Goal: Information Seeking & Learning: Learn about a topic

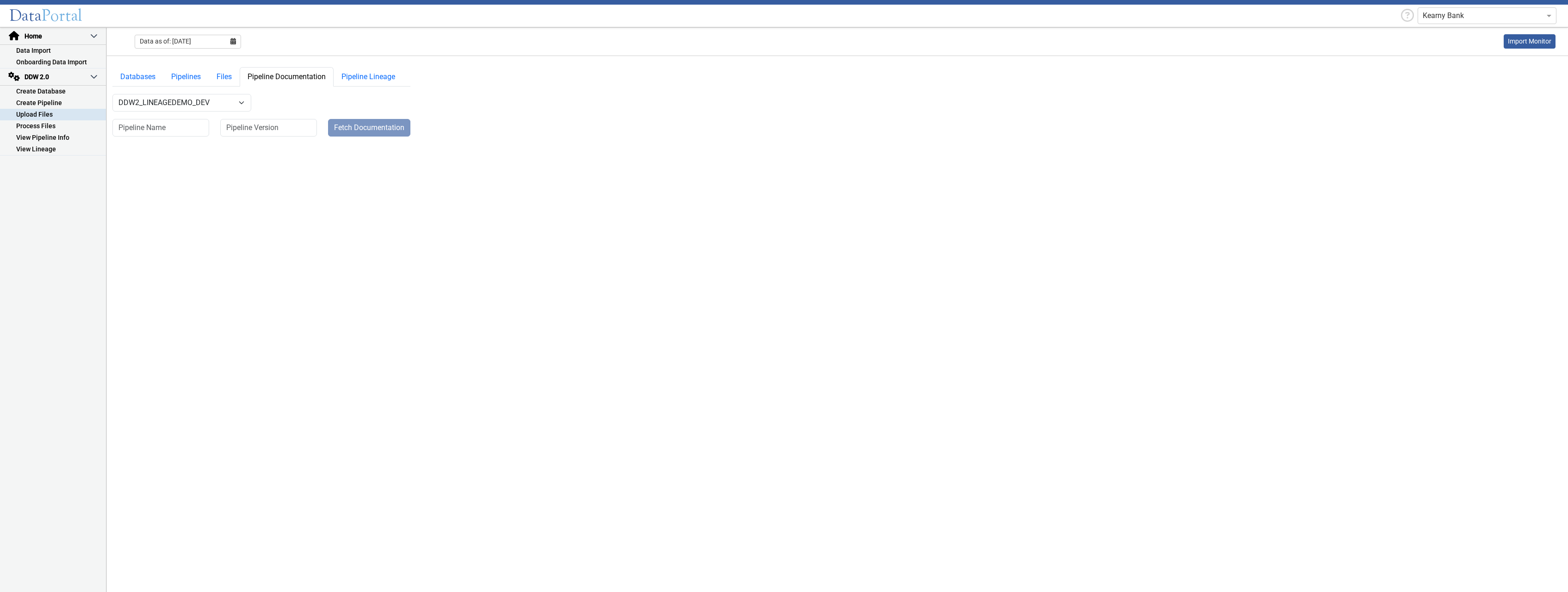
select select "7: Object"
click at [56, 152] on link "View Lineage" at bounding box center [53, 149] width 106 height 12
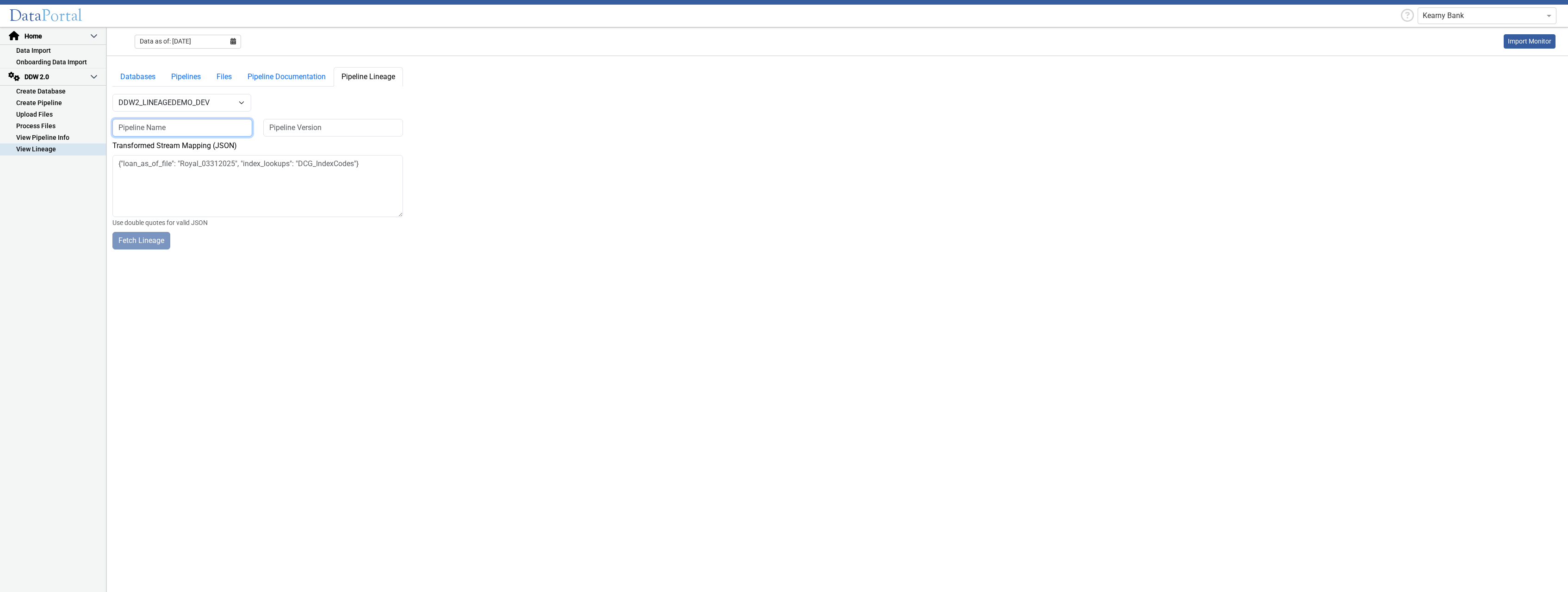
click at [178, 128] on input at bounding box center [183, 127] width 139 height 17
click at [193, 174] on textarea at bounding box center [258, 186] width 290 height 62
click at [197, 127] on input at bounding box center [183, 127] width 139 height 17
click at [273, 77] on link "Pipeline Documentation" at bounding box center [286, 76] width 94 height 19
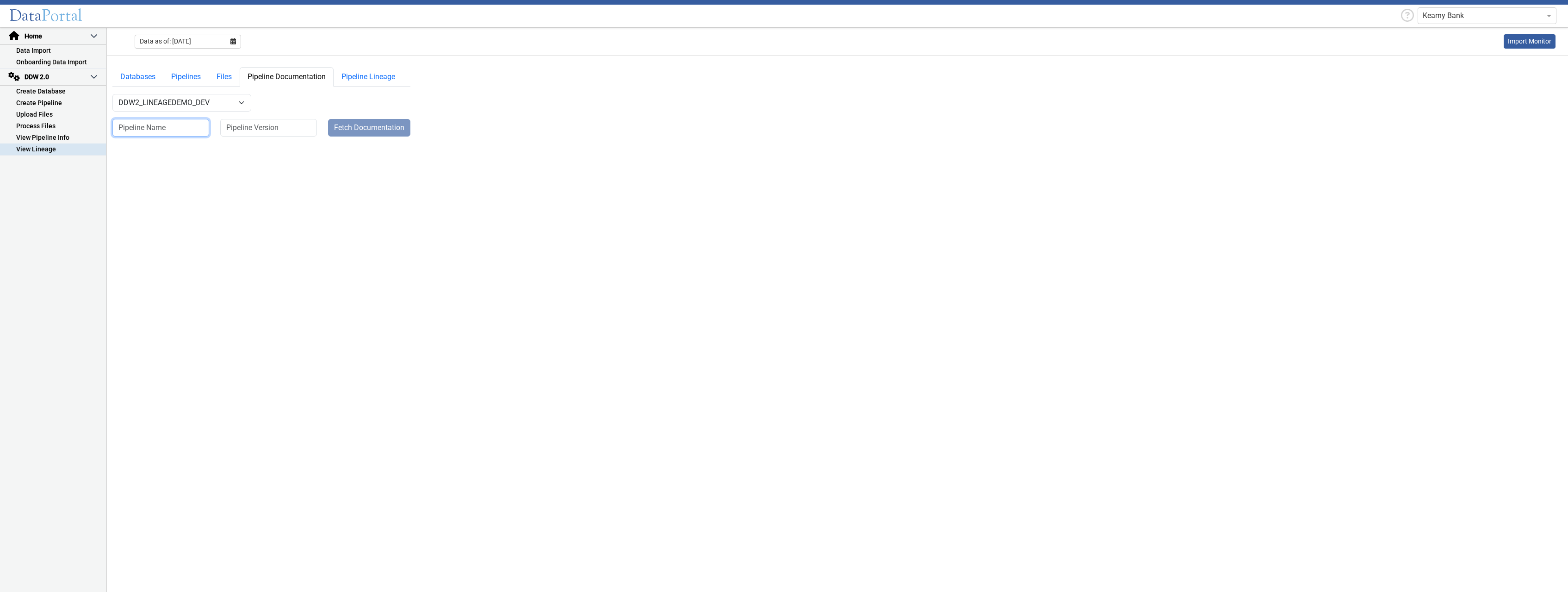
click at [202, 123] on input at bounding box center [161, 127] width 97 height 17
click at [251, 127] on input at bounding box center [269, 127] width 97 height 17
click at [191, 131] on input at bounding box center [161, 127] width 97 height 17
click at [367, 78] on link "Pipeline Lineage" at bounding box center [368, 76] width 70 height 19
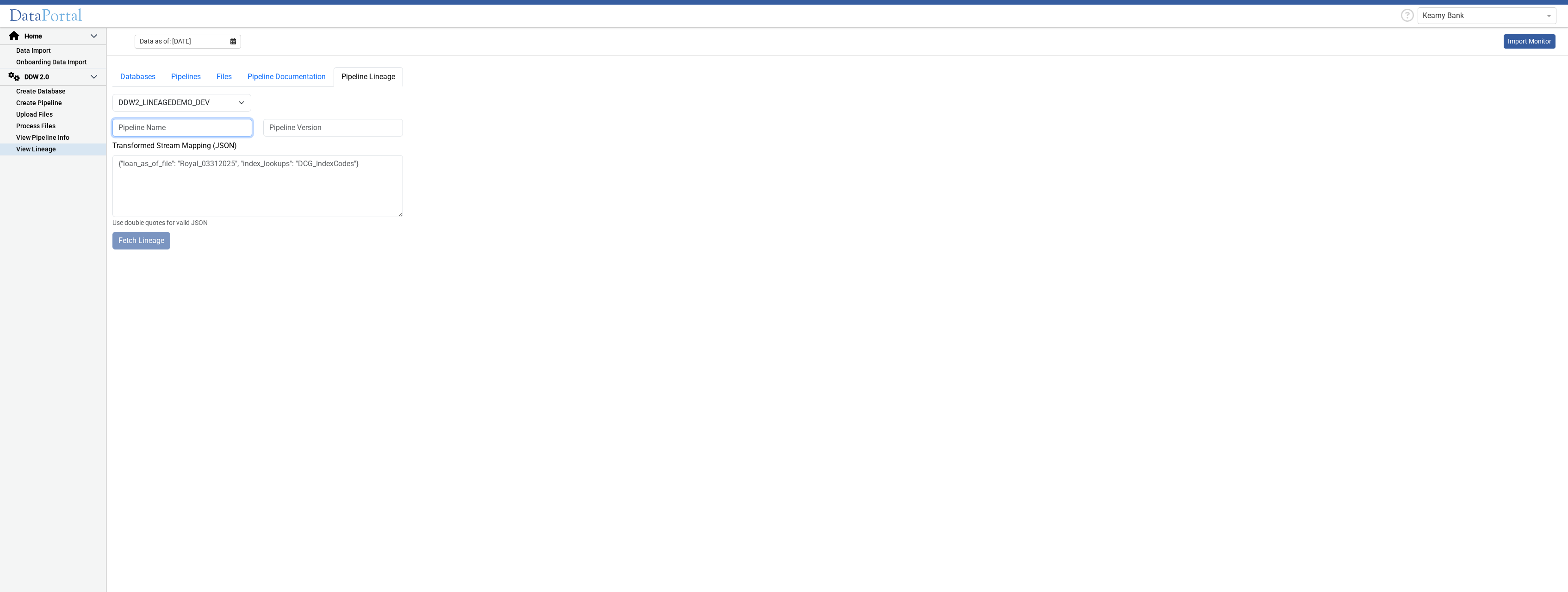
click at [215, 130] on input at bounding box center [183, 127] width 139 height 17
click at [309, 125] on input at bounding box center [333, 127] width 139 height 17
click at [313, 81] on link "Pipeline Documentation" at bounding box center [286, 76] width 94 height 19
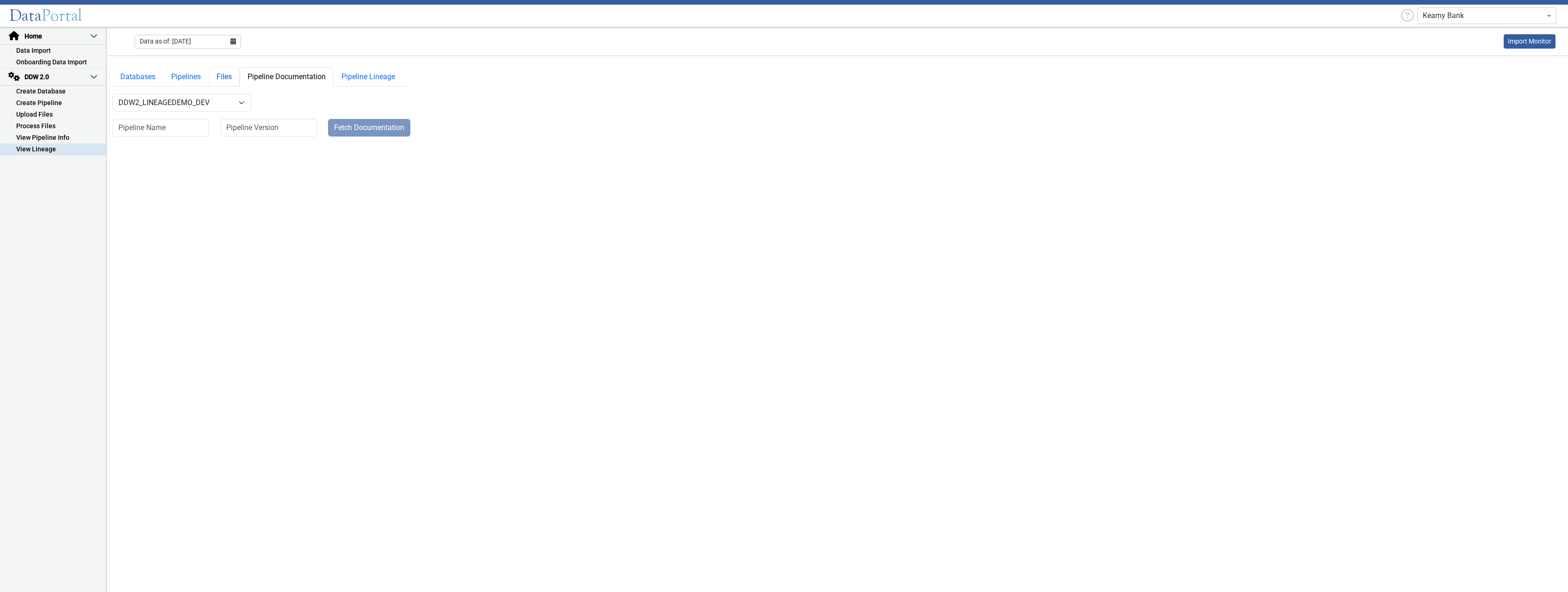
click at [223, 75] on link "Files" at bounding box center [224, 76] width 31 height 19
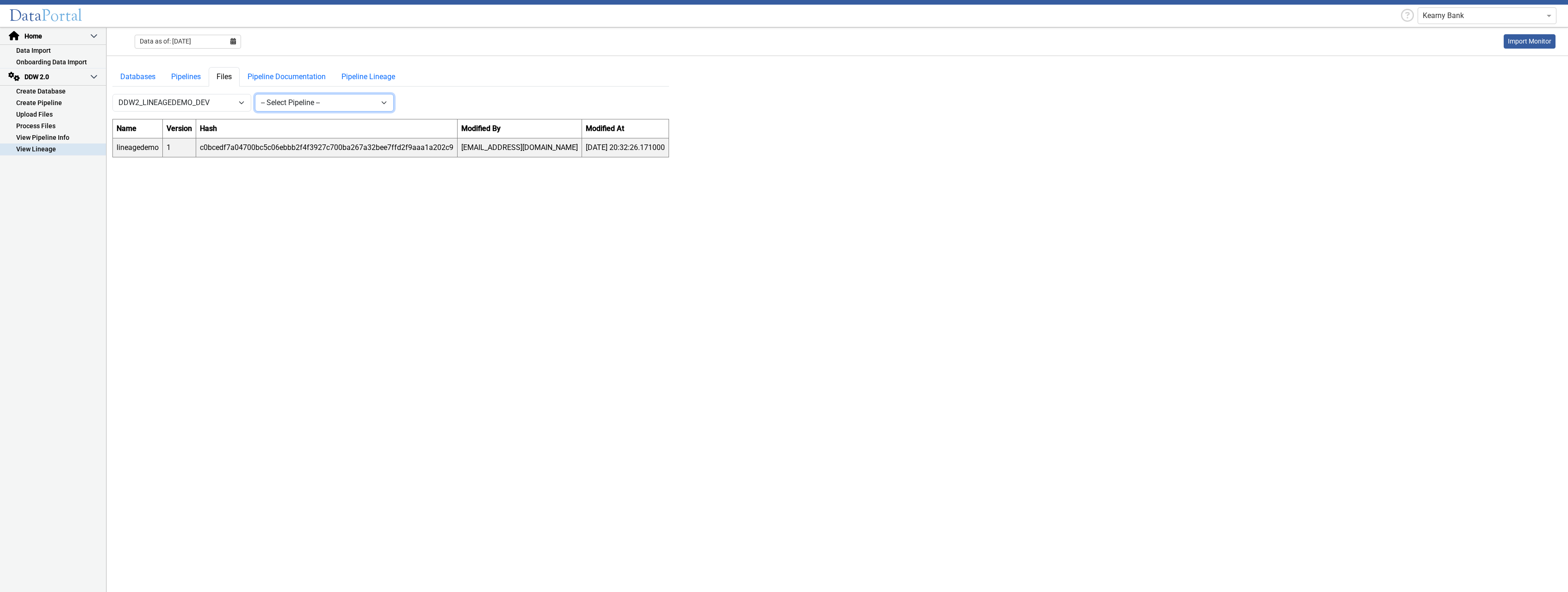
click at [255, 94] on select "-- Select Pipeline -- lineagedemo" at bounding box center [324, 102] width 139 height 17
click option "lineagedemo" at bounding box center [0, 0] width 0 height 0
click at [411, 104] on button "New" at bounding box center [411, 102] width 27 height 17
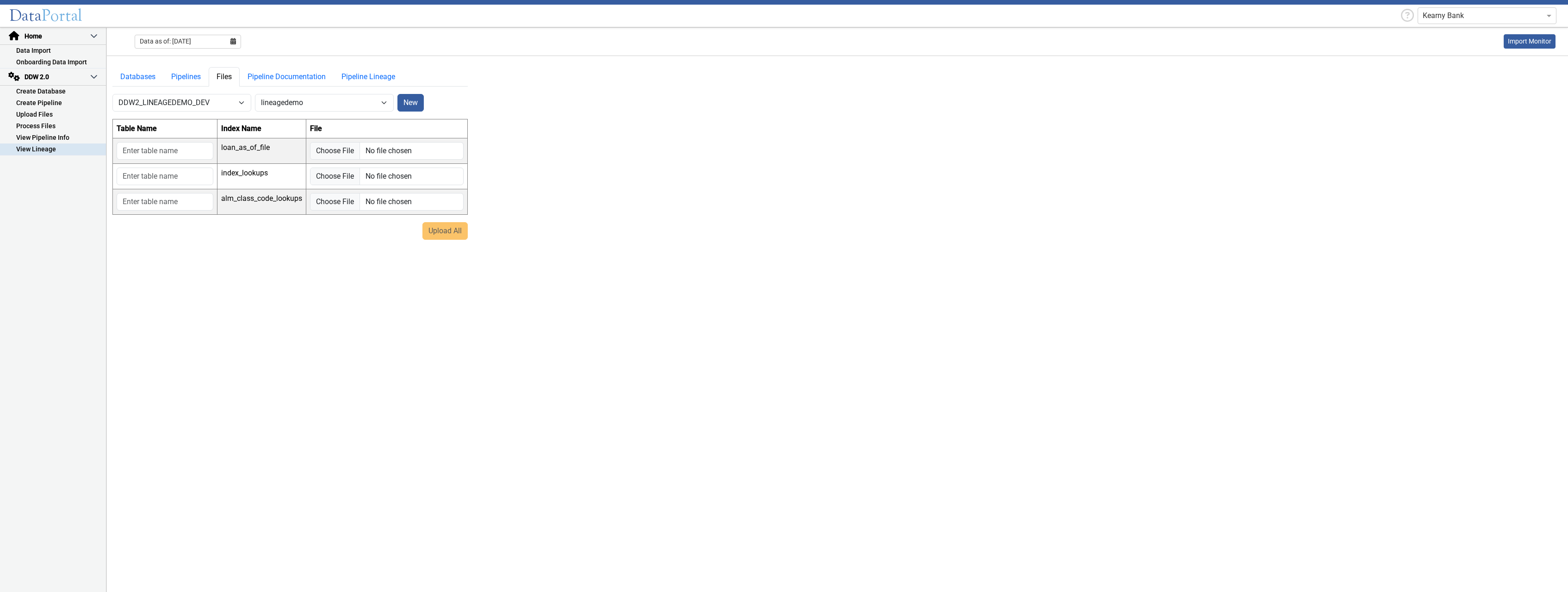
click at [444, 231] on div "Upload All" at bounding box center [290, 231] width 355 height 17
click at [189, 81] on link "Pipelines" at bounding box center [186, 76] width 46 height 19
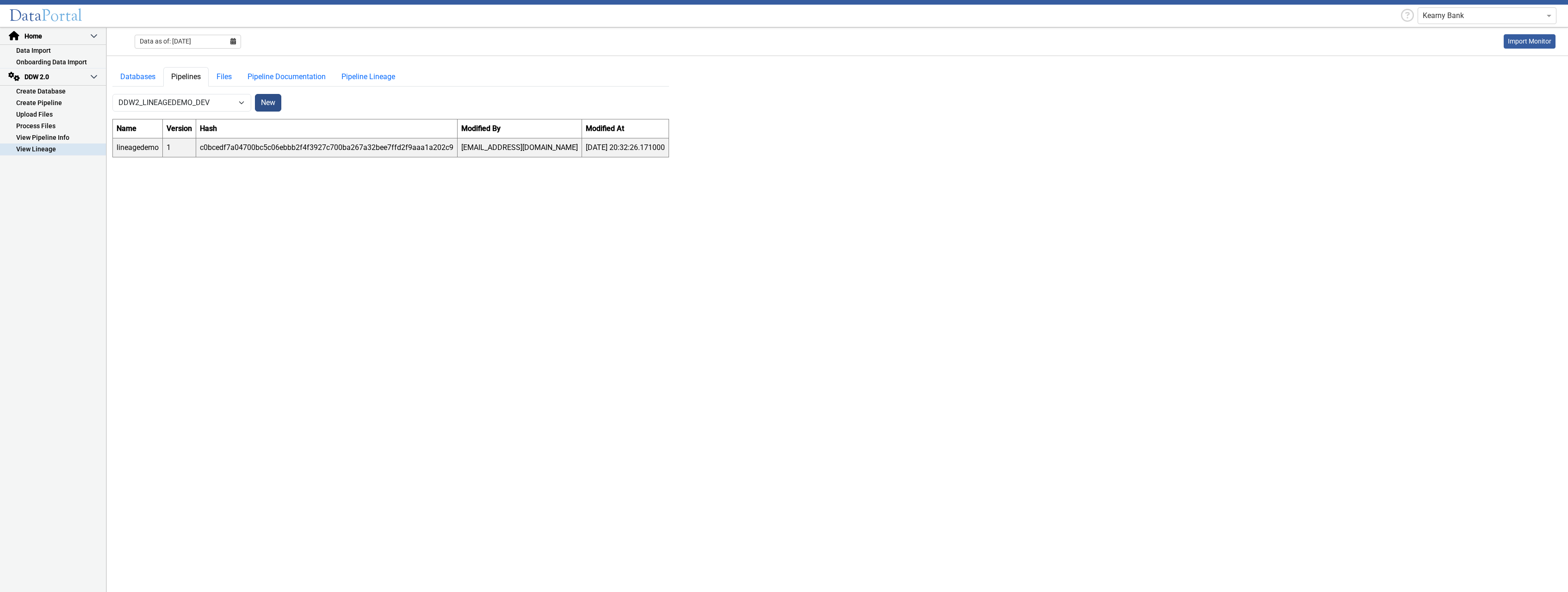
click at [271, 103] on button "New" at bounding box center [268, 102] width 27 height 17
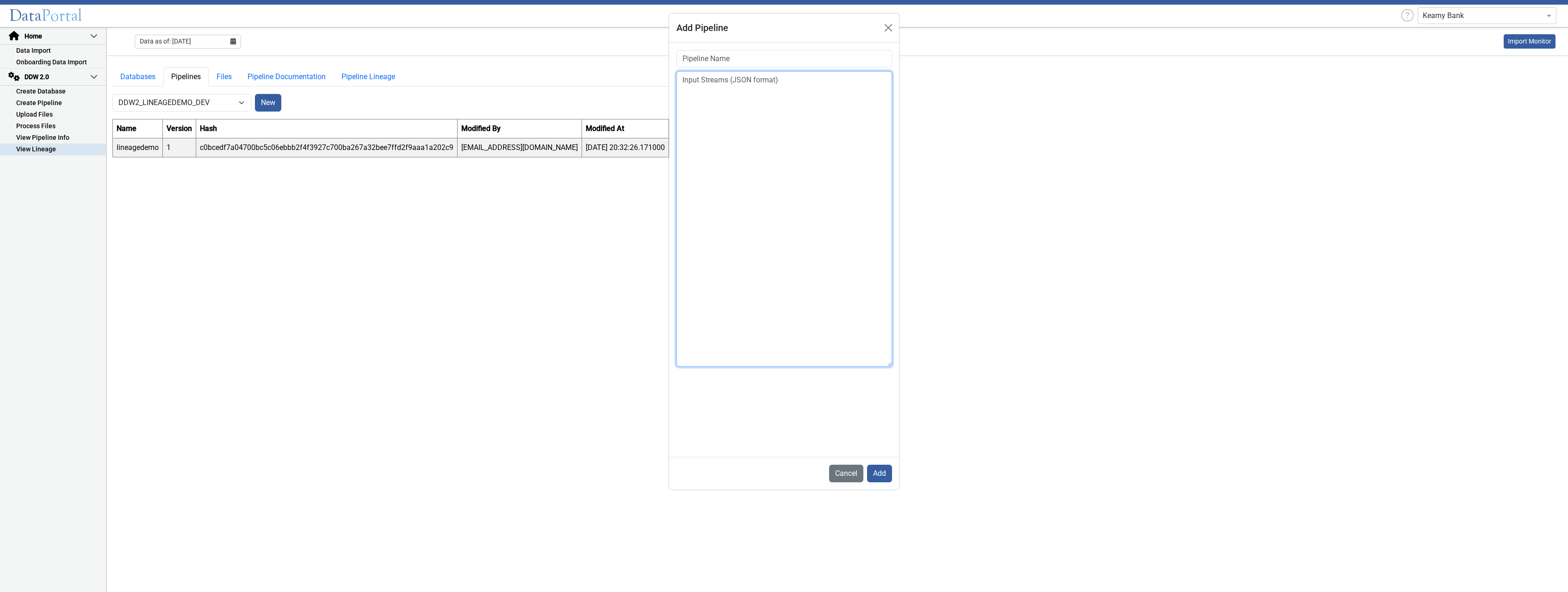
click at [809, 283] on textarea at bounding box center [785, 219] width 216 height 296
click at [878, 475] on button "Add" at bounding box center [879, 473] width 25 height 17
click at [850, 475] on button "Cancel" at bounding box center [846, 473] width 34 height 17
click at [145, 76] on link "Databases" at bounding box center [138, 76] width 51 height 19
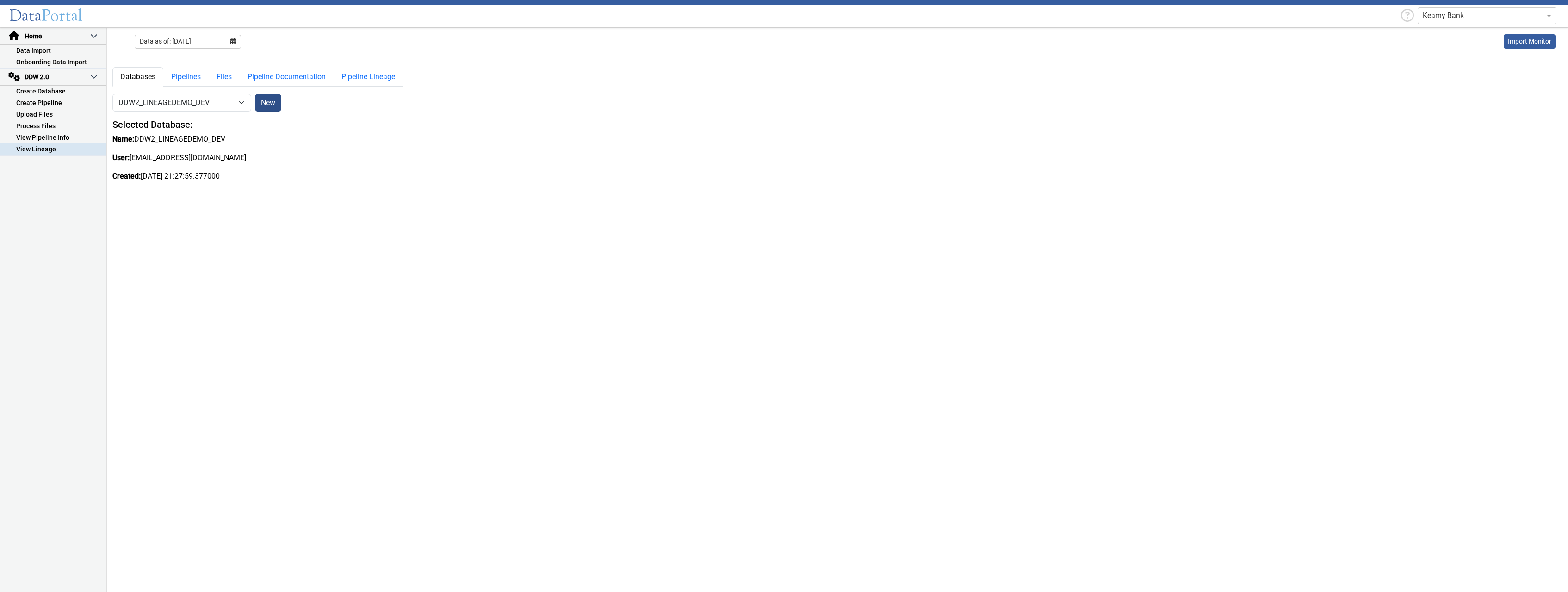
click at [270, 103] on button "New" at bounding box center [268, 102] width 27 height 17
click at [780, 56] on input "DDW2_" at bounding box center [785, 51] width 231 height 17
drag, startPoint x: 890, startPoint y: 27, endPoint x: 889, endPoint y: 39, distance: 12.0
click at [889, 39] on div "Add Database" at bounding box center [785, 27] width 231 height 29
click at [882, 80] on button "Cancel" at bounding box center [874, 76] width 34 height 17
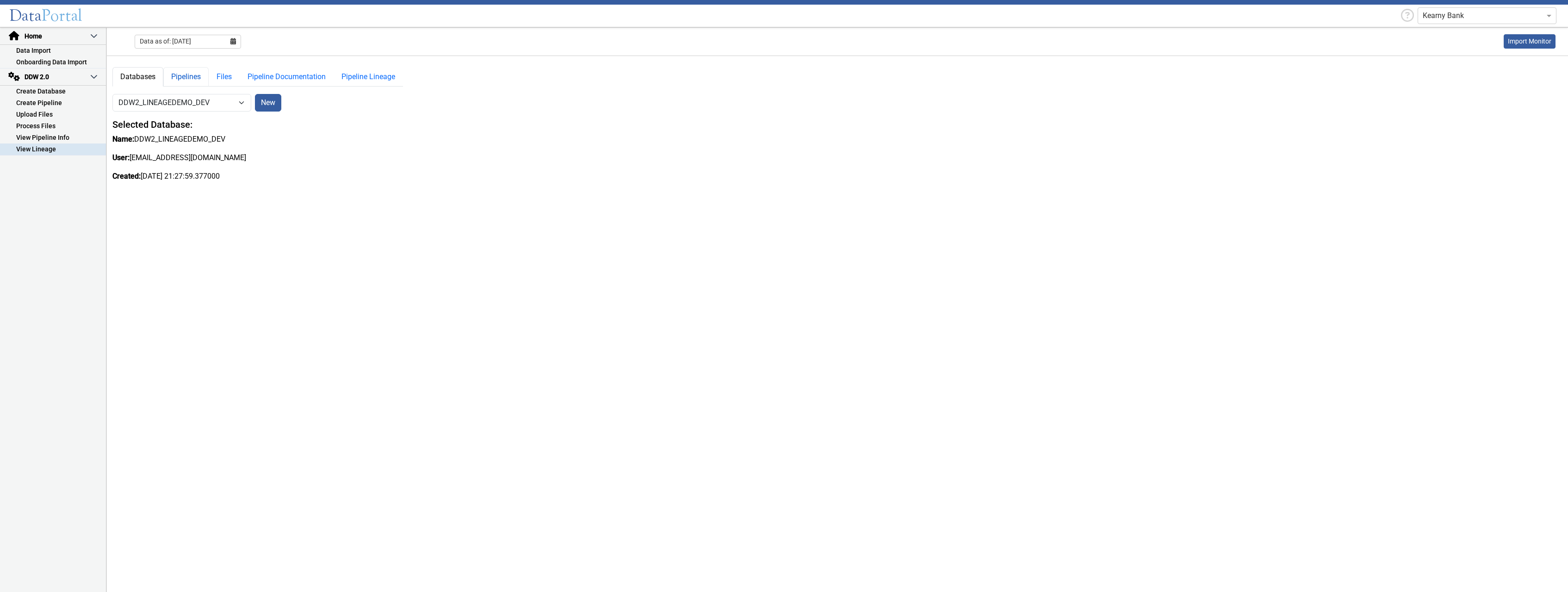
click at [188, 79] on link "Pipelines" at bounding box center [186, 76] width 46 height 19
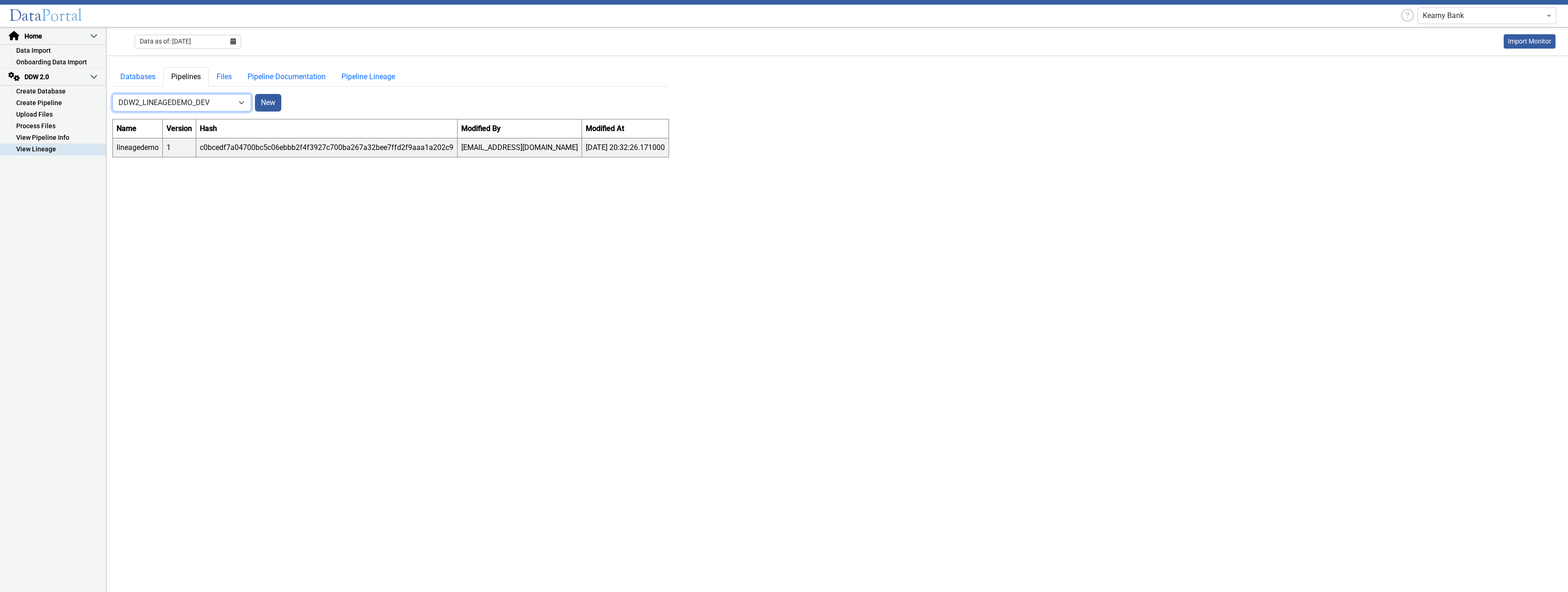
click at [113, 94] on select "-- Select Database -- DDW2_DENIS2_API_DEV DDW2_DENIS3_API_DEV DDW2_DENIS4_API_D…" at bounding box center [182, 102] width 139 height 17
click at [224, 77] on link "Files" at bounding box center [224, 76] width 31 height 19
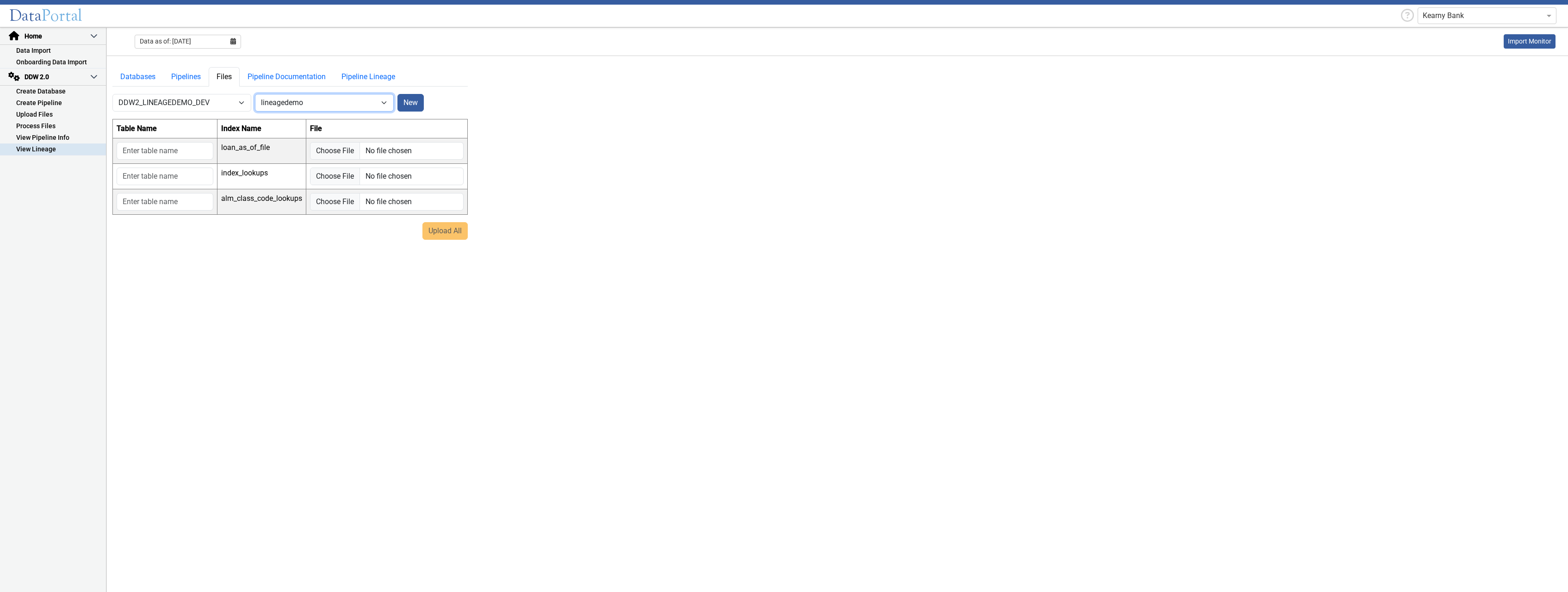
click at [255, 94] on select "-- Select Pipeline -- lineagedemo" at bounding box center [324, 102] width 139 height 17
select select "0: null"
click option "-- Select Pipeline --" at bounding box center [0, 0] width 0 height 0
click at [255, 94] on select "-- Select Pipeline -- lineagedemo" at bounding box center [324, 102] width 139 height 17
click at [486, 103] on main "Databases Pipelines Files Pipeline Documentation Pipeline Lineage -- Select Dat…" at bounding box center [838, 147] width 1462 height 183
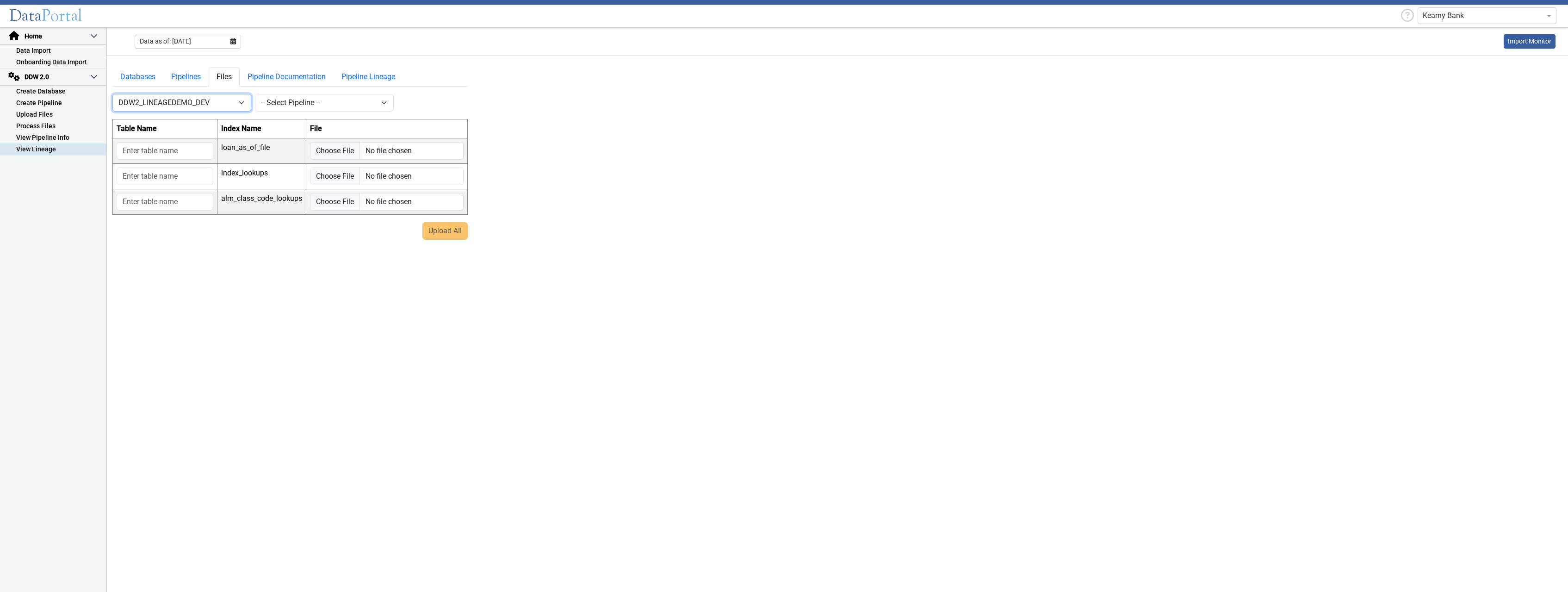
click at [113, 94] on select "-- Select Database -- DDW2_DENIS2_API_DEV DDW2_DENIS3_API_DEV DDW2_DENIS4_API_D…" at bounding box center [182, 102] width 139 height 17
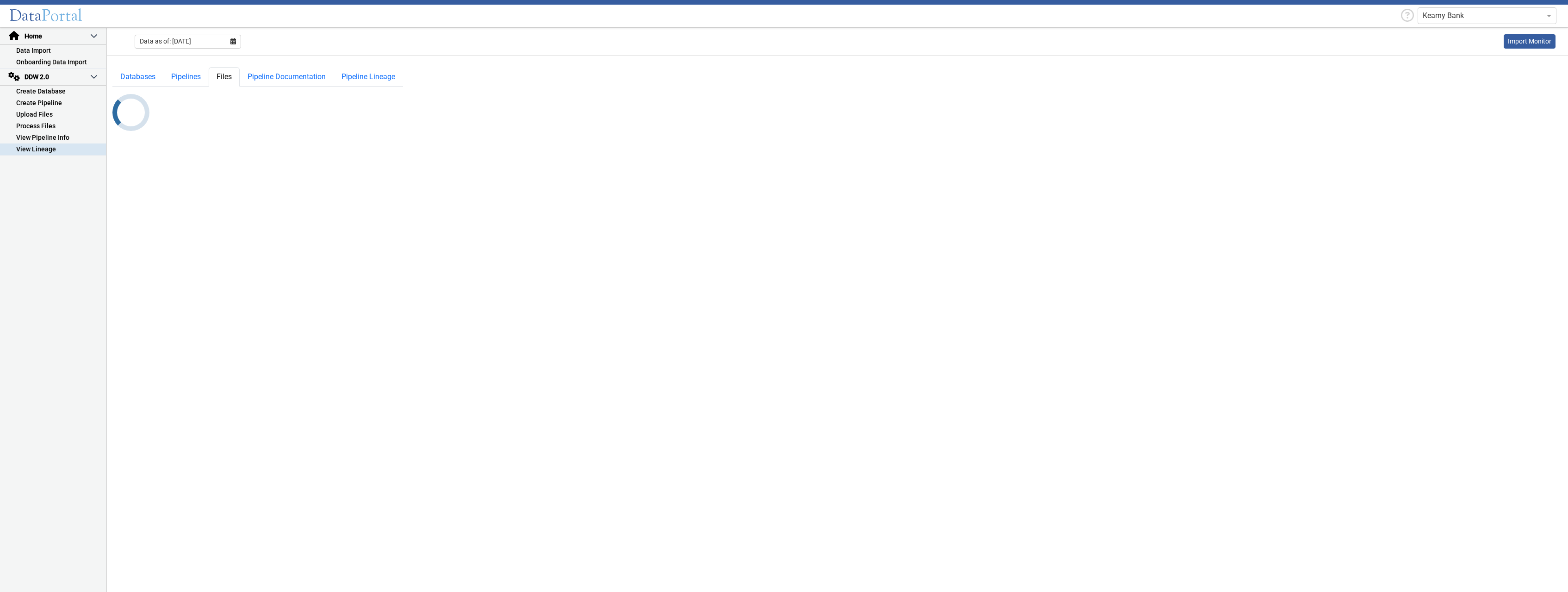
select select "1: Object"
click at [255, 94] on select "-- Select Pipeline --" at bounding box center [324, 102] width 139 height 17
click at [113, 94] on select "-- Select Database -- DDW2_DENIS2_API_DEV DDW2_DENIS3_API_DEV DDW2_DENIS4_API_D…" at bounding box center [182, 102] width 139 height 17
select select "11: Object"
click at [255, 94] on select "-- Select Pipeline --" at bounding box center [324, 102] width 139 height 17
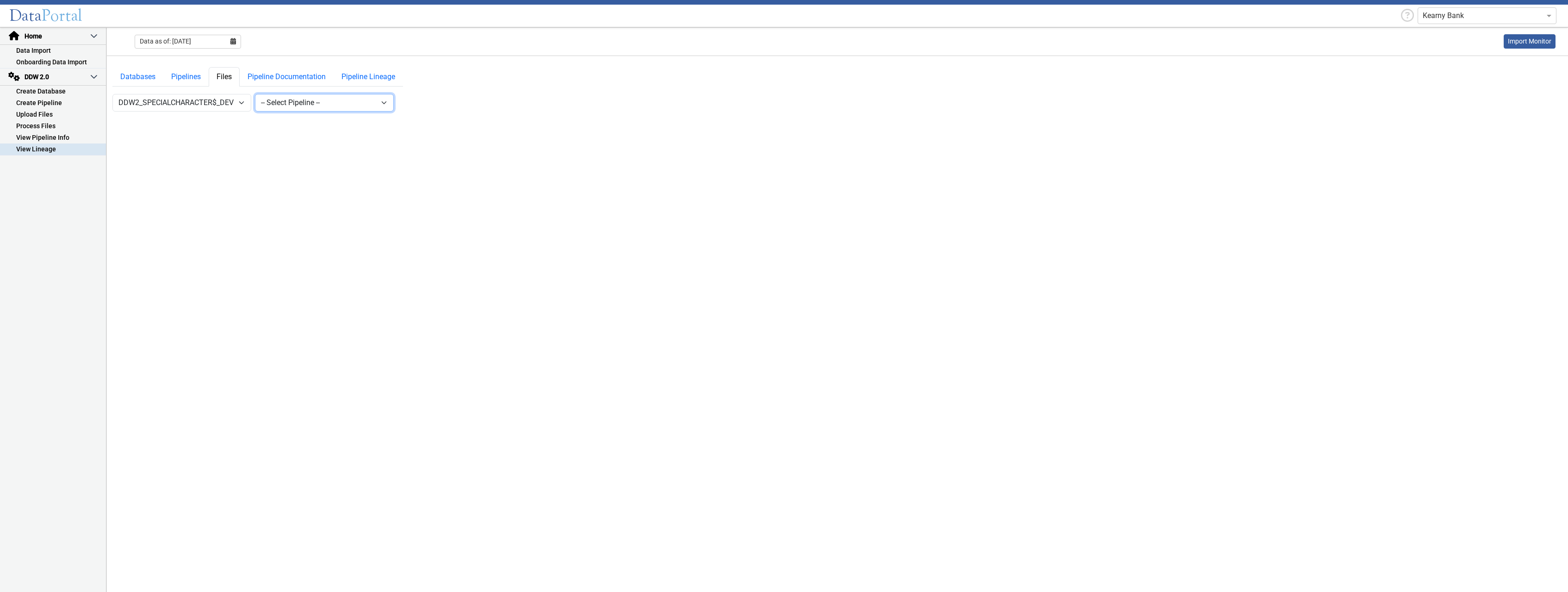
click at [255, 94] on select "-- Select Pipeline --" at bounding box center [324, 102] width 139 height 17
click at [113, 94] on select "-- Select Database -- DDW2_DENIS2_API_DEV DDW2_DENIS3_API_DEV DDW2_DENIS4_API_D…" at bounding box center [182, 102] width 139 height 17
select select "10: Object"
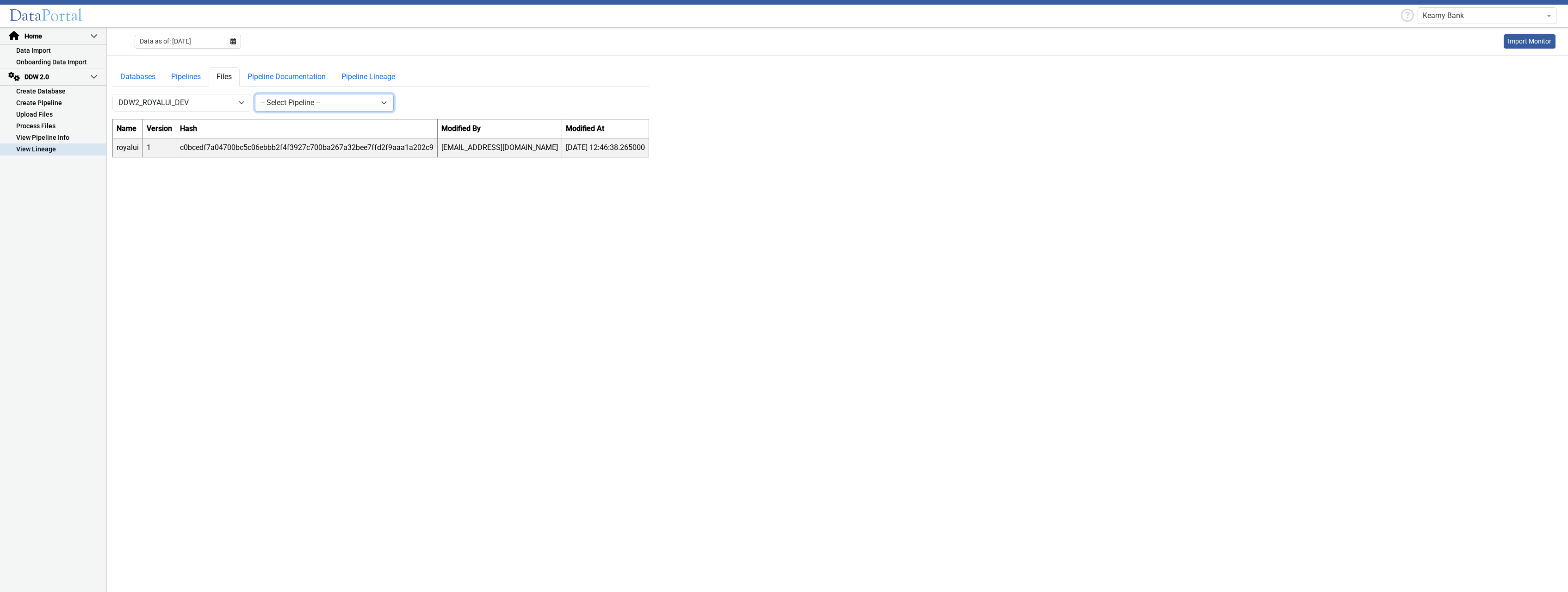
click at [255, 94] on select "-- Select Pipeline -- [GEOGRAPHIC_DATA]" at bounding box center [324, 102] width 139 height 17
select select "1: Object"
click option "royalui" at bounding box center [0, 0] width 0 height 0
click at [410, 101] on button "New" at bounding box center [411, 102] width 27 height 17
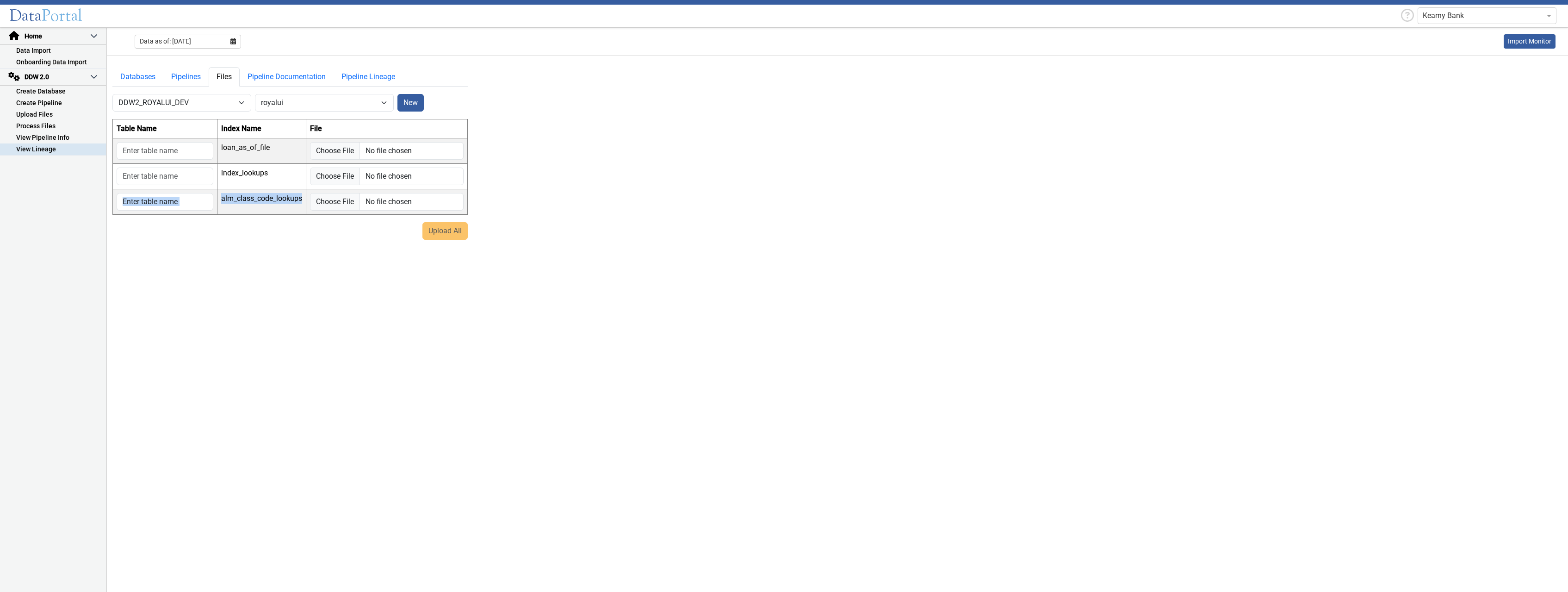
drag, startPoint x: 305, startPoint y: 197, endPoint x: 218, endPoint y: 199, distance: 87.0
click at [218, 199] on tr "alm_class_code_lookups" at bounding box center [290, 202] width 355 height 26
drag, startPoint x: 279, startPoint y: 174, endPoint x: 226, endPoint y: 169, distance: 53.2
click at [226, 169] on td "index_lookups" at bounding box center [261, 176] width 89 height 26
drag, startPoint x: 289, startPoint y: 143, endPoint x: 226, endPoint y: 149, distance: 63.3
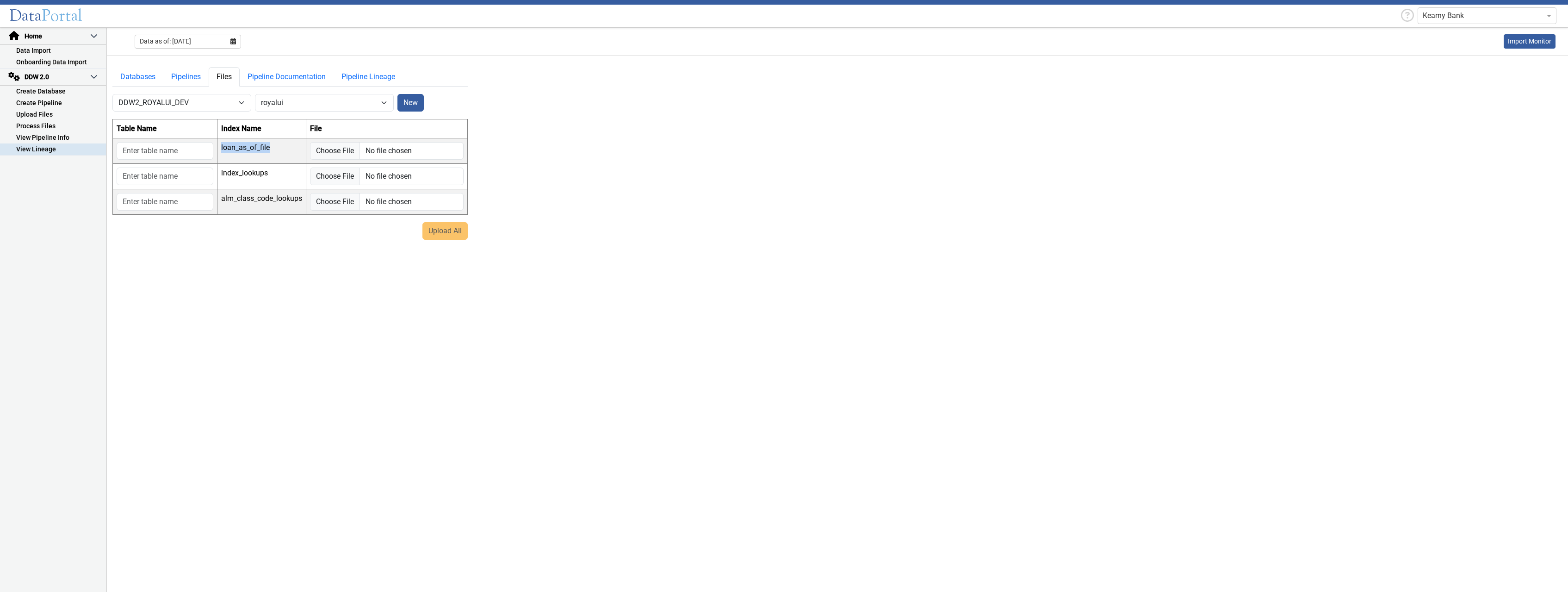
click at [226, 149] on td "loan_as_of_file" at bounding box center [261, 150] width 89 height 26
click at [518, 168] on main "Databases Pipelines Files Pipeline Documentation Pipeline Lineage -- Select Dat…" at bounding box center [838, 147] width 1462 height 183
click at [191, 78] on link "Pipelines" at bounding box center [186, 76] width 46 height 19
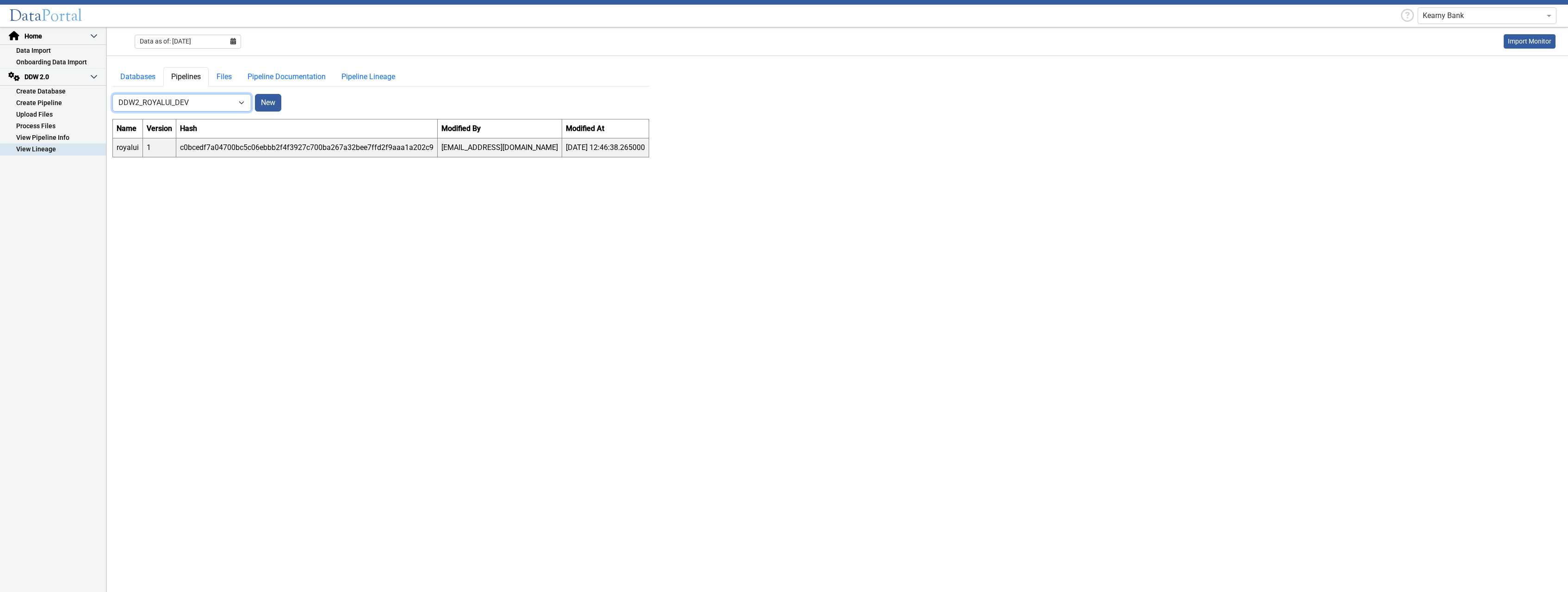
click at [113, 94] on select "-- Select Database -- DDW2_DENIS2_API_DEV DDW2_DENIS3_API_DEV DDW2_DENIS4_API_D…" at bounding box center [182, 102] width 139 height 17
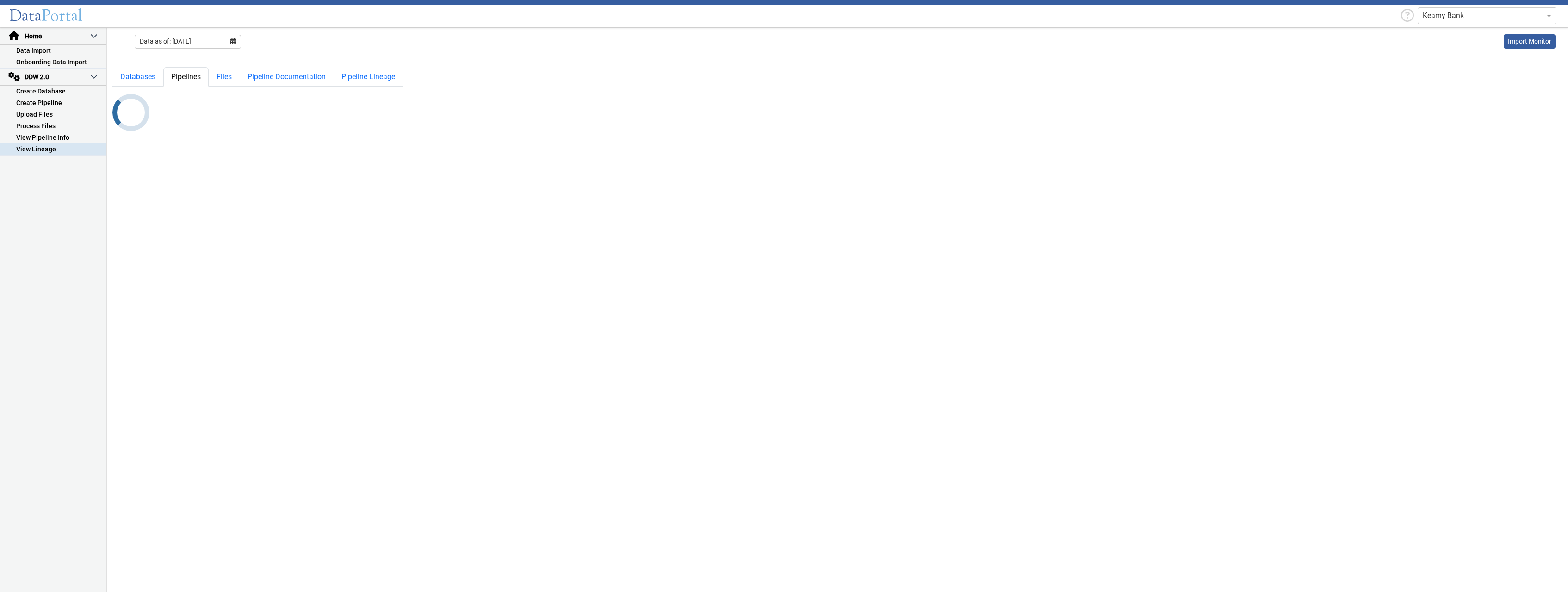
select select "11: Object"
click at [113, 94] on select "-- Select Database -- DDW2_DENIS2_API_DEV DDW2_DENIS3_API_DEV DDW2_DENIS4_API_D…" at bounding box center [182, 102] width 139 height 17
select select "7: Object"
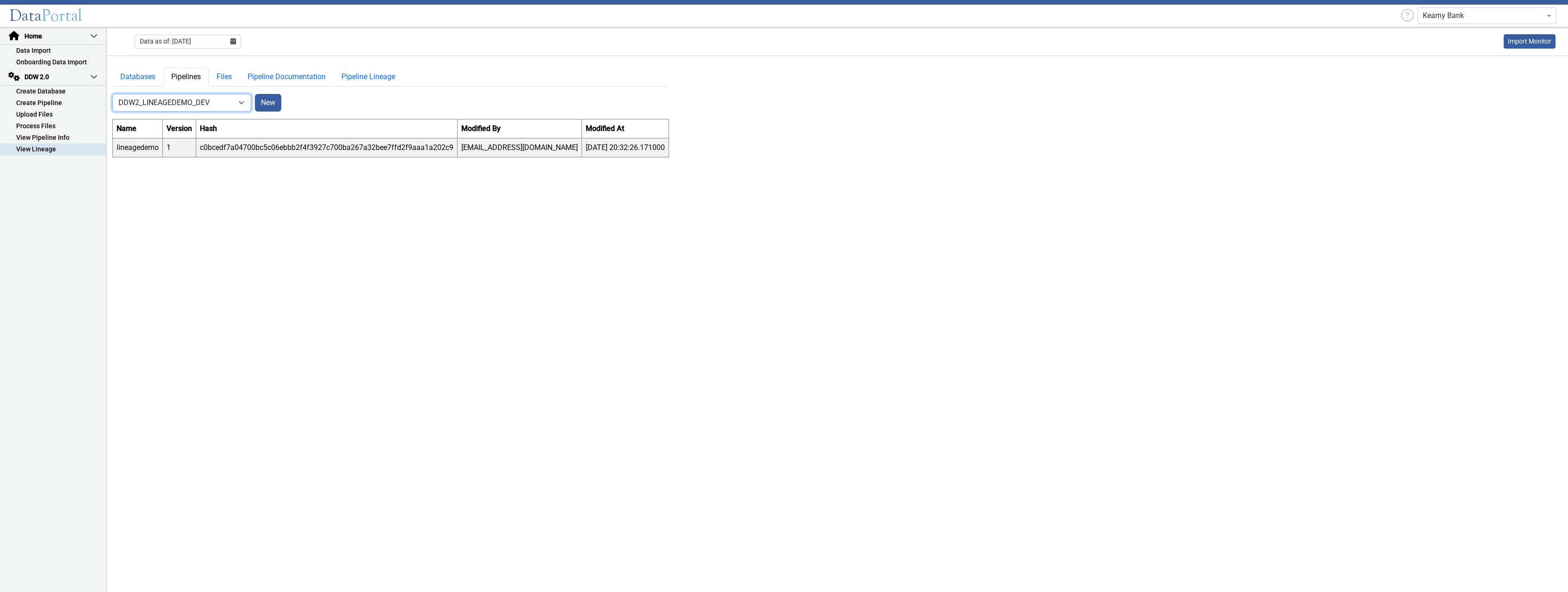
click at [113, 94] on select "-- Select Database -- DDW2_DENIS2_API_DEV DDW2_DENIS3_API_DEV DDW2_DENIS4_API_D…" at bounding box center [182, 102] width 139 height 17
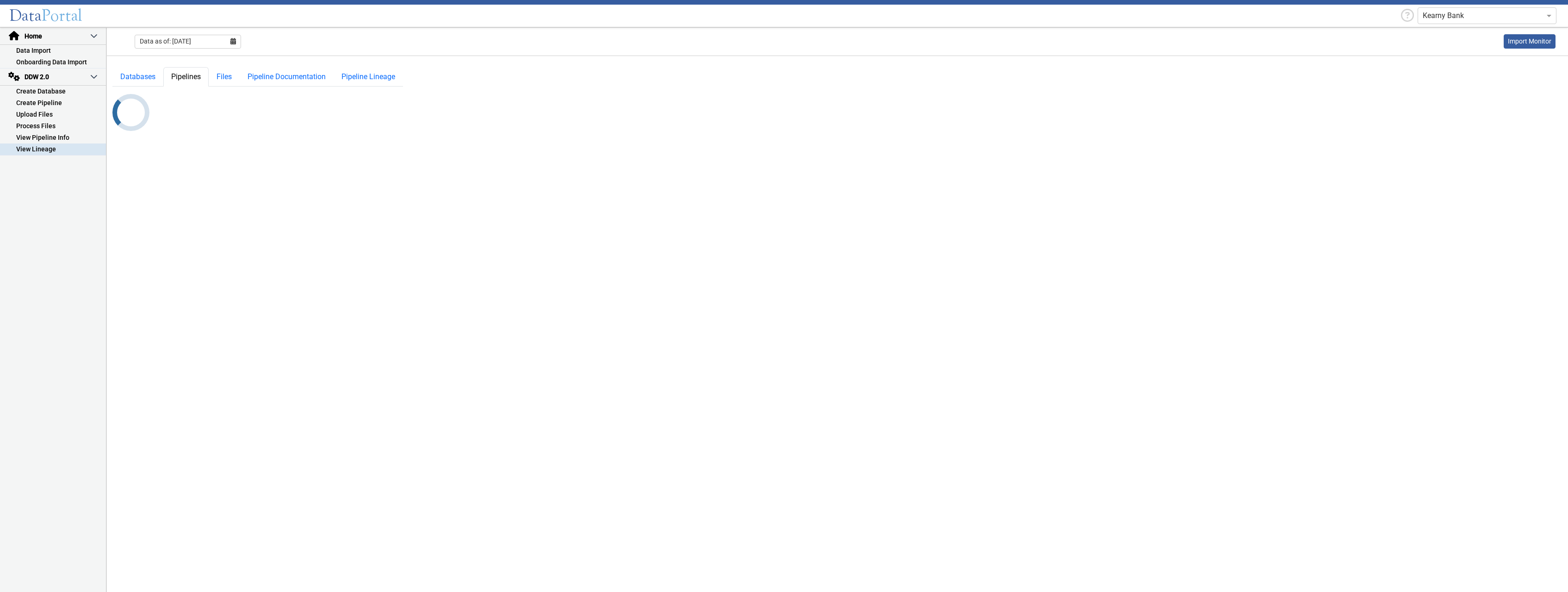
select select "11: Object"
click at [134, 79] on link "Databases" at bounding box center [138, 76] width 51 height 19
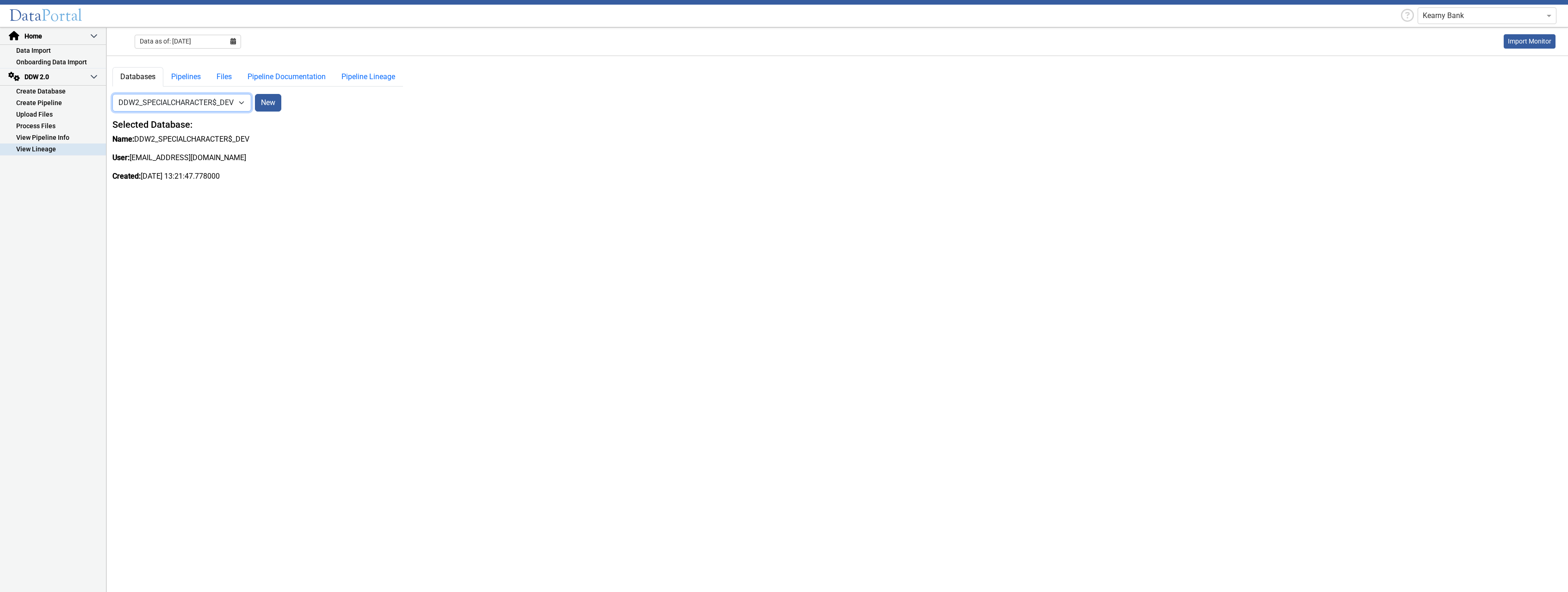
click at [113, 94] on select "-- Select Database -- DDW2_DENIS2_API_DEV DDW2_DENIS3_API_DEV DDW2_DENIS4_API_D…" at bounding box center [182, 102] width 139 height 17
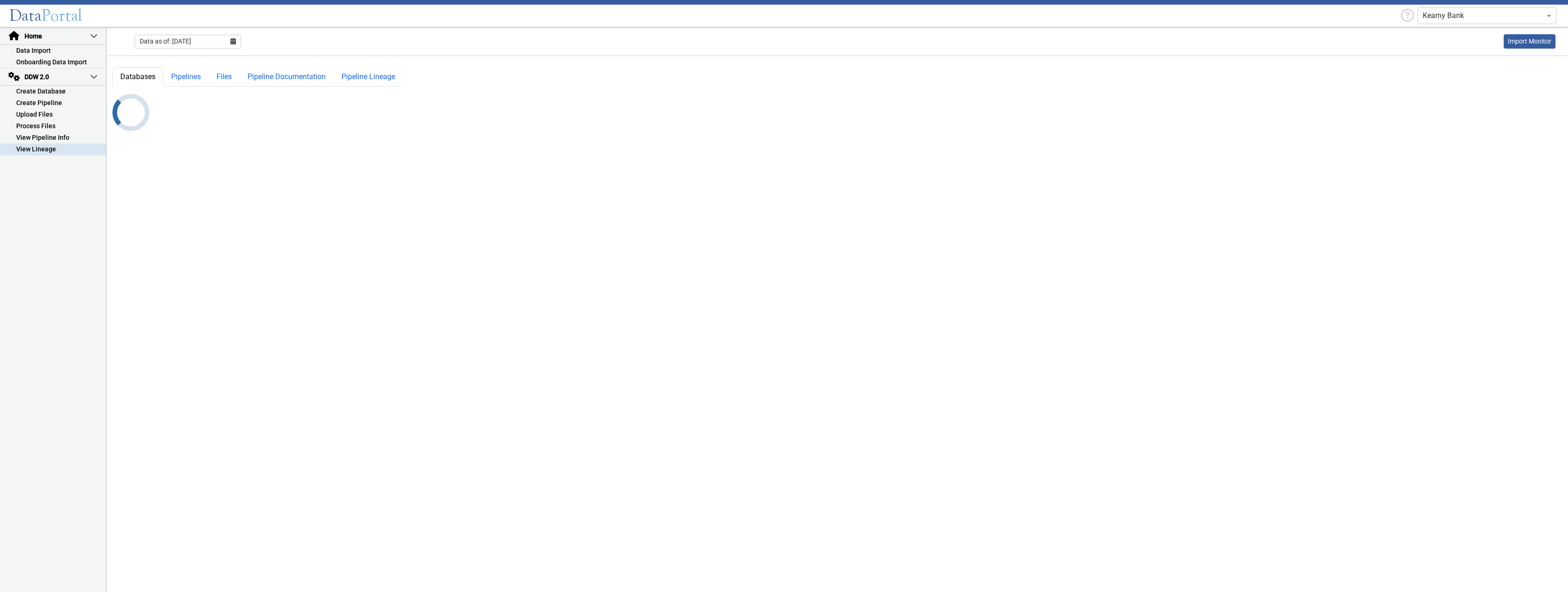
select select "1: Object"
click at [113, 94] on select "-- Select Database -- DDW2_DENIS2_API_DEV DDW2_DENIS3_API_DEV DDW2_DENIS4_API_D…" at bounding box center [182, 102] width 139 height 17
select select "2: Object"
click at [113, 94] on select "-- Select Database -- DDW2_DENIS2_API_DEV DDW2_DENIS3_API_DEV DDW2_DENIS4_API_D…" at bounding box center [182, 102] width 139 height 17
select select "10: Object"
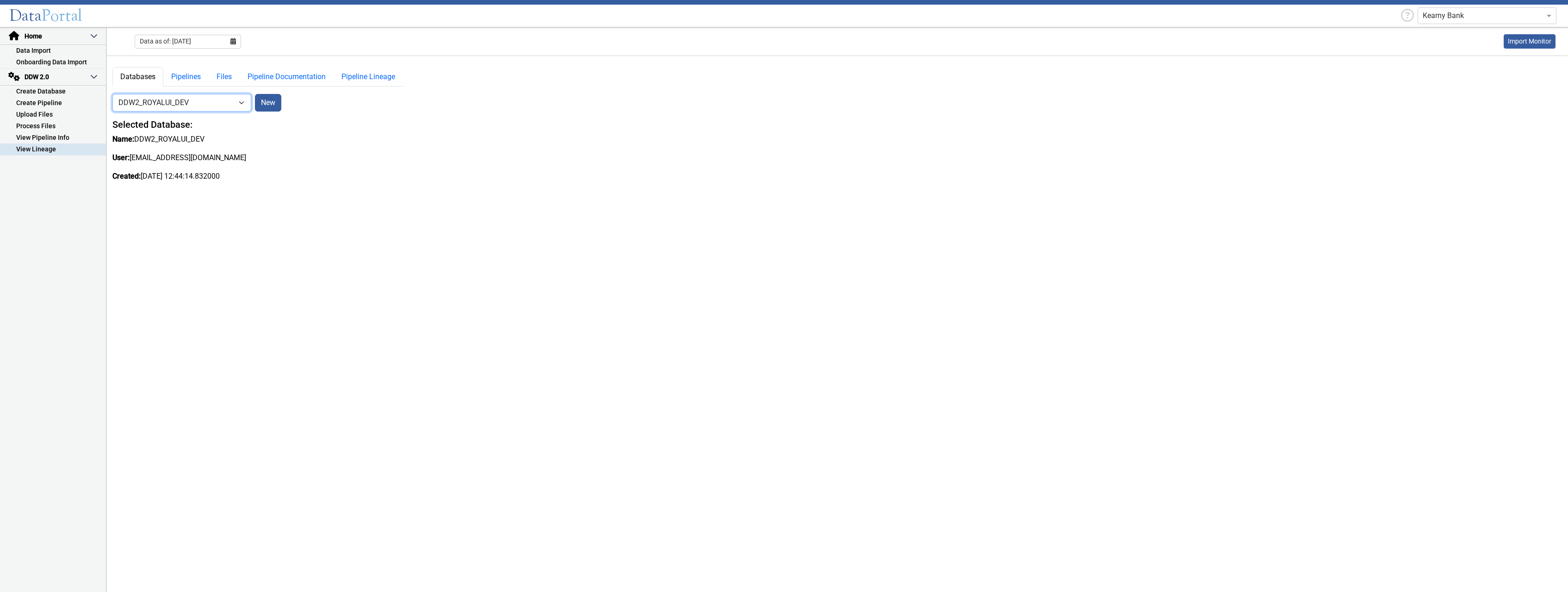
click at [113, 94] on select "-- Select Database -- DDW2_DENIS2_API_DEV DDW2_DENIS3_API_DEV DDW2_DENIS4_API_D…" at bounding box center [182, 102] width 139 height 17
select select "7: Object"
click at [113, 94] on select "-- Select Database -- DDW2_DENIS2_API_DEV DDW2_DENIS3_API_DEV DDW2_DENIS4_API_D…" at bounding box center [182, 102] width 139 height 17
select select "11: Object"
click at [190, 81] on link "Pipelines" at bounding box center [186, 76] width 46 height 19
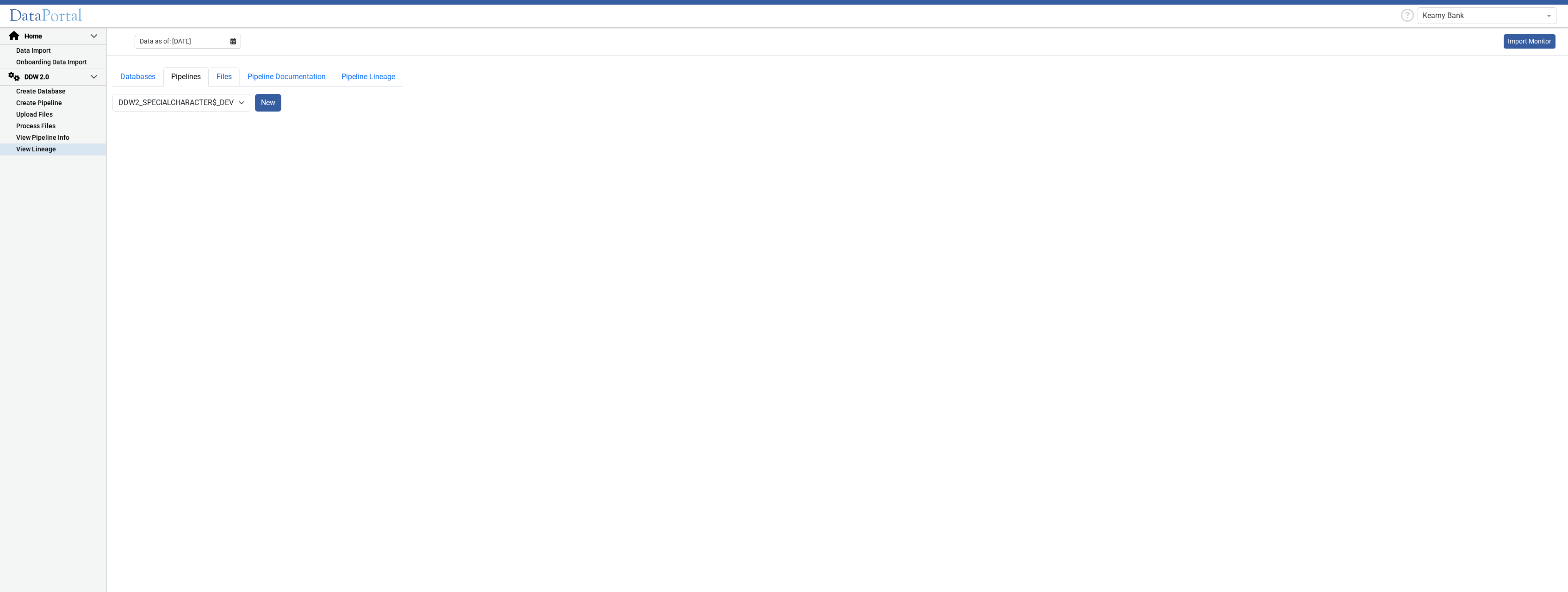
click at [226, 77] on link "Files" at bounding box center [224, 76] width 31 height 19
click at [245, 94] on select "-- Select Pipeline --" at bounding box center [309, 102] width 129 height 17
click at [113, 94] on select "-- Select Database -- DDW2_DENIS2_API_DEV DDW2_DENIS3_API_DEV DDW2_DENIS4_API_D…" at bounding box center [177, 102] width 129 height 17
click at [278, 115] on app-ddw2-config-tab "Databases Pipelines Files Pipeline Documentation Pipeline Lineage -- Select Dat…" at bounding box center [258, 87] width 302 height 63
click at [403, 105] on div "Databases Pipelines Files Pipeline Documentation Pipeline Lineage -- Select Dat…" at bounding box center [258, 90] width 302 height 45
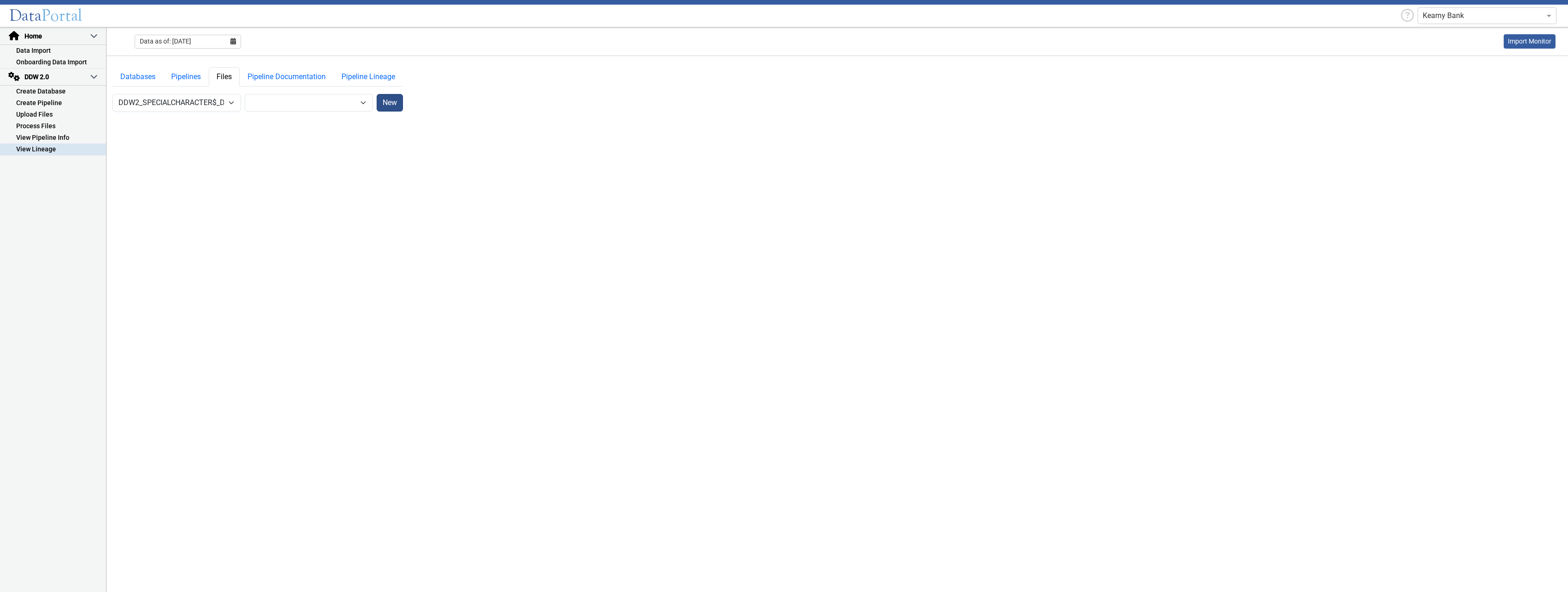
click at [391, 105] on button "New" at bounding box center [390, 102] width 27 height 17
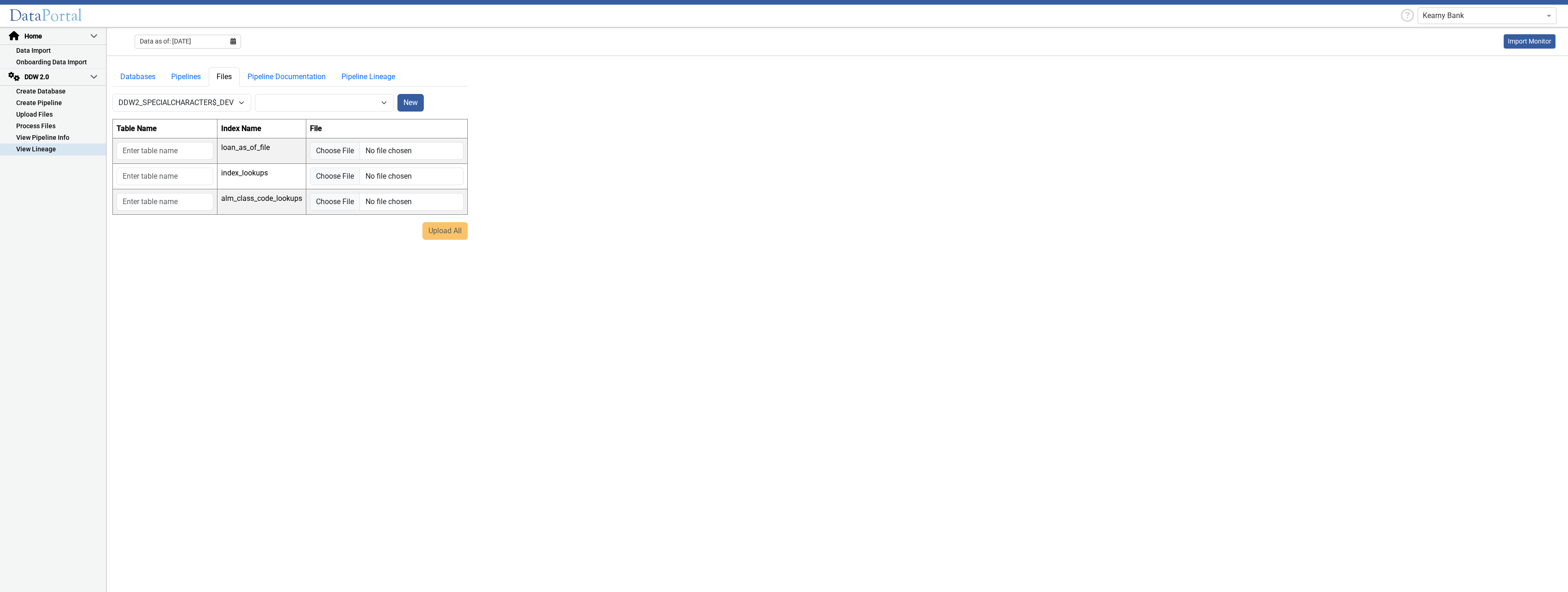
click at [435, 232] on div "Upload All" at bounding box center [290, 231] width 355 height 17
click at [255, 94] on select "-- Select Pipeline --" at bounding box center [324, 102] width 139 height 17
click at [377, 106] on select "-- Select Pipeline --" at bounding box center [324, 102] width 139 height 17
click at [255, 94] on select "-- Select Pipeline --" at bounding box center [324, 102] width 139 height 17
select select "0: null"
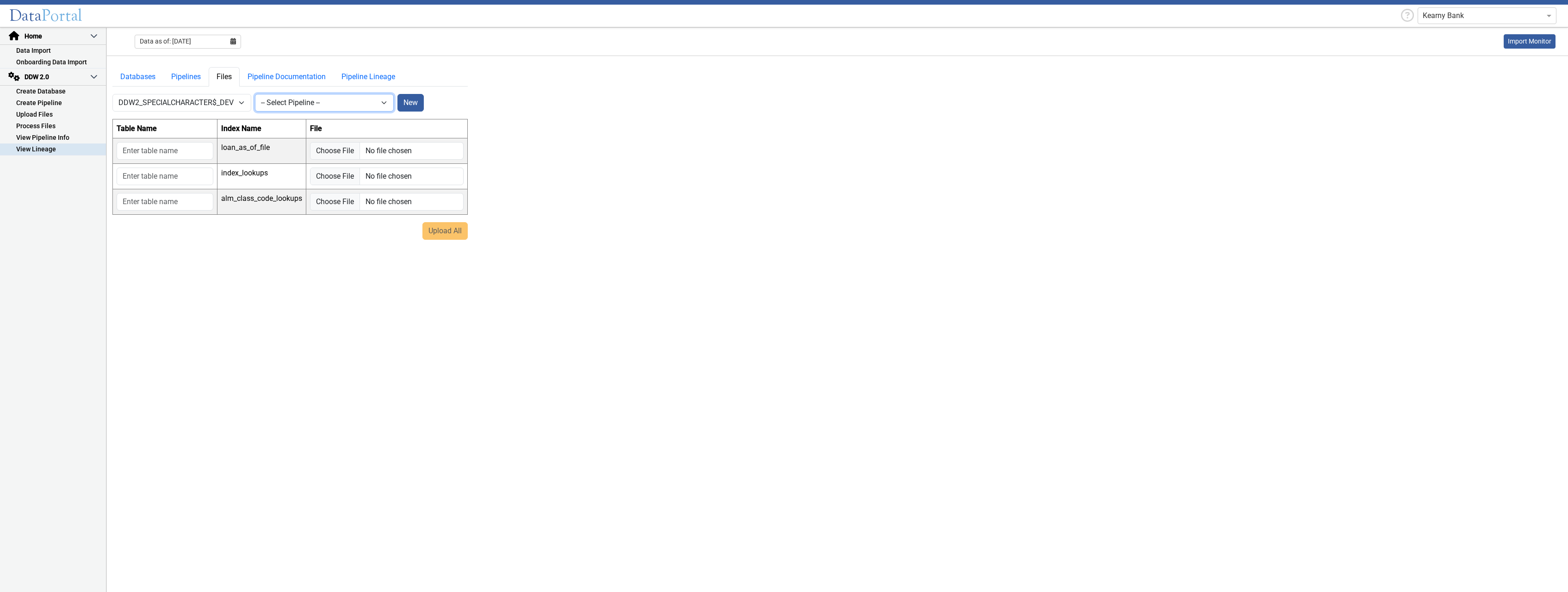
click option "-- Select Pipeline --" at bounding box center [0, 0] width 0 height 0
click at [255, 94] on select "-- Select Pipeline --" at bounding box center [324, 102] width 139 height 17
click at [383, 101] on select "-- Select Pipeline --" at bounding box center [324, 102] width 139 height 17
click at [113, 94] on select "-- Select Database -- DDW2_DENIS2_API_DEV DDW2_DENIS3_API_DEV DDW2_DENIS4_API_D…" at bounding box center [182, 102] width 139 height 17
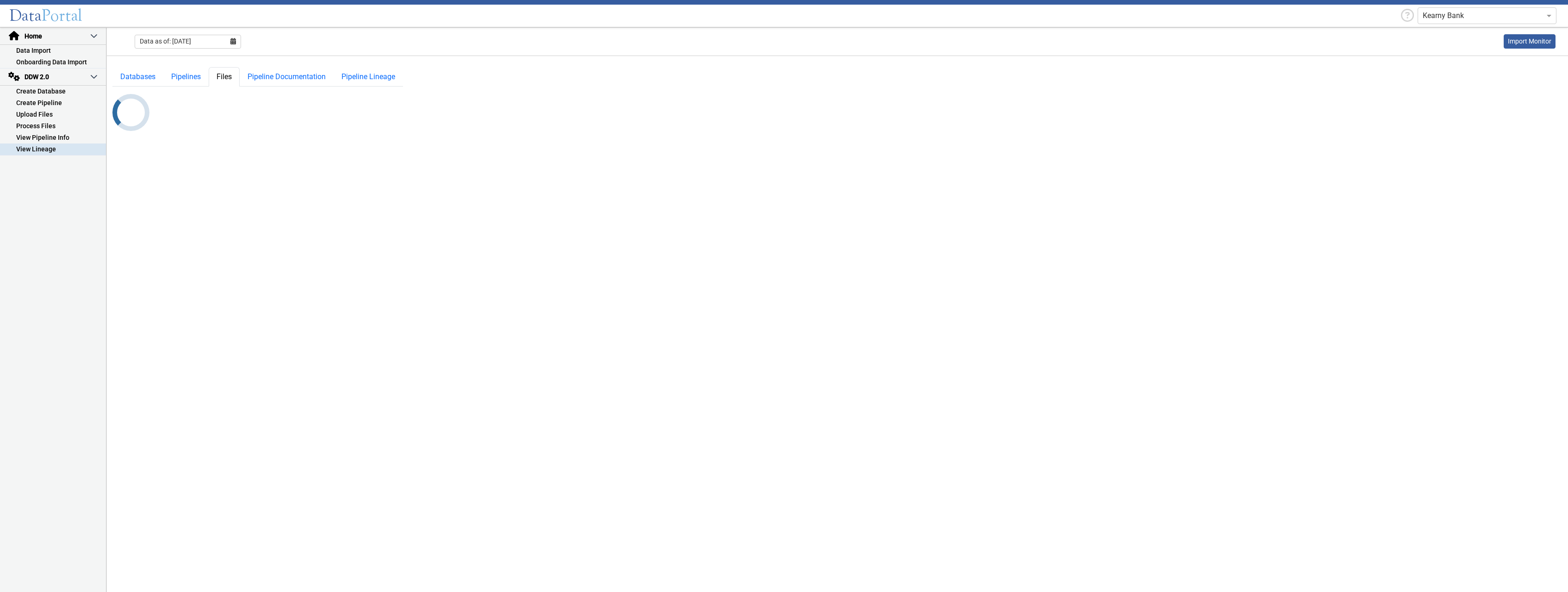
select select "10: Object"
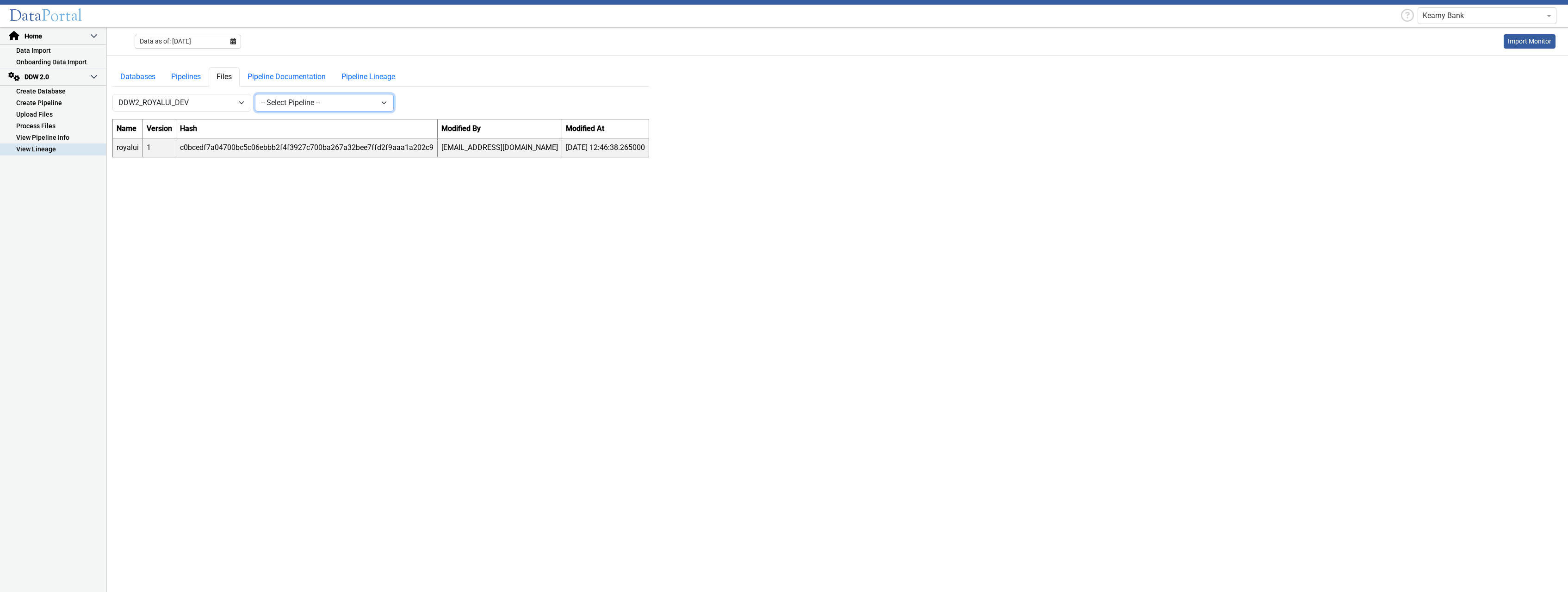
click at [255, 94] on select "-- Select Pipeline -- [GEOGRAPHIC_DATA]" at bounding box center [324, 102] width 139 height 17
select select "1: Object"
click option "royalui" at bounding box center [0, 0] width 0 height 0
click at [411, 102] on button "New" at bounding box center [411, 102] width 27 height 17
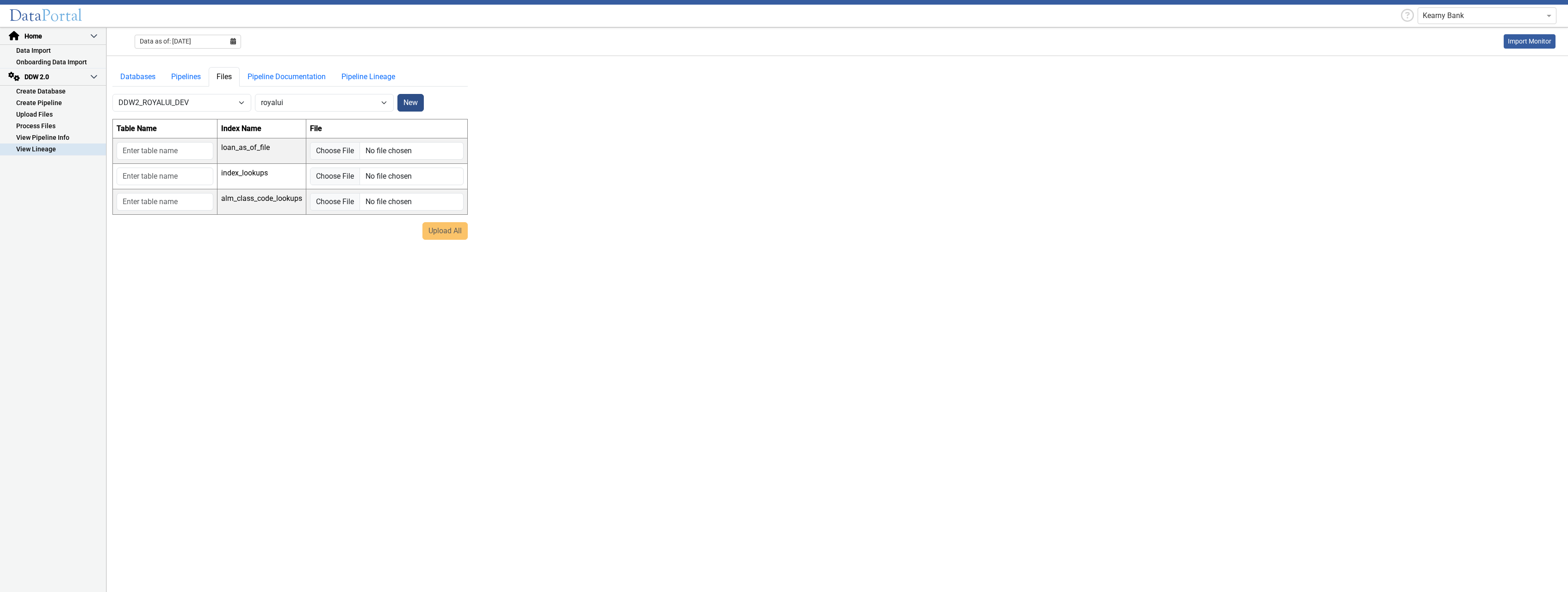
click at [411, 102] on button "New" at bounding box center [411, 102] width 27 height 17
click at [289, 74] on link "Pipeline Documentation" at bounding box center [286, 76] width 94 height 19
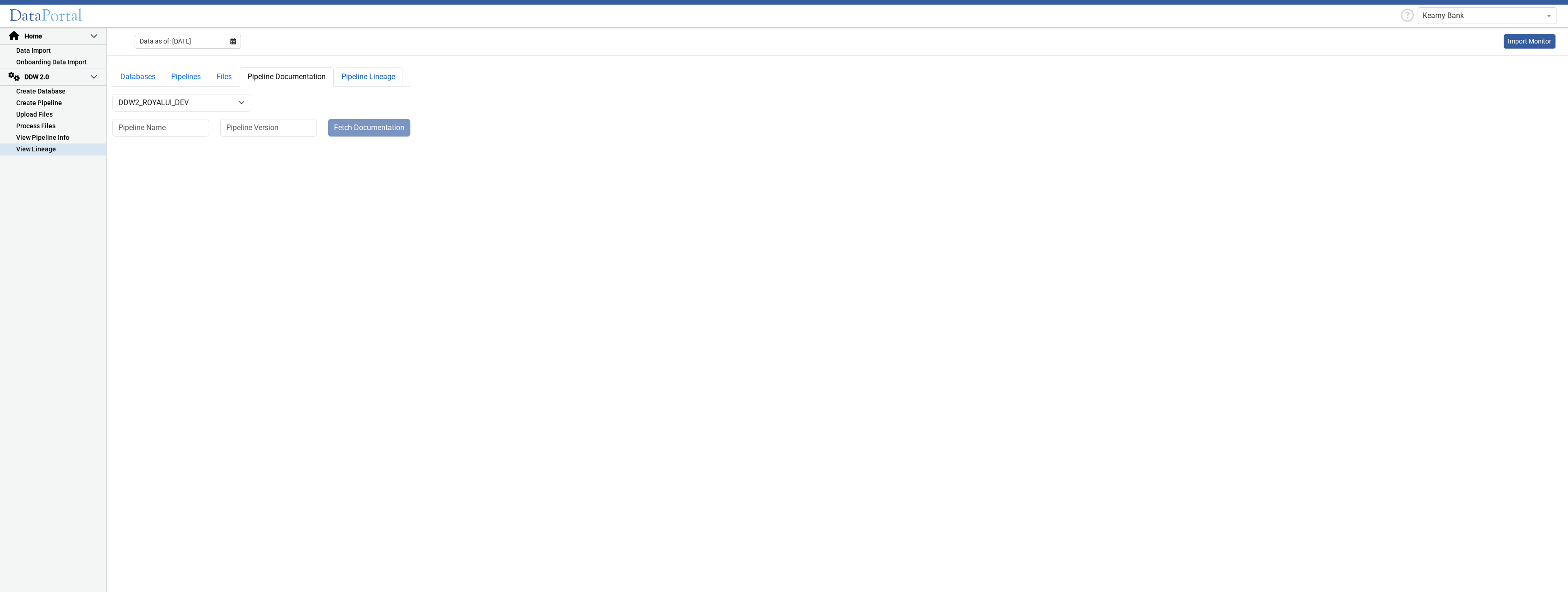
click at [362, 71] on link "Pipeline Lineage" at bounding box center [368, 76] width 70 height 19
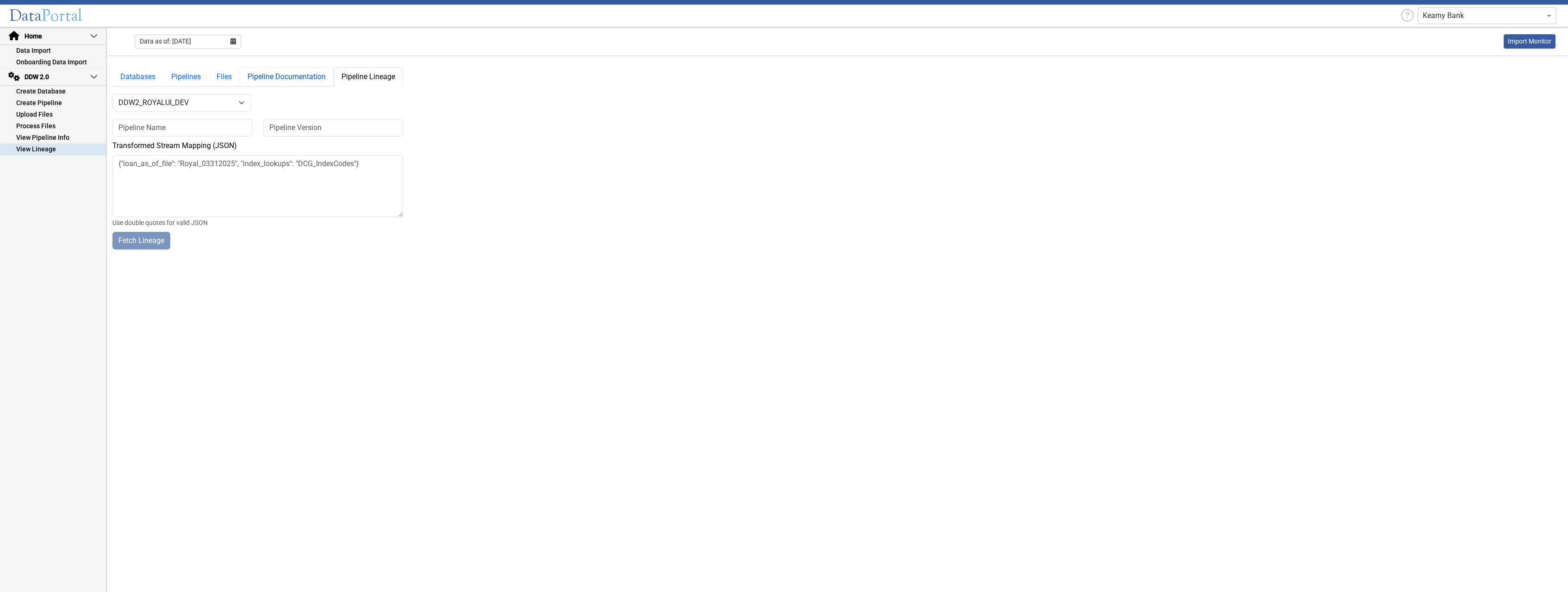
click at [260, 74] on link "Pipeline Documentation" at bounding box center [286, 76] width 94 height 19
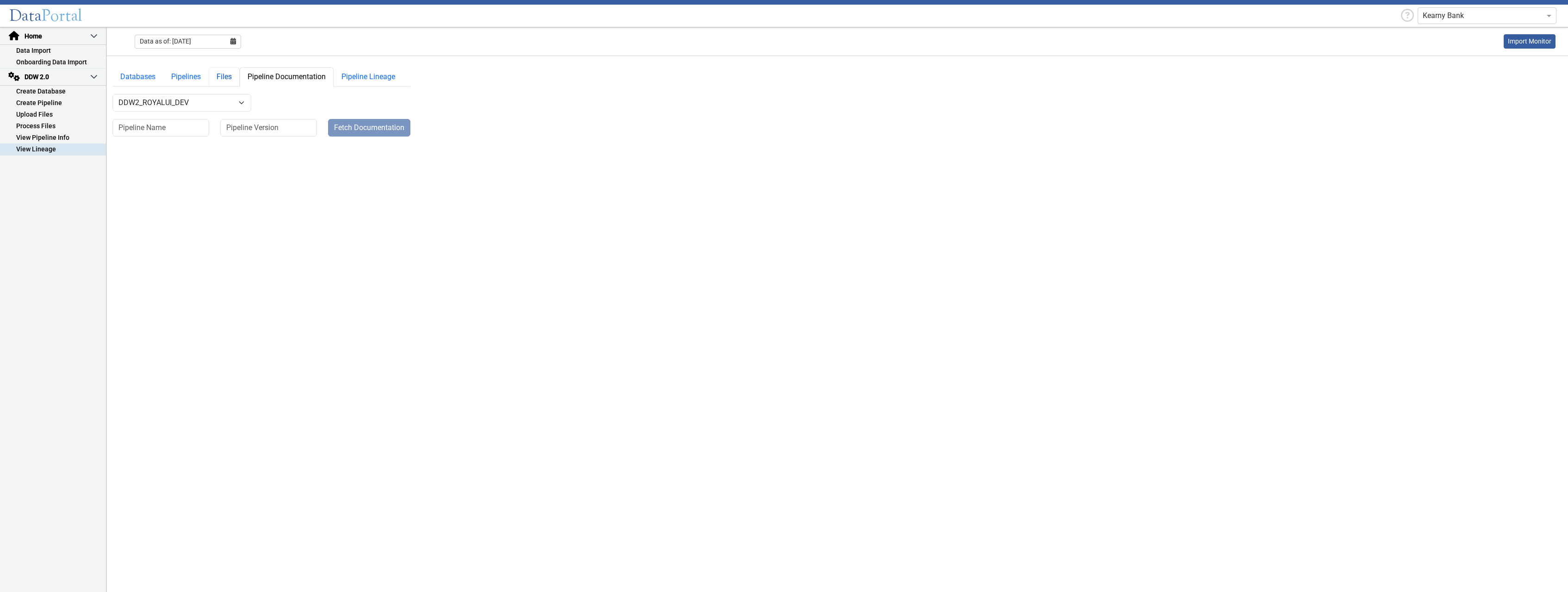
click at [230, 76] on link "Files" at bounding box center [224, 76] width 31 height 19
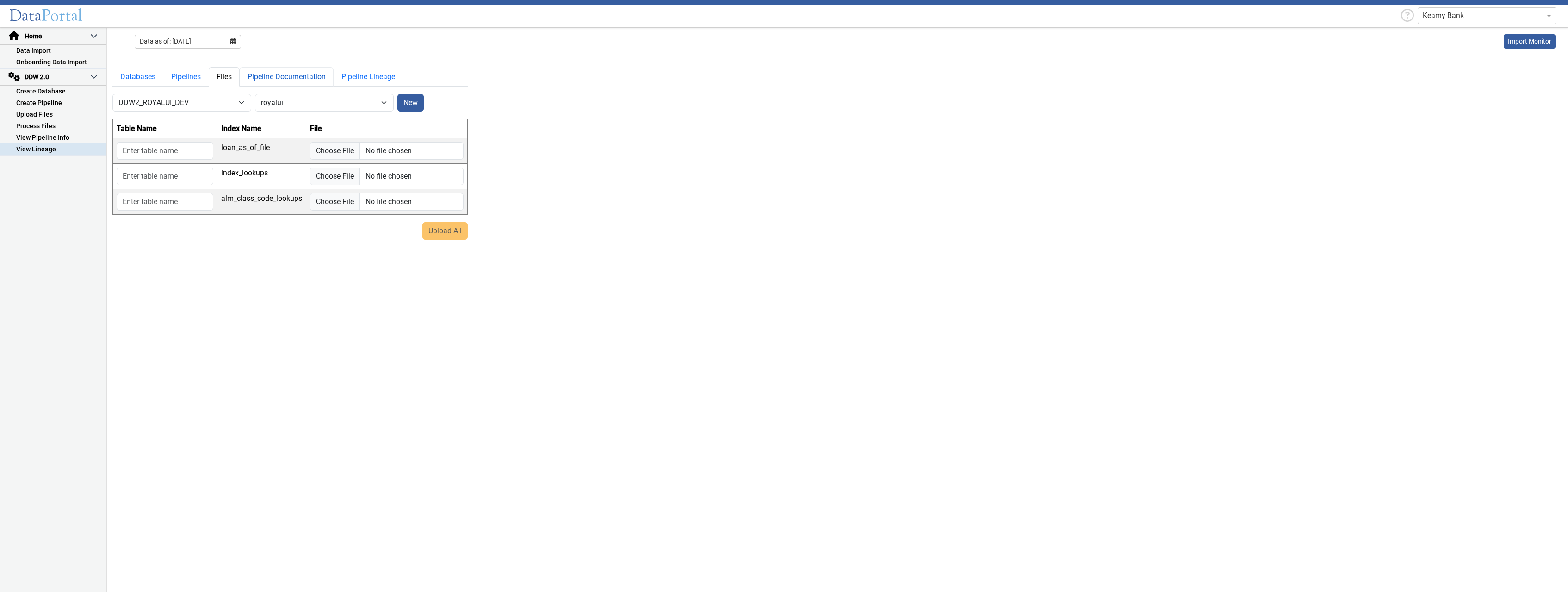
click at [281, 82] on link "Pipeline Documentation" at bounding box center [286, 76] width 94 height 19
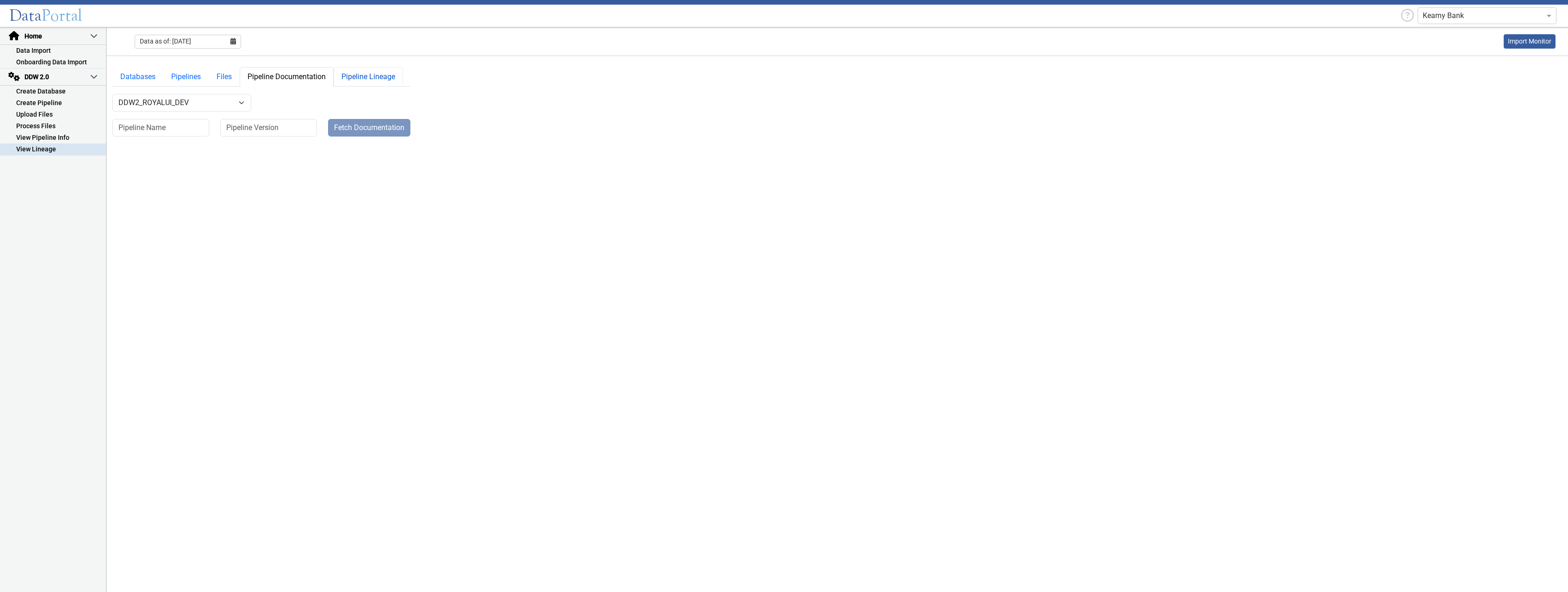
click at [347, 82] on link "Pipeline Lineage" at bounding box center [368, 76] width 70 height 19
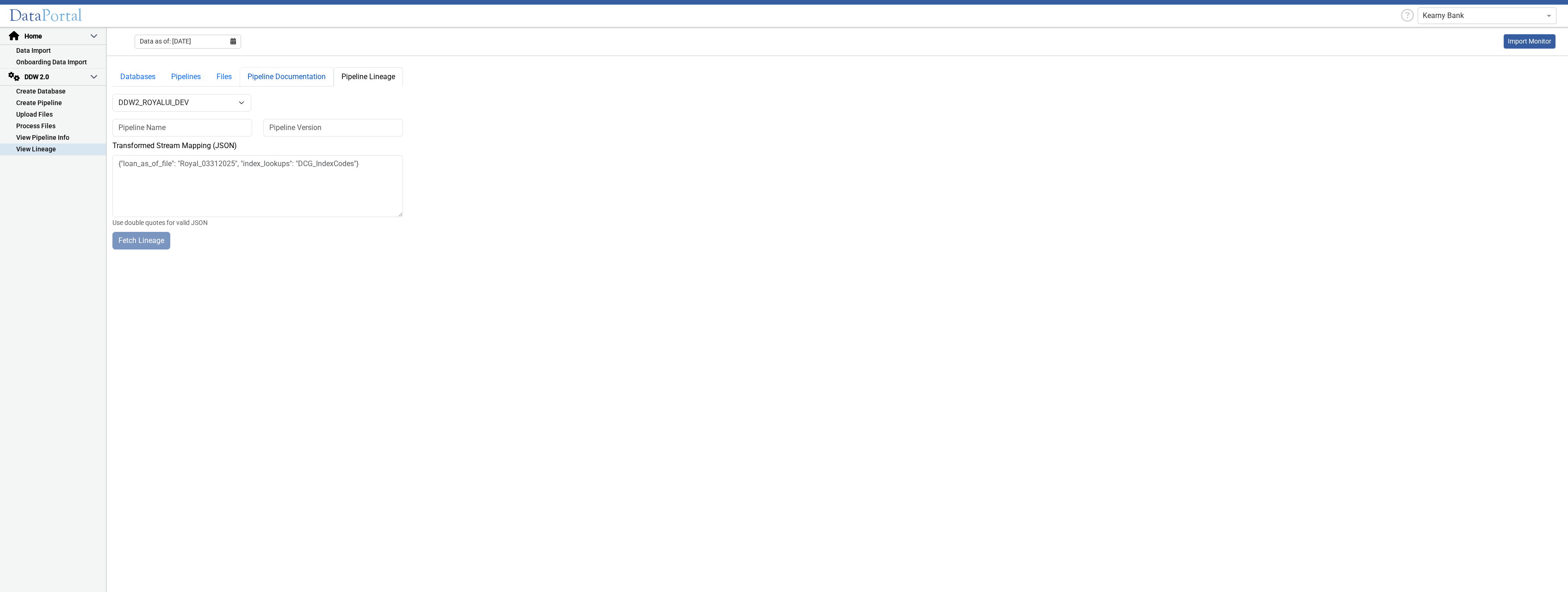
click at [305, 81] on link "Pipeline Documentation" at bounding box center [286, 76] width 94 height 19
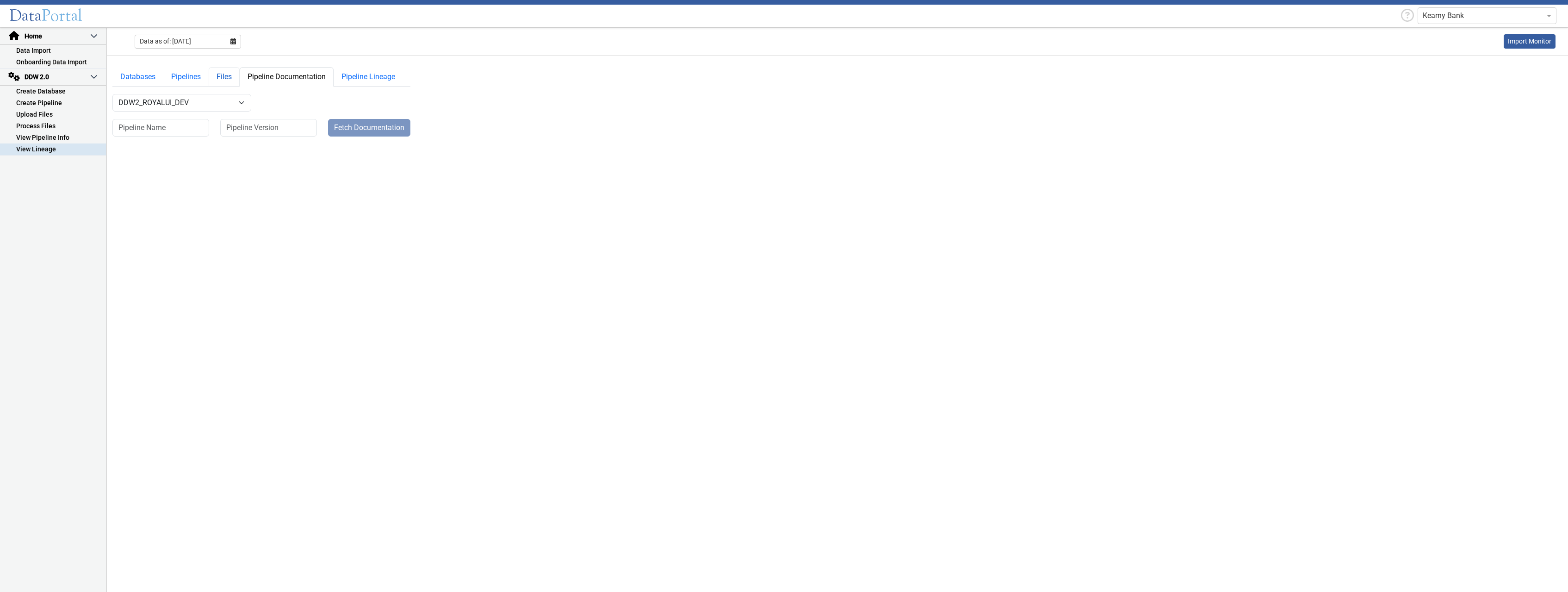
click at [226, 81] on link "Files" at bounding box center [224, 76] width 31 height 19
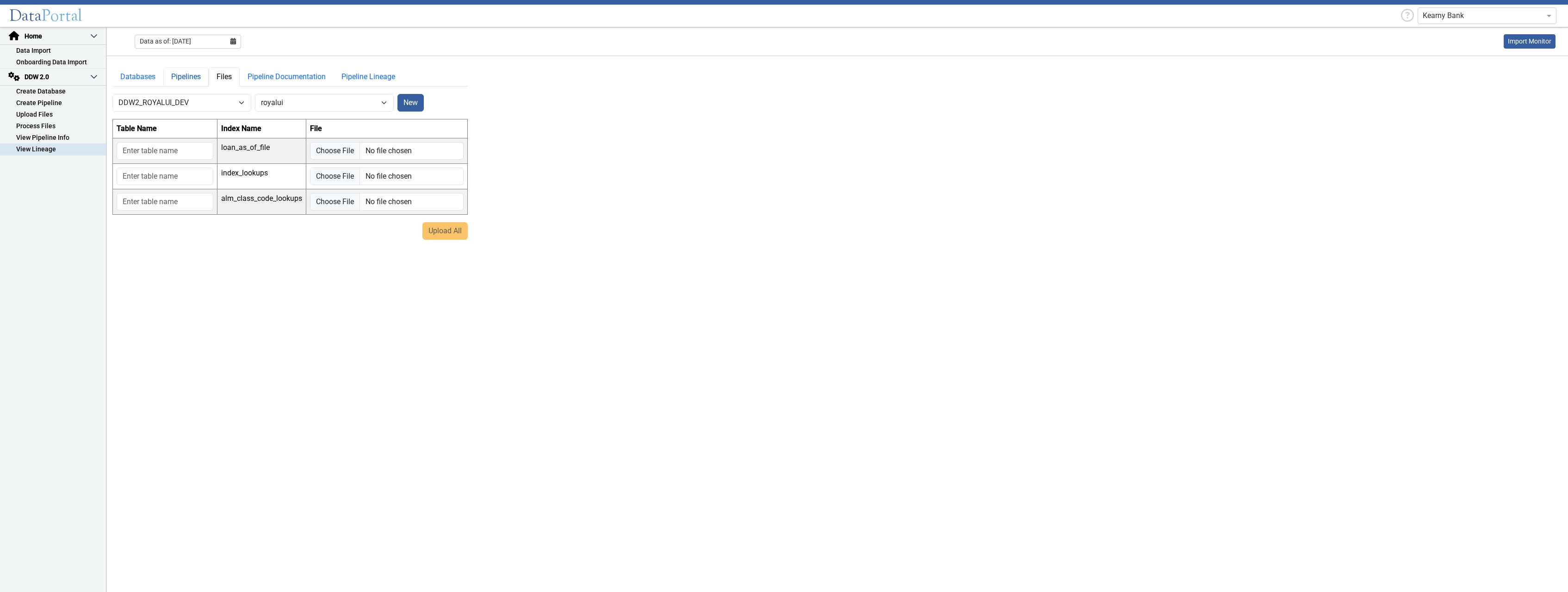
click at [199, 81] on link "Pipelines" at bounding box center [186, 76] width 46 height 19
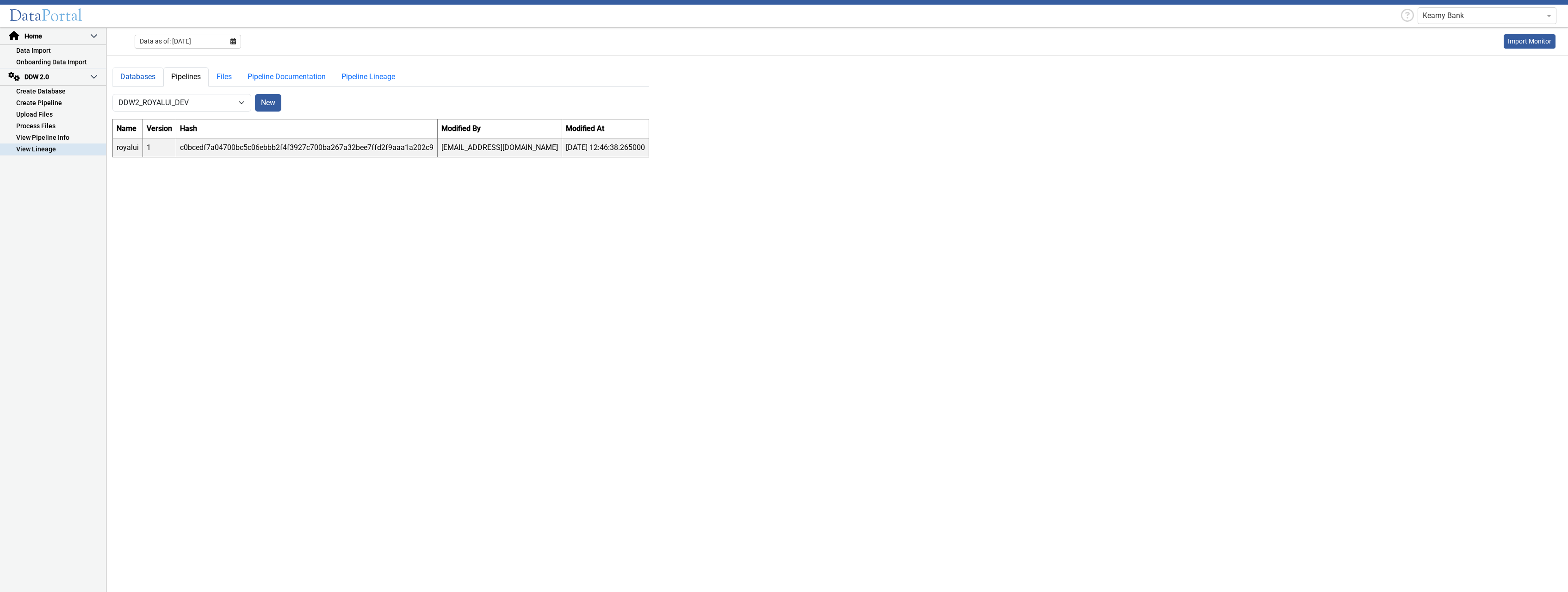
click at [142, 82] on link "Databases" at bounding box center [138, 76] width 51 height 19
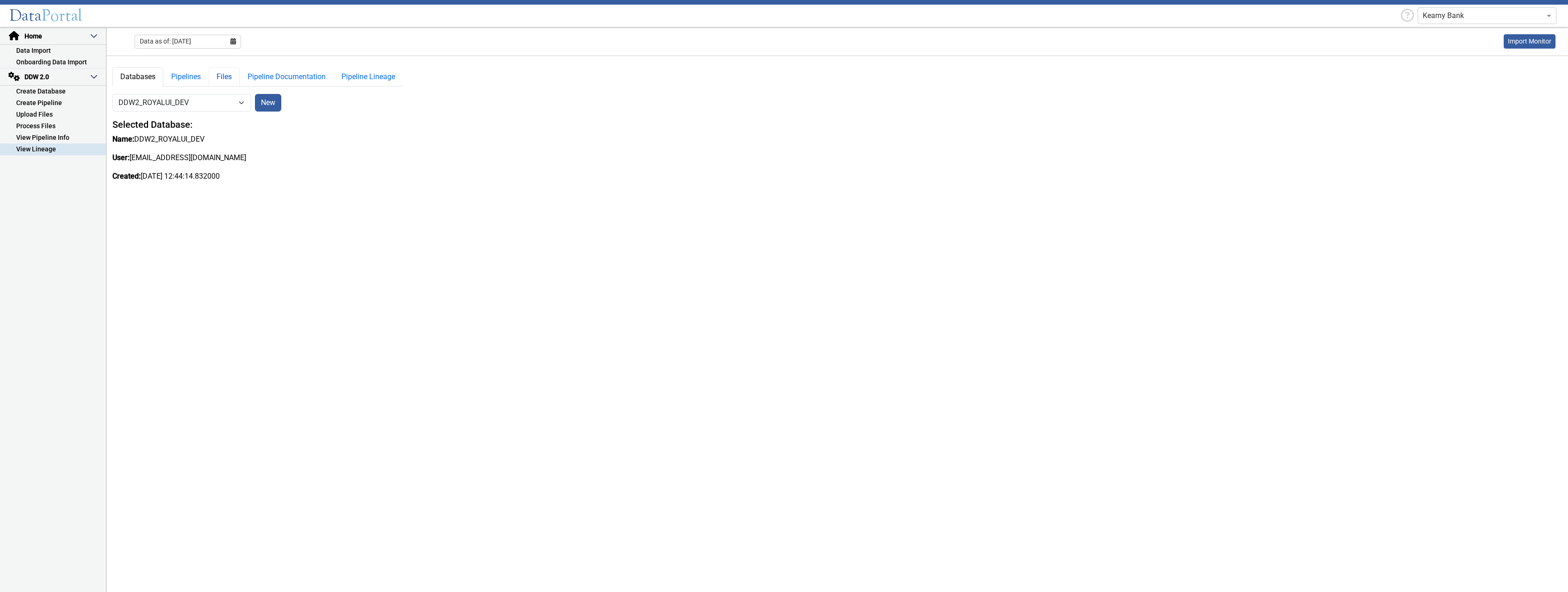
click at [220, 76] on link "Files" at bounding box center [224, 76] width 31 height 19
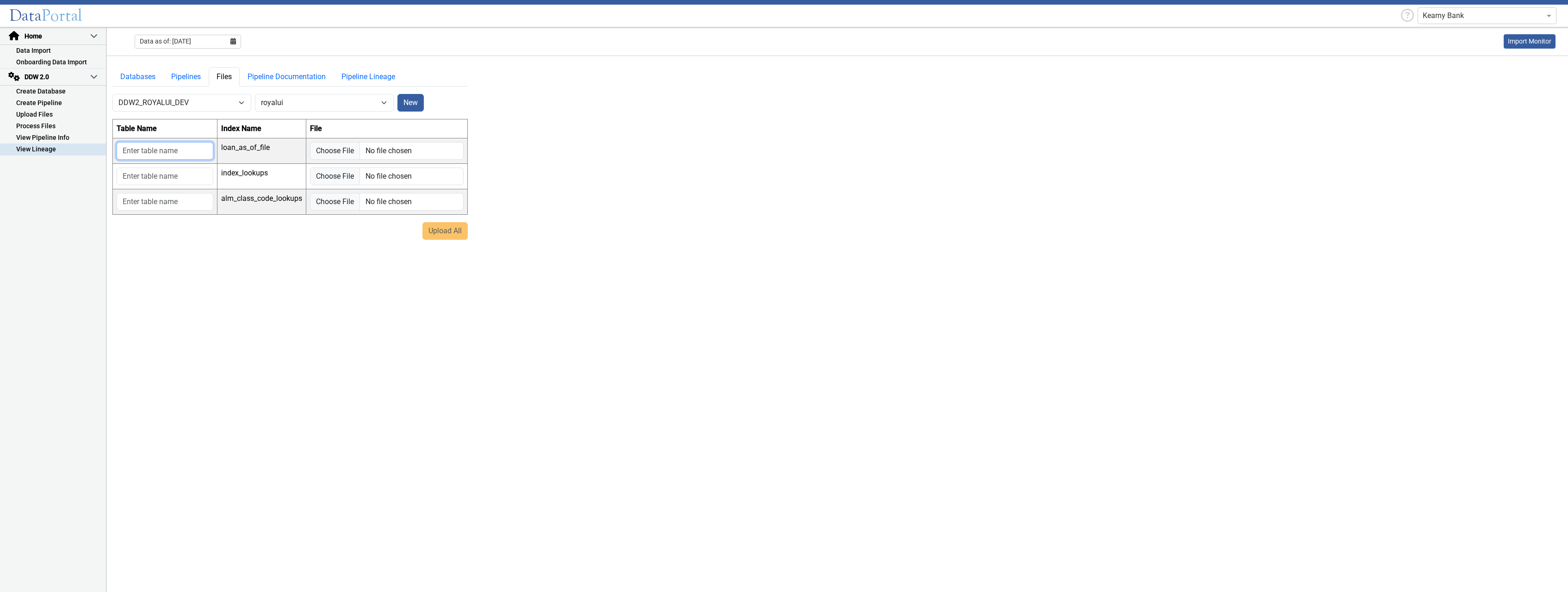
click at [184, 153] on input "text" at bounding box center [165, 150] width 97 height 17
type input "a"
click at [176, 174] on input "text" at bounding box center [165, 176] width 97 height 17
click at [169, 202] on input "text" at bounding box center [165, 202] width 97 height 17
click at [175, 179] on input "a" at bounding box center [165, 176] width 97 height 17
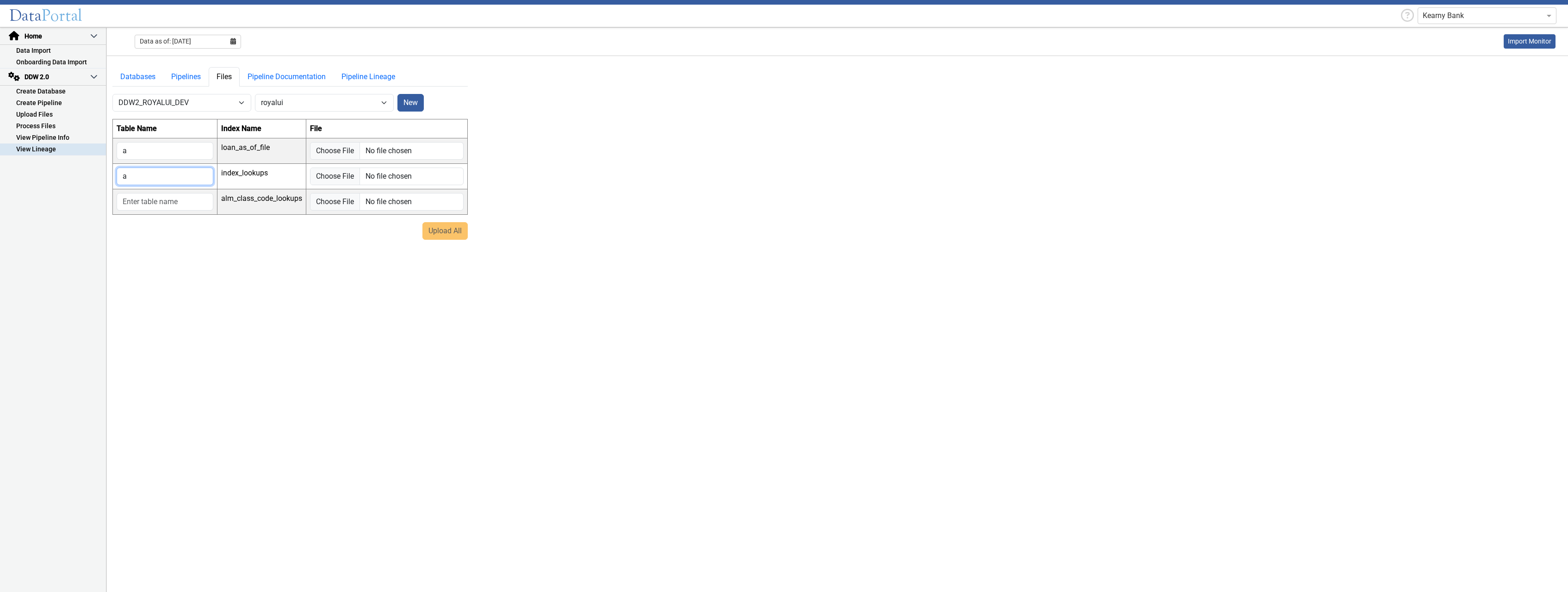
click at [175, 179] on input "a" at bounding box center [165, 176] width 97 height 17
type input "s"
click at [170, 199] on input "text" at bounding box center [165, 202] width 97 height 17
type input "aa"
click at [334, 151] on input "file" at bounding box center [387, 150] width 153 height 17
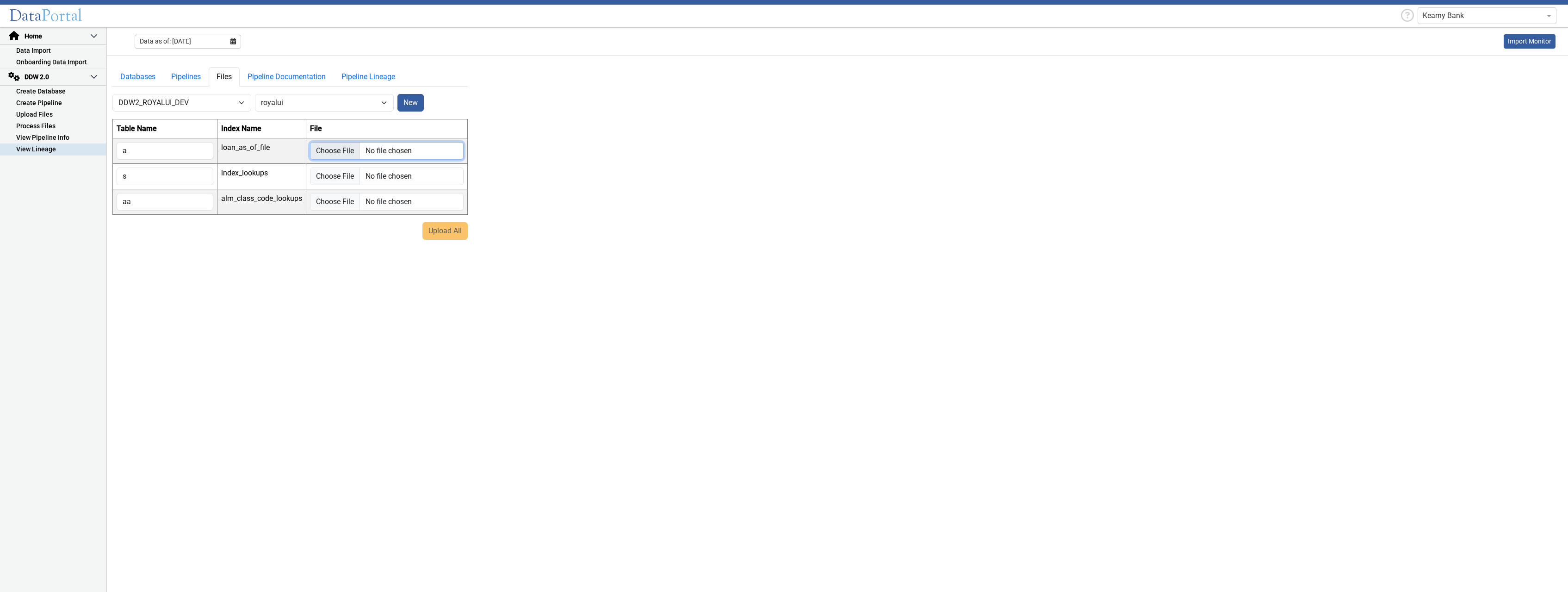
type input "C:\fakepath\Royal_03312025_v2.csv"
click at [342, 188] on input "file" at bounding box center [387, 188] width 153 height 17
type input "C:\fakepath\DCG_IndexCodes_New.csv"
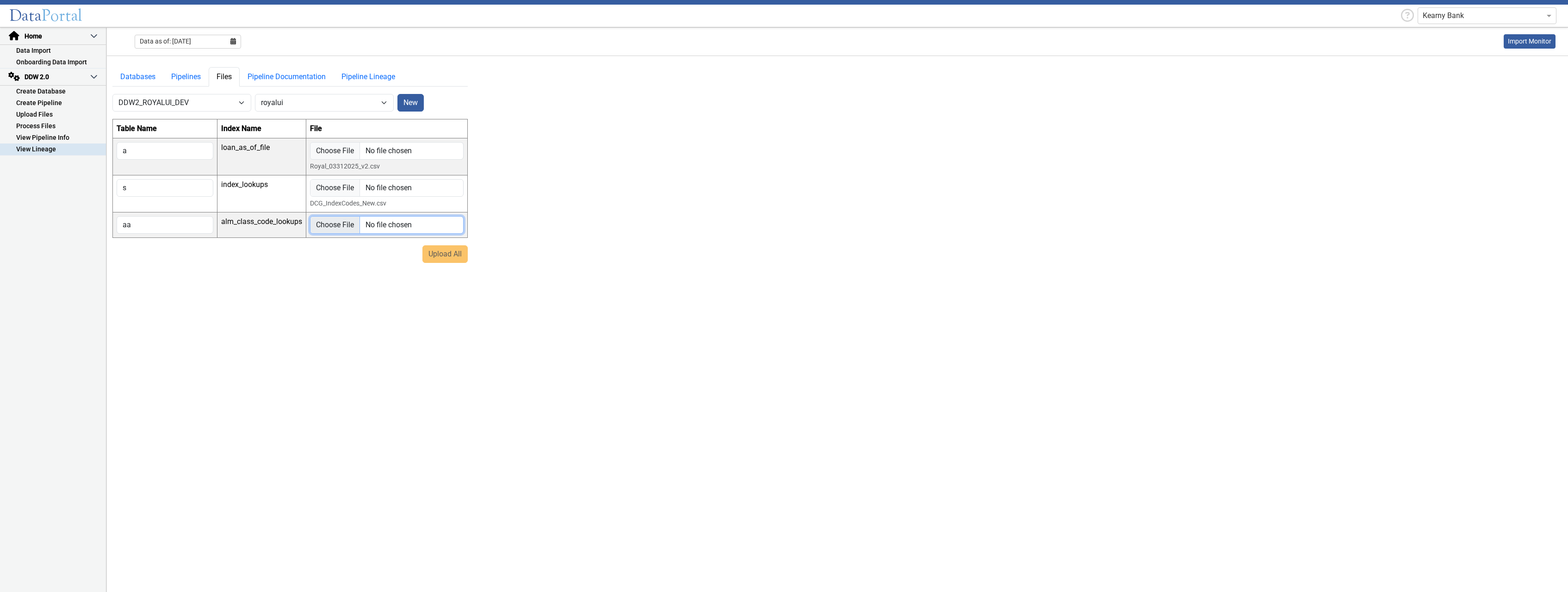
click at [328, 228] on input "file" at bounding box center [387, 225] width 153 height 17
type input "C:\fakepath\DCG_ALM_Class_Codes.csv"
click at [443, 267] on button "Upload All" at bounding box center [445, 266] width 46 height 17
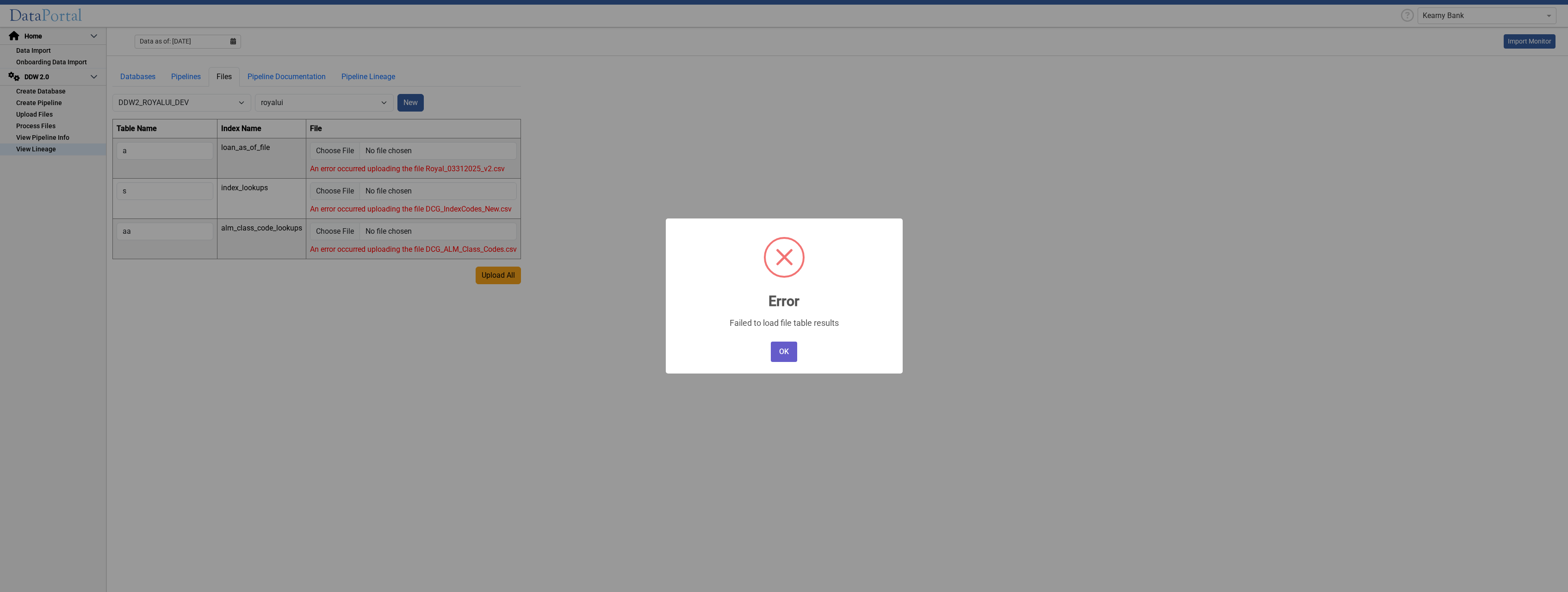
click at [786, 353] on button "OK" at bounding box center [783, 352] width 26 height 21
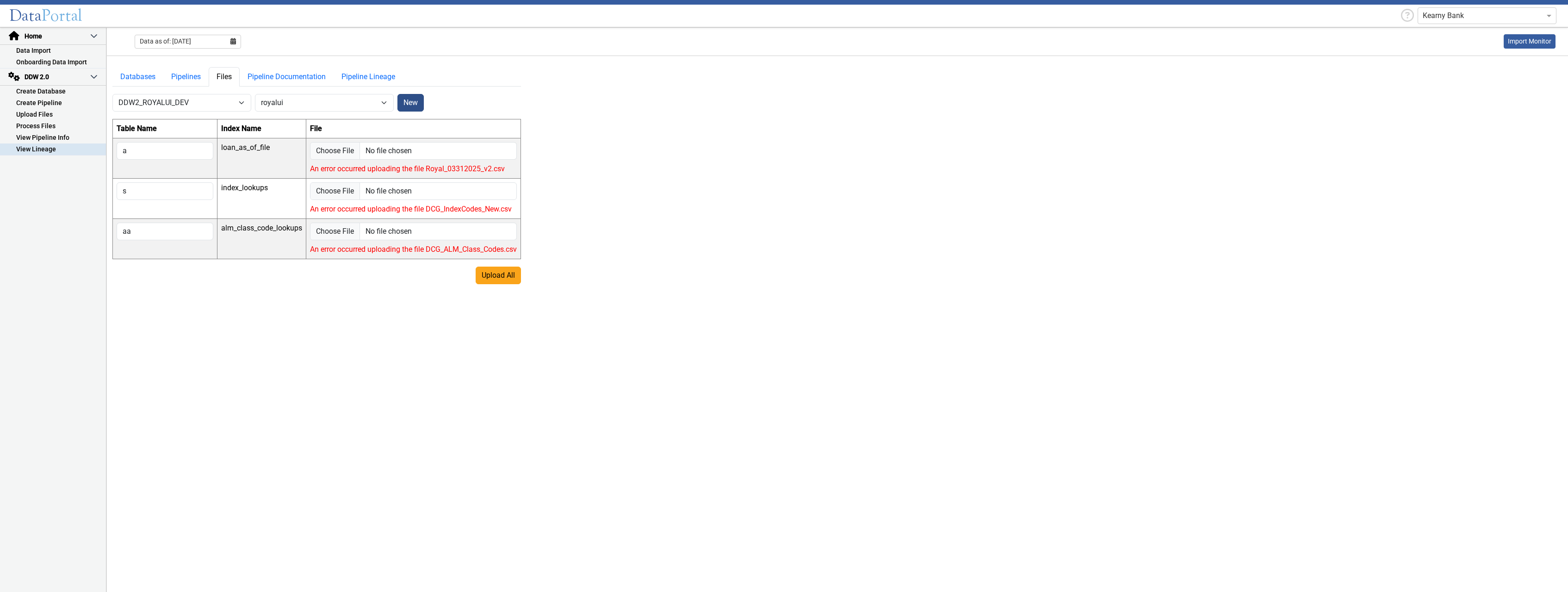
click at [416, 100] on button "New" at bounding box center [411, 102] width 27 height 17
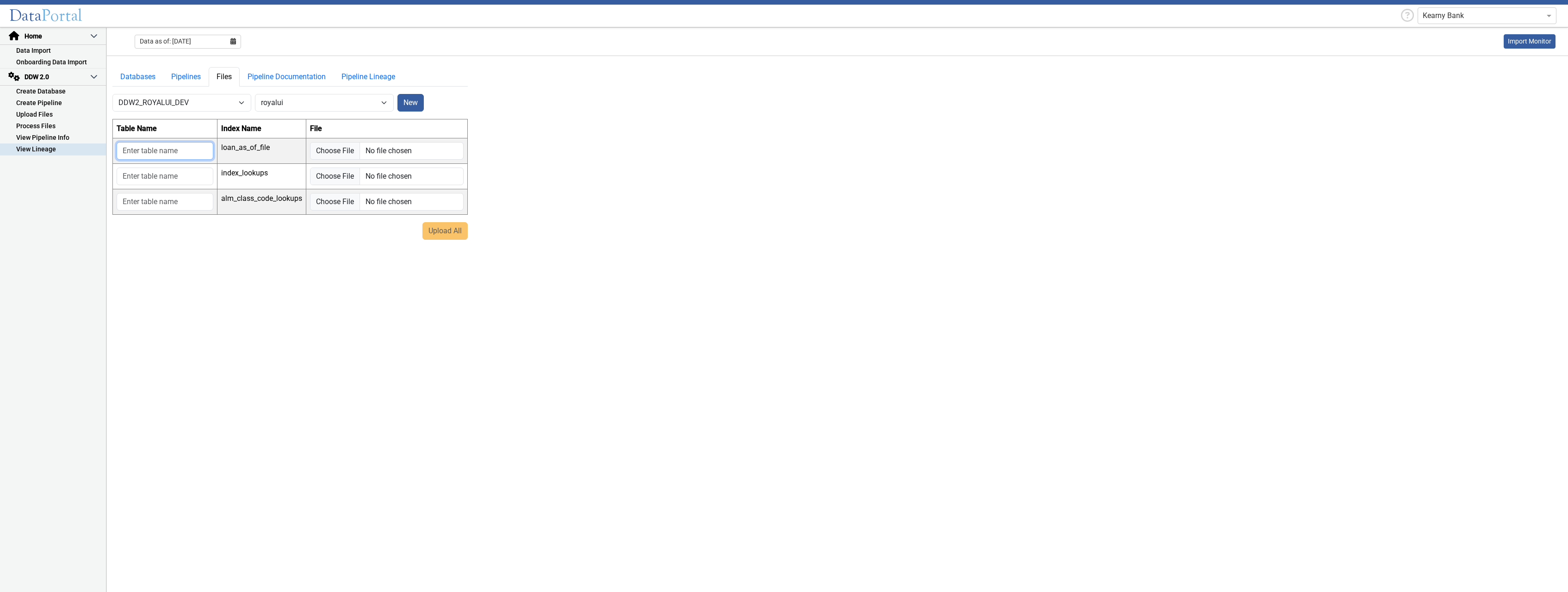
click at [134, 154] on input "text" at bounding box center [165, 150] width 97 height 17
type input "a"
click at [138, 181] on input "text" at bounding box center [165, 176] width 97 height 17
type input "aa"
click at [139, 191] on td at bounding box center [165, 202] width 105 height 26
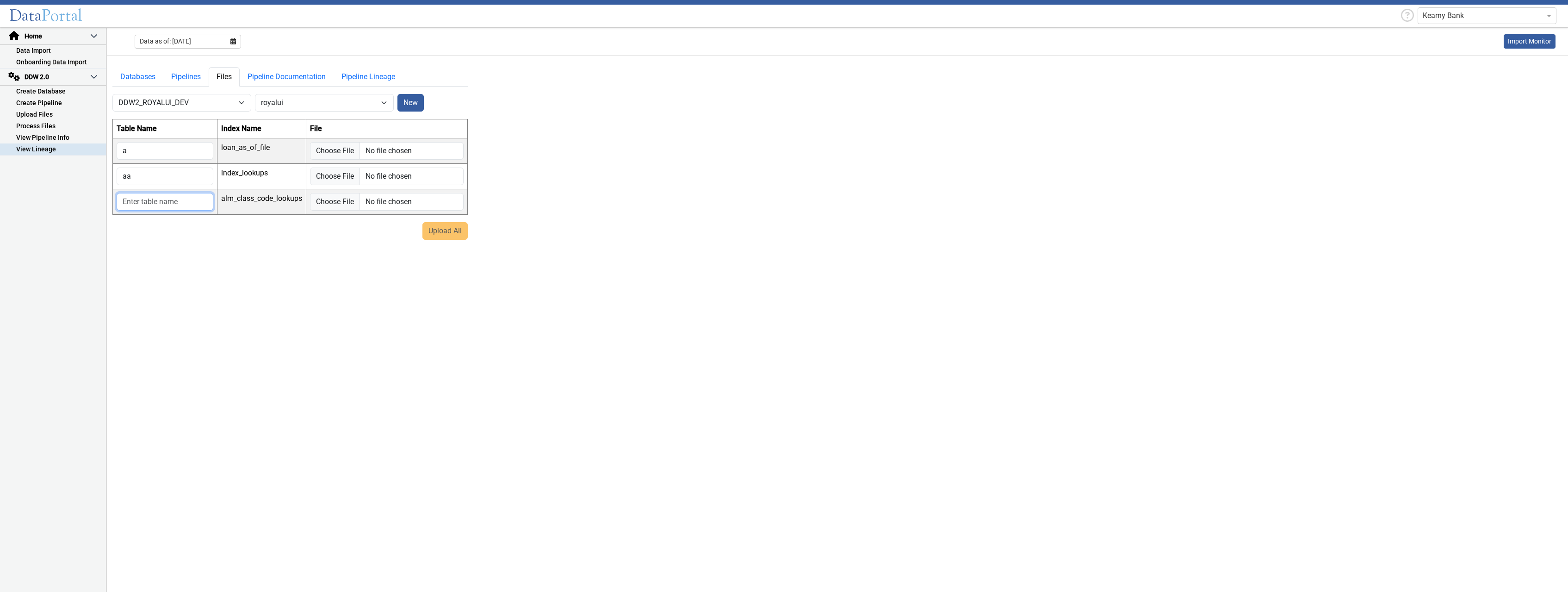
click at [139, 198] on input "text" at bounding box center [165, 202] width 97 height 17
type input "aaa"
click at [340, 202] on input "file" at bounding box center [387, 202] width 153 height 17
type input "C:\fakepath\DCG_ALM_Class_Codes.csv"
click at [329, 174] on input "file" at bounding box center [387, 176] width 153 height 17
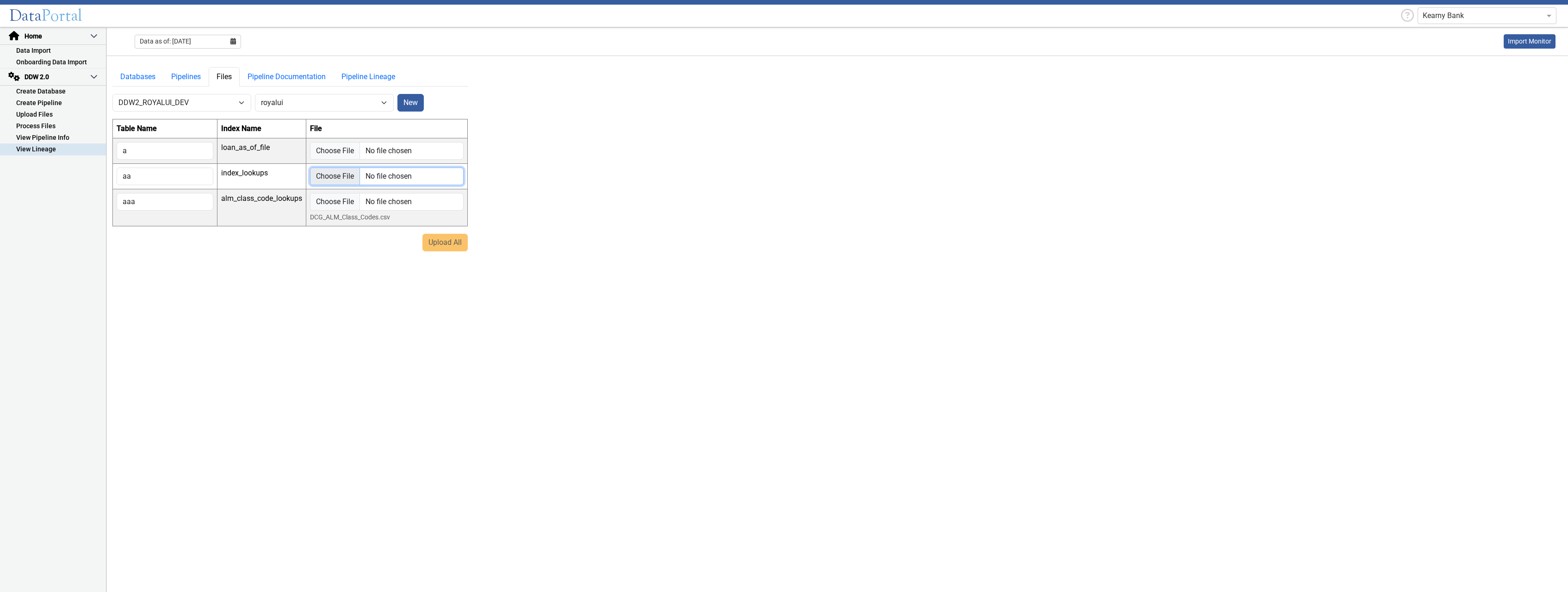
type input "C:\fakepath\DCG_IndexCodes_New.csv"
click at [318, 153] on input "file" at bounding box center [387, 150] width 153 height 17
type input "C:\fakepath\Royal_03312025_v2.csv"
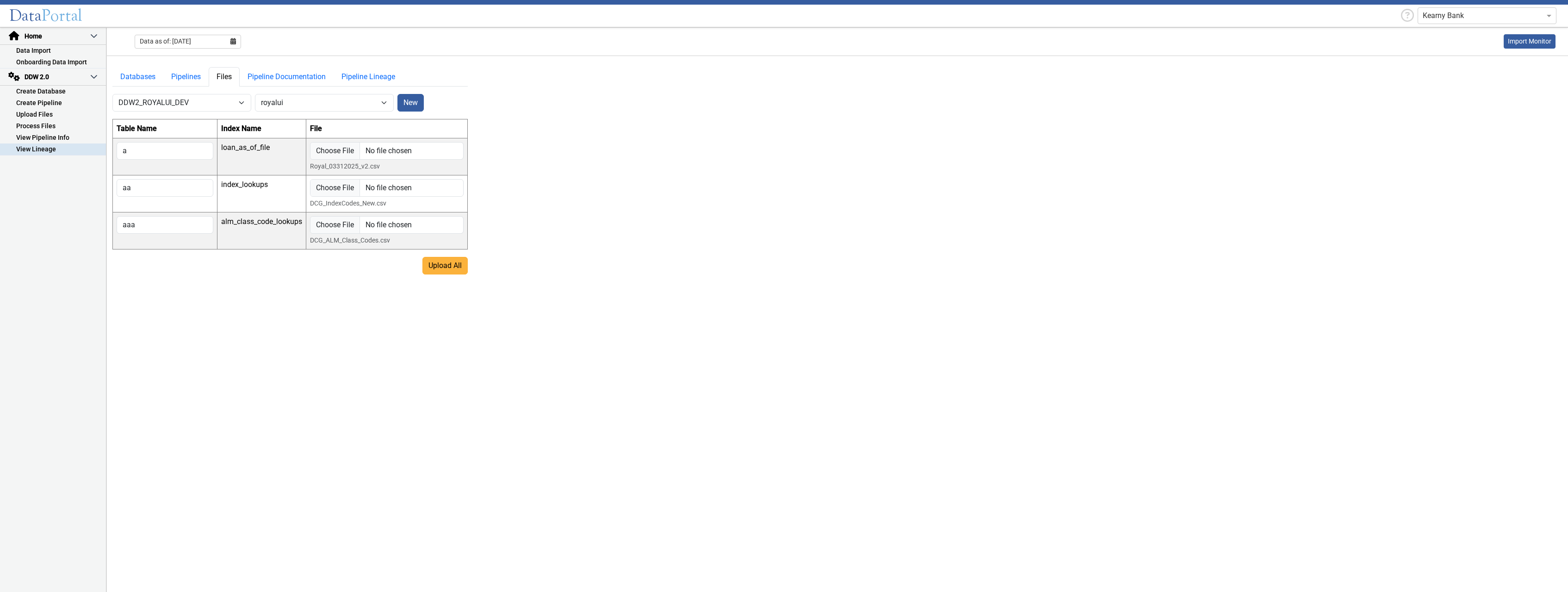
click at [439, 269] on button "Upload All" at bounding box center [445, 266] width 46 height 17
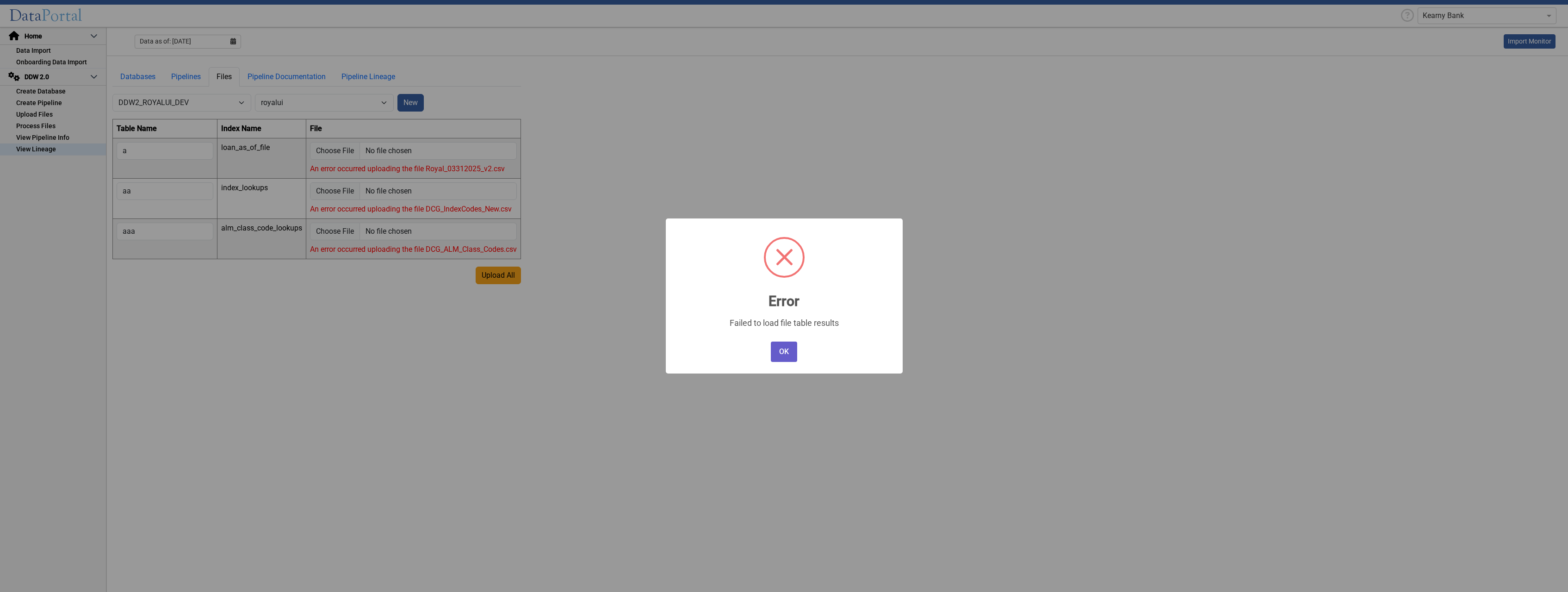
click at [782, 351] on button "OK" at bounding box center [783, 352] width 26 height 21
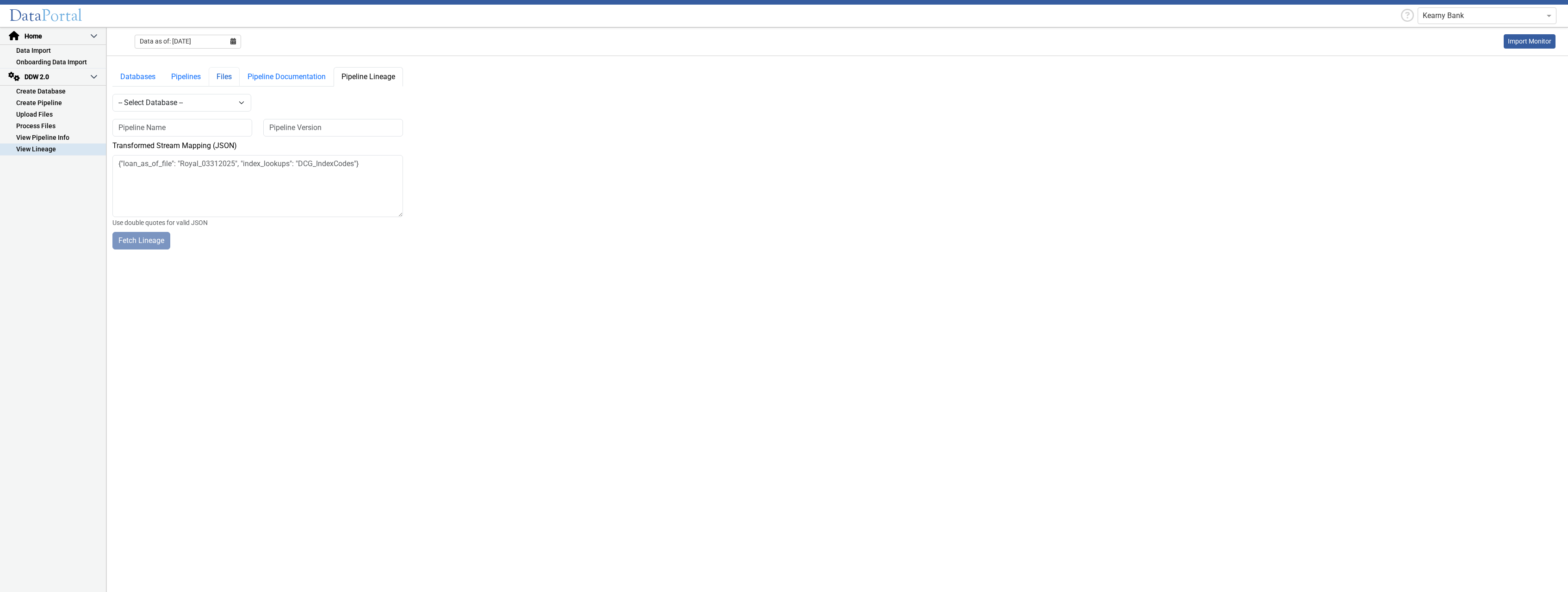
click at [230, 81] on link "Files" at bounding box center [224, 76] width 31 height 19
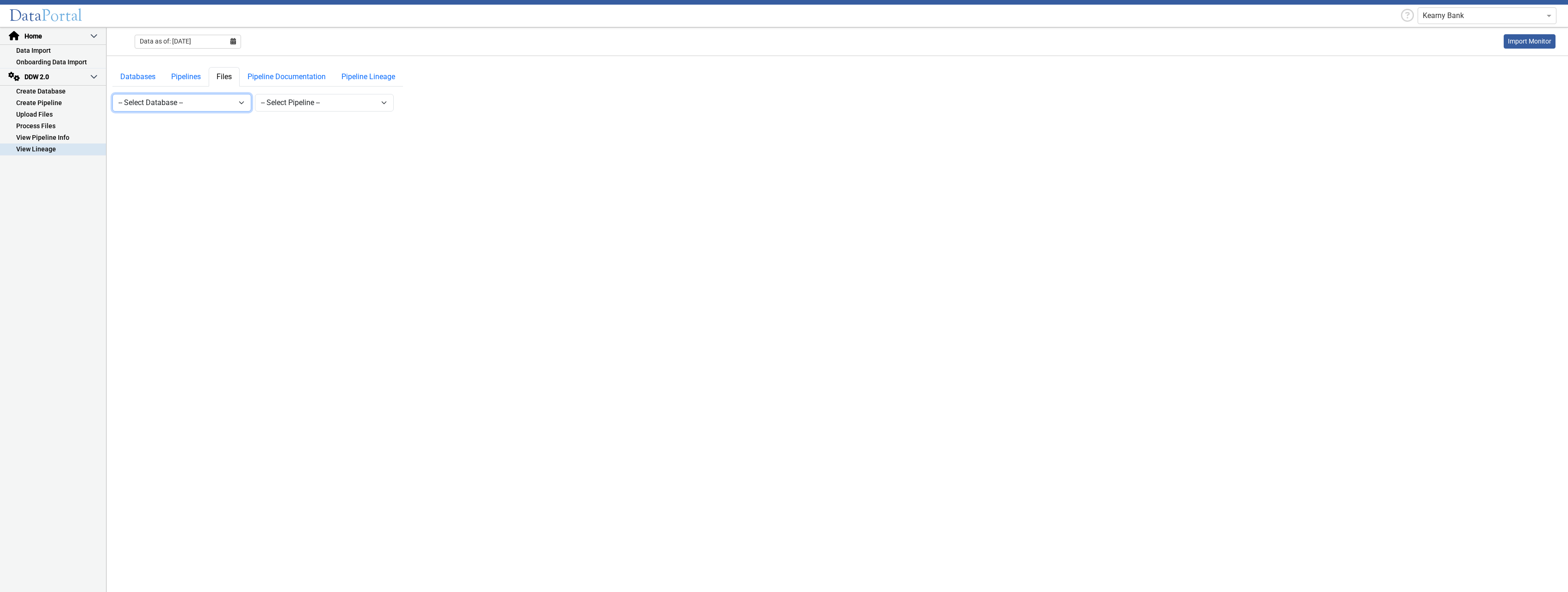
click at [113, 94] on select "-- Select Database -- DDW2_DENIS2_API_DEV DDW2_DENIS3_API_DEV DDW2_DENIS4_API_D…" at bounding box center [182, 102] width 139 height 17
select select "7: Object"
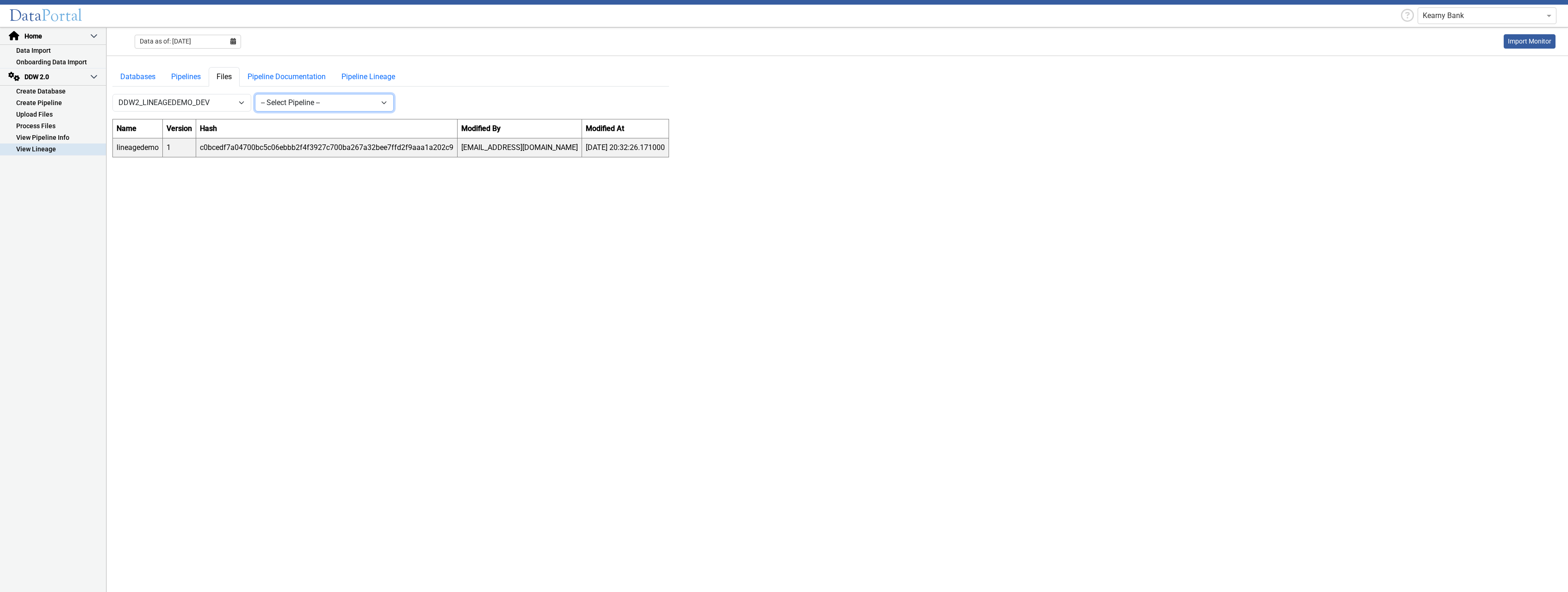
click at [255, 94] on select "-- Select Pipeline -- lineagedemo" at bounding box center [324, 102] width 139 height 17
select select "1: Object"
click option "lineagedemo" at bounding box center [0, 0] width 0 height 0
click at [410, 100] on button "New" at bounding box center [411, 102] width 27 height 17
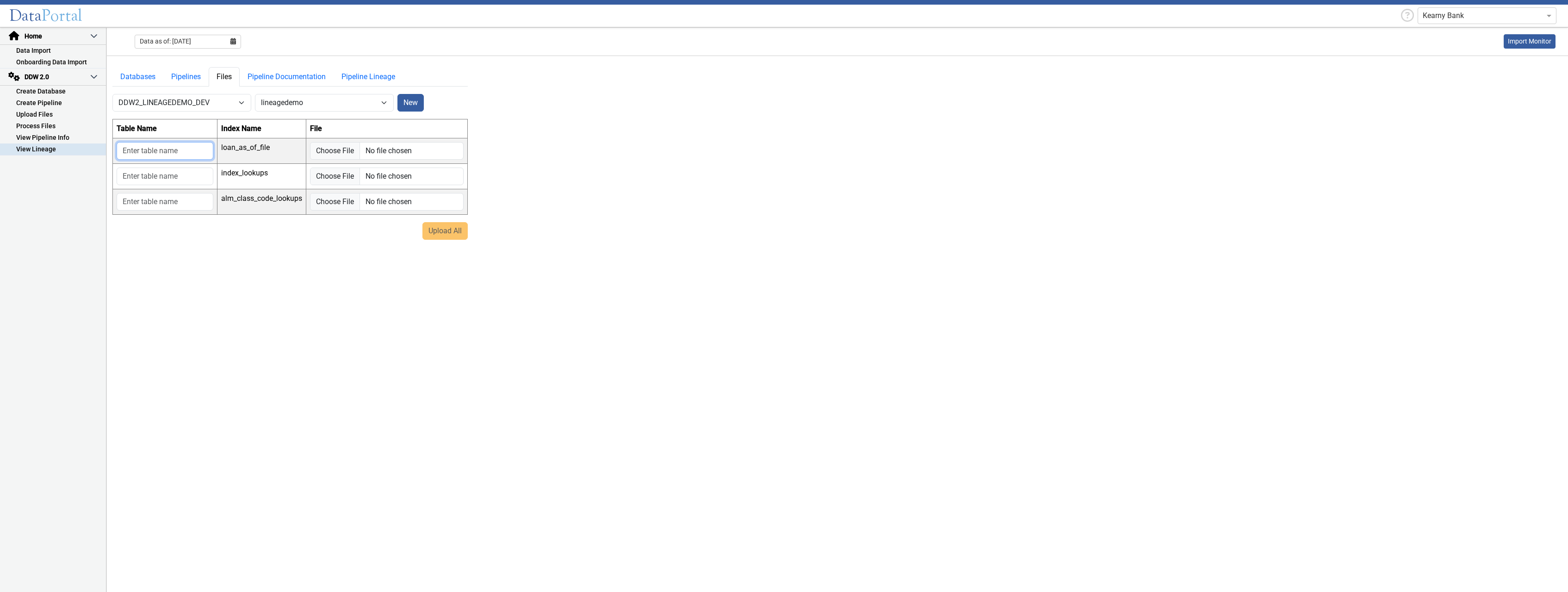
click at [199, 151] on input "text" at bounding box center [165, 150] width 97 height 17
type input "a"
click at [203, 179] on input "text" at bounding box center [165, 176] width 97 height 17
type input "aa"
click at [197, 206] on input "text" at bounding box center [165, 202] width 97 height 17
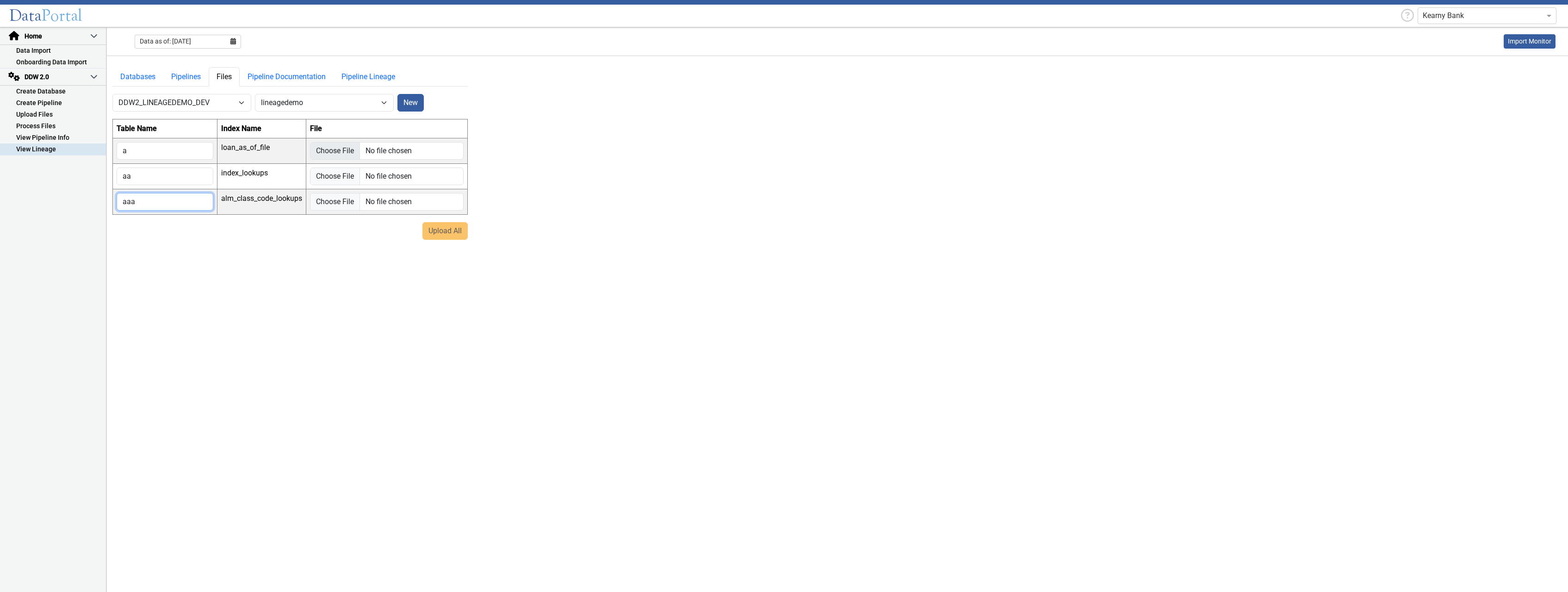
type input "aaa"
click at [337, 152] on input "file" at bounding box center [387, 150] width 153 height 17
type input "C:\fakepath\Royal_03312025_v2.csv"
click at [343, 192] on input "file" at bounding box center [387, 188] width 153 height 17
type input "C:\fakepath\DCG_IndexCodes_New.csv"
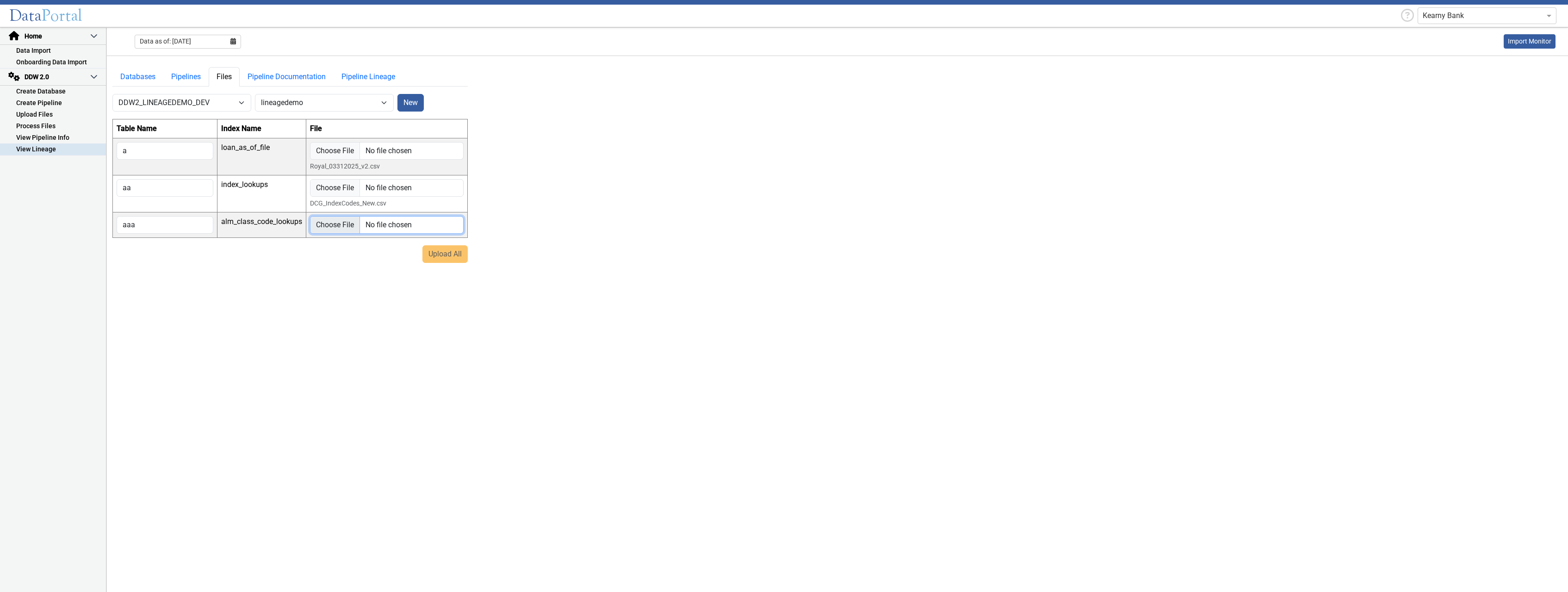
click at [341, 226] on input "file" at bounding box center [387, 225] width 153 height 17
type input "C:\fakepath\DCG_ALM_Class_Codes.csv"
click at [445, 267] on button "Upload All" at bounding box center [445, 266] width 46 height 17
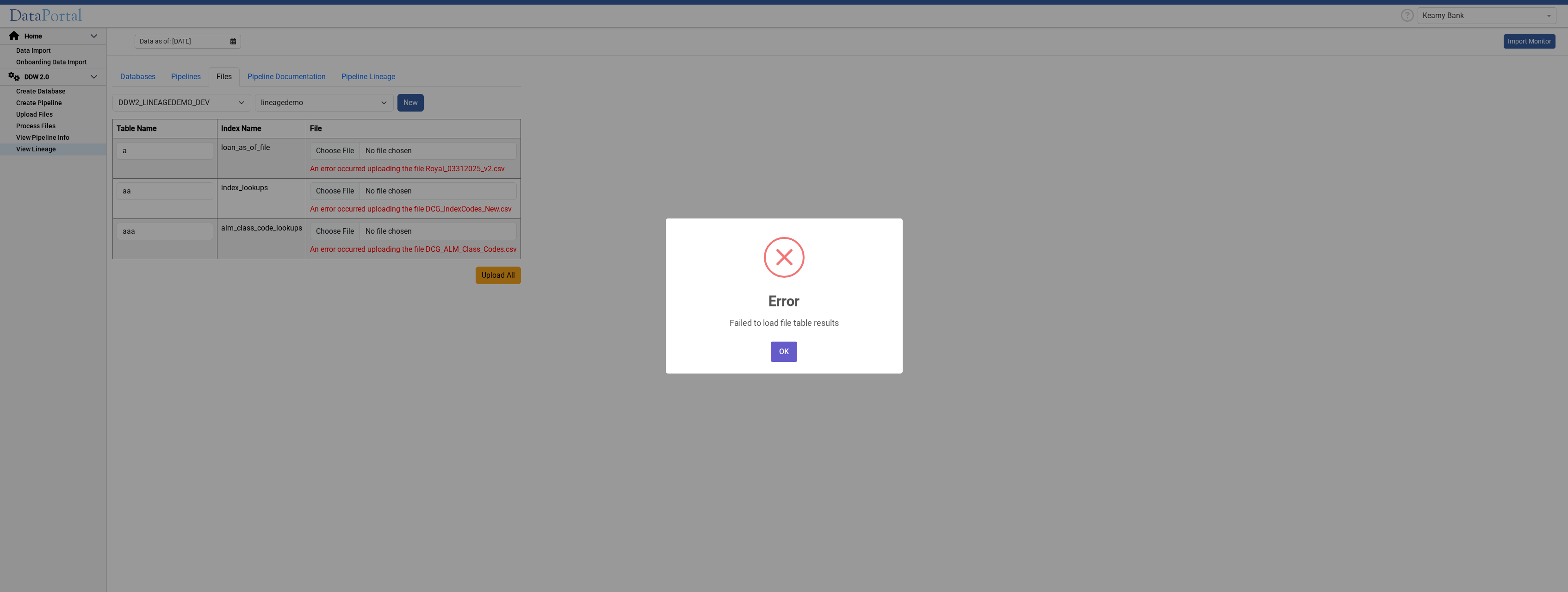
click at [785, 348] on button "OK" at bounding box center [783, 352] width 26 height 21
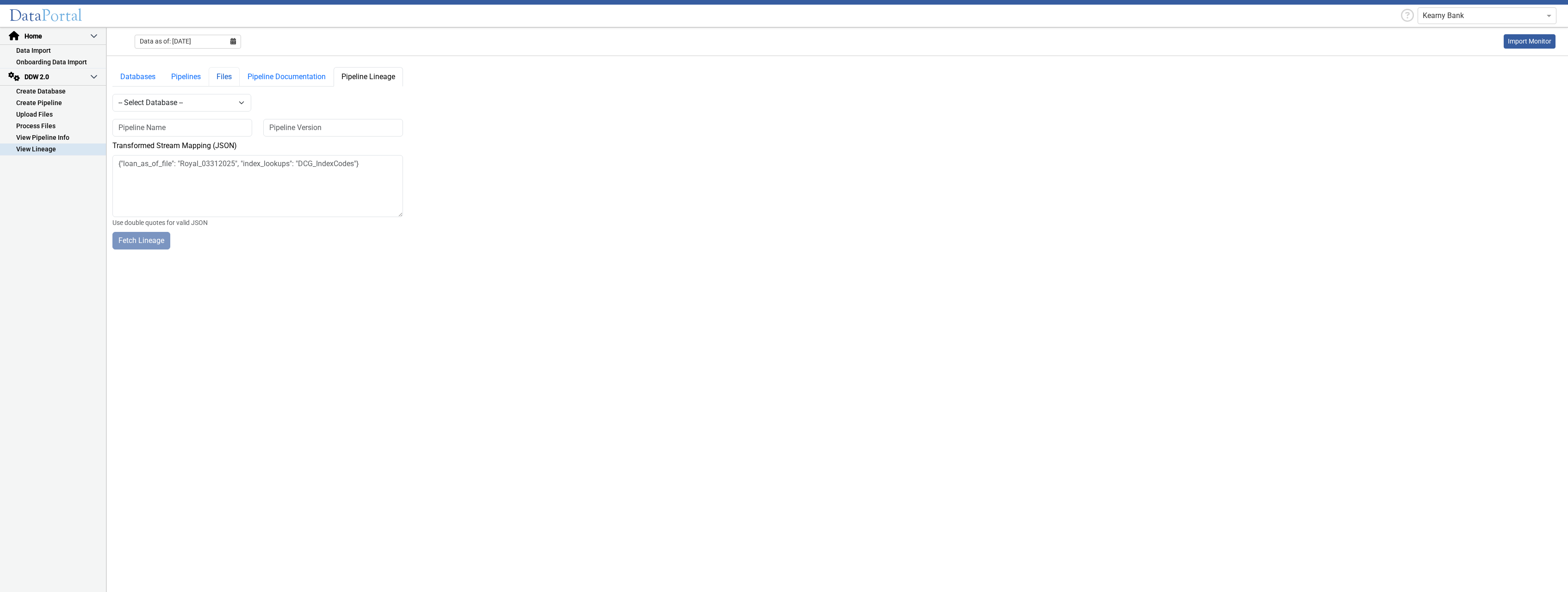
click at [222, 76] on link "Files" at bounding box center [224, 76] width 31 height 19
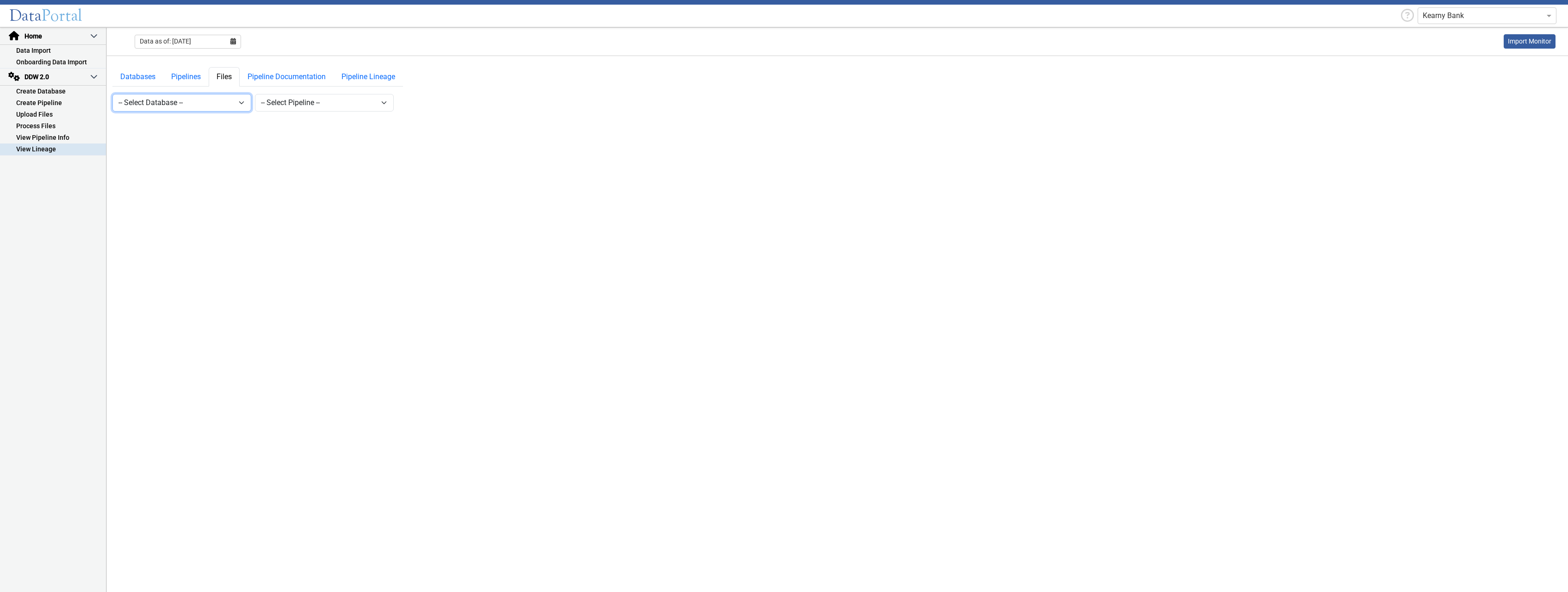
click at [113, 94] on select "-- Select Database -- DDW2_DENIS2_API_DEV DDW2_DENIS3_API_DEV DDW2_DENIS4_API_D…" at bounding box center [182, 102] width 139 height 17
select select "7: Object"
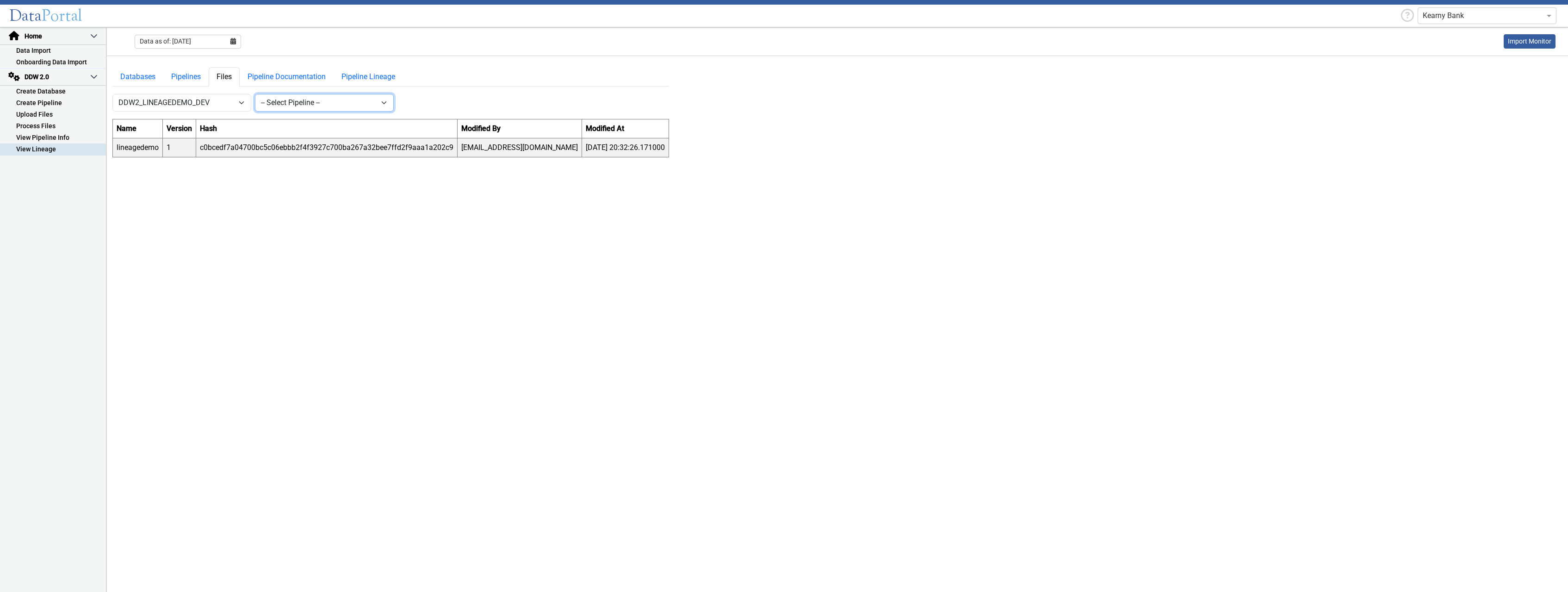
click at [255, 94] on select "-- Select Pipeline -- lineagedemo" at bounding box center [324, 102] width 139 height 17
select select "1: Object"
click option "lineagedemo" at bounding box center [0, 0] width 0 height 0
click at [410, 103] on button "New" at bounding box center [411, 102] width 27 height 17
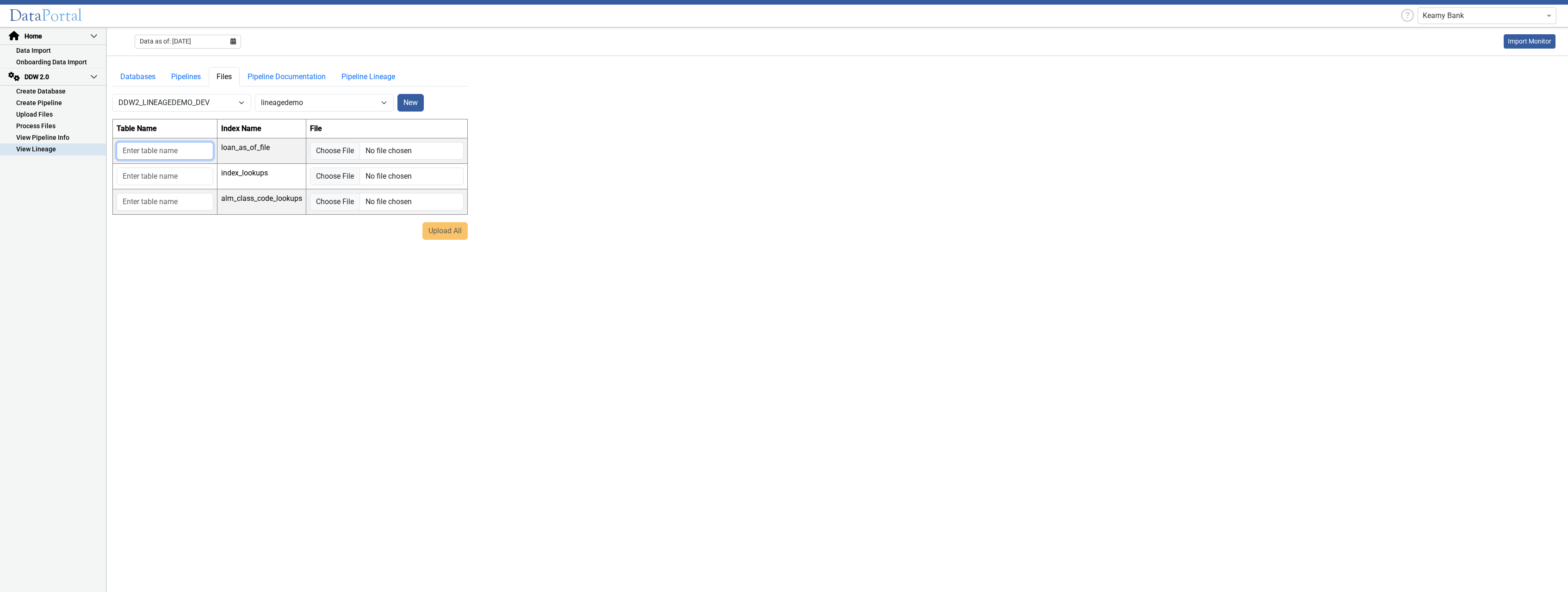
click at [194, 153] on input "text" at bounding box center [165, 150] width 97 height 17
type input "a"
click at [185, 184] on input "text" at bounding box center [165, 176] width 97 height 17
type input "aa"
click at [183, 202] on input "text" at bounding box center [165, 202] width 97 height 17
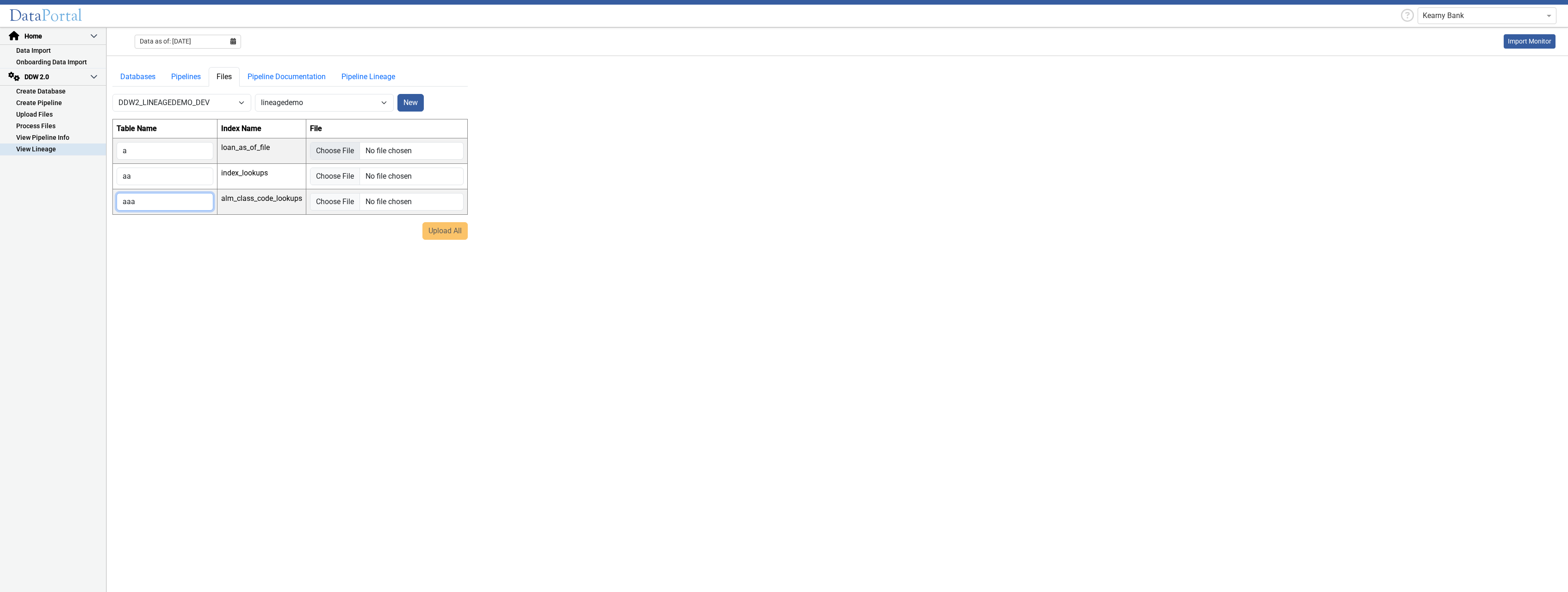
type input "aaa"
click at [326, 153] on input "file" at bounding box center [387, 150] width 153 height 17
type input "C:\fakepath\Royal_03312025_v2.csv"
click at [342, 191] on input "file" at bounding box center [387, 188] width 153 height 17
type input "C:\fakepath\DCG_IndexCodes_New.csv"
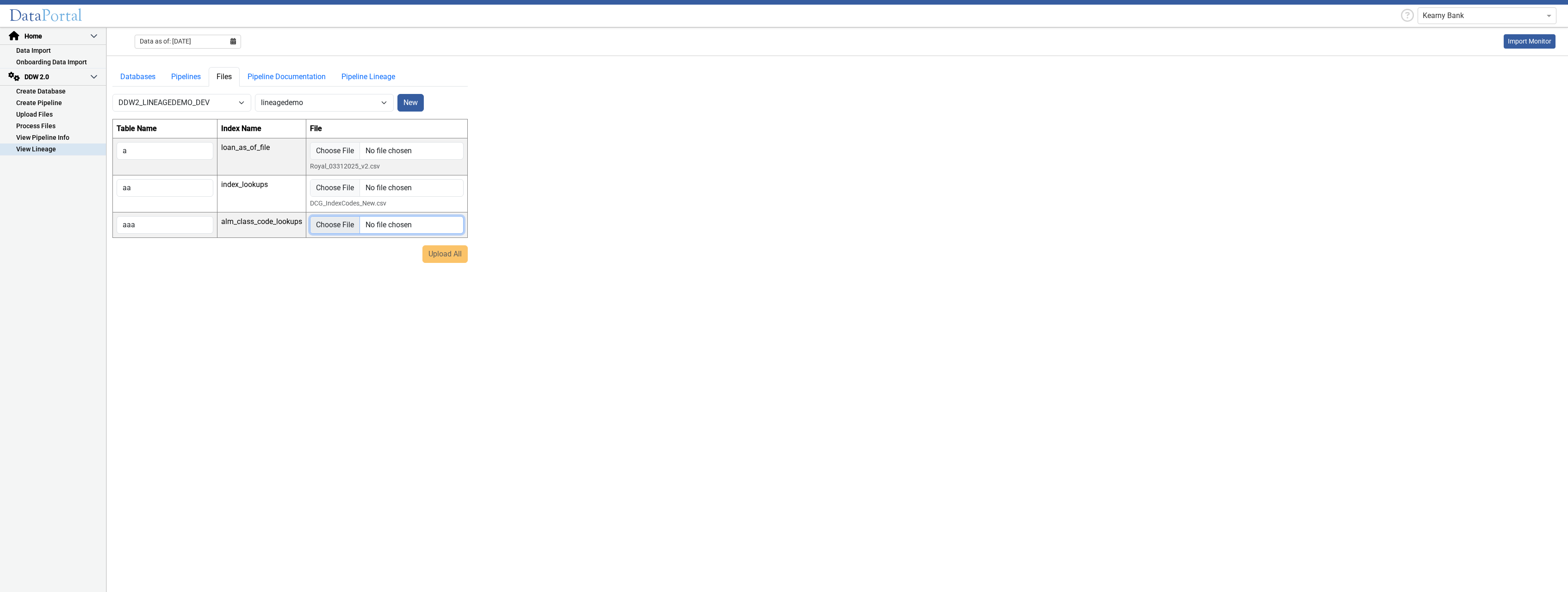
click at [331, 225] on input "file" at bounding box center [387, 225] width 153 height 17
type input "C:\fakepath\DCG_ALM_Class_Codes.csv"
click at [445, 270] on button "Upload All" at bounding box center [445, 266] width 46 height 17
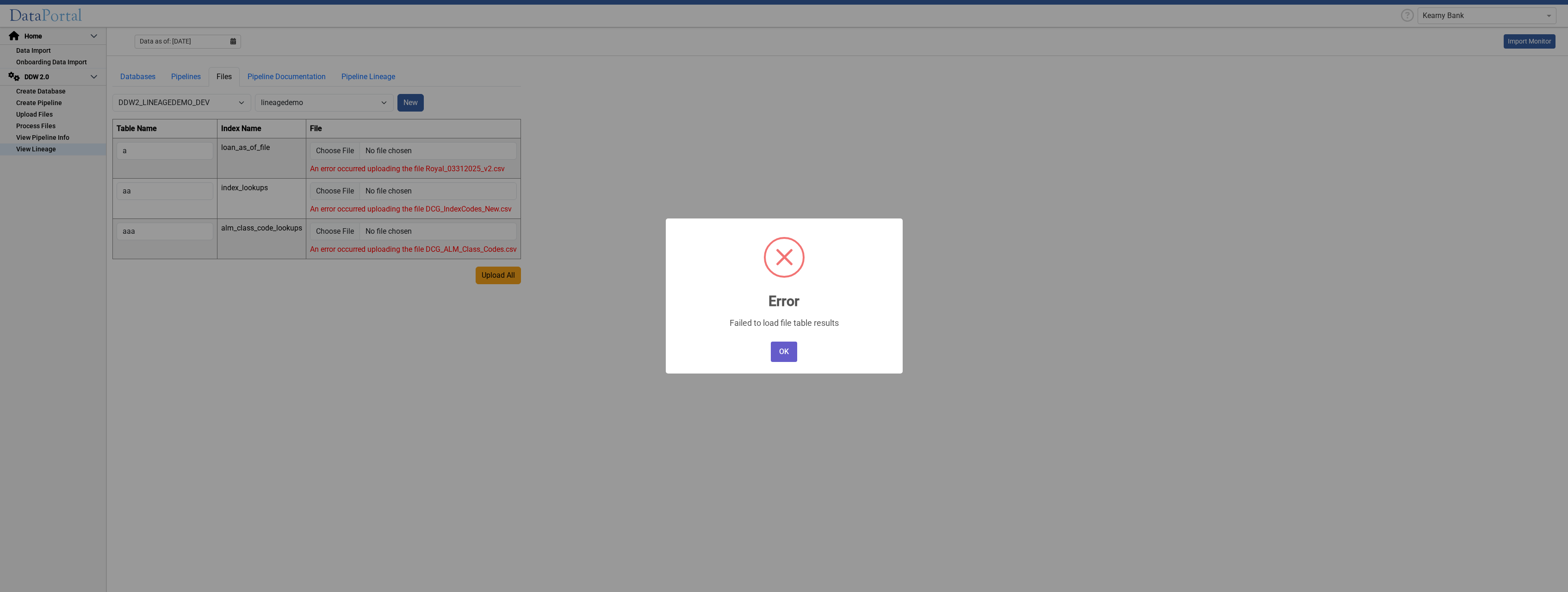
click at [793, 358] on button "OK" at bounding box center [783, 352] width 26 height 21
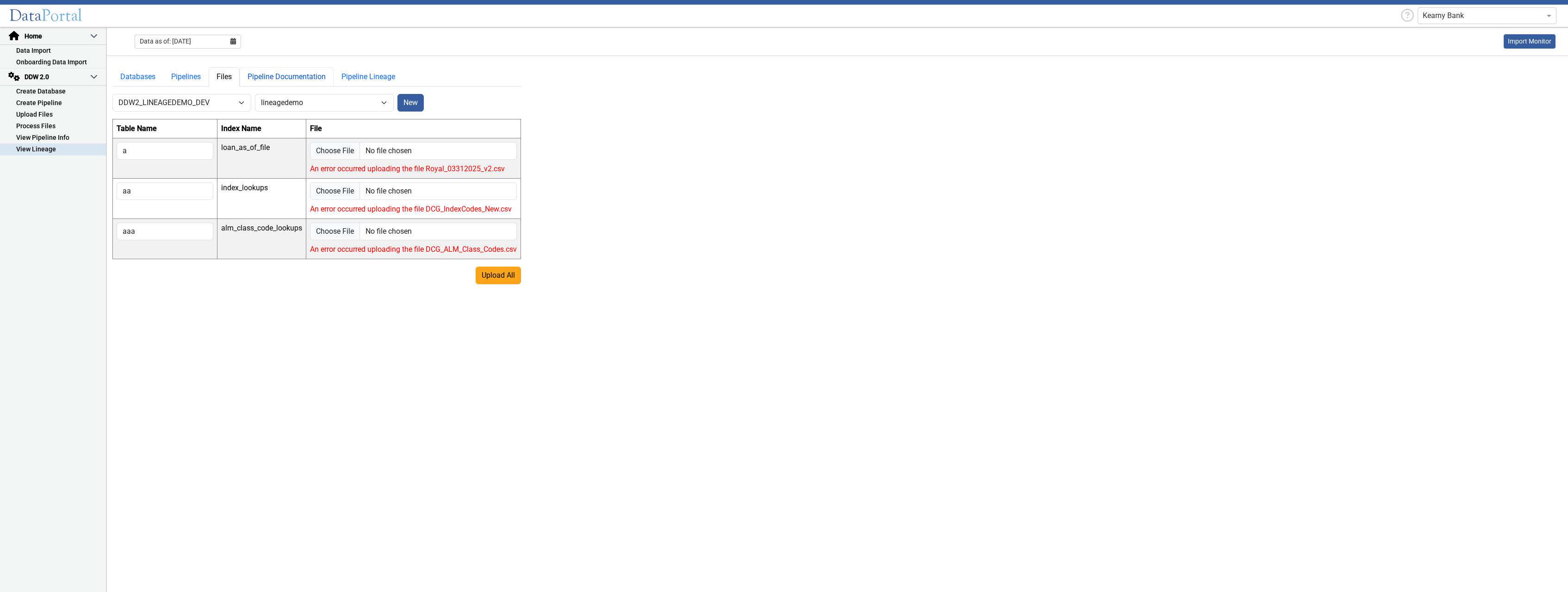
click at [275, 79] on link "Pipeline Documentation" at bounding box center [286, 76] width 94 height 19
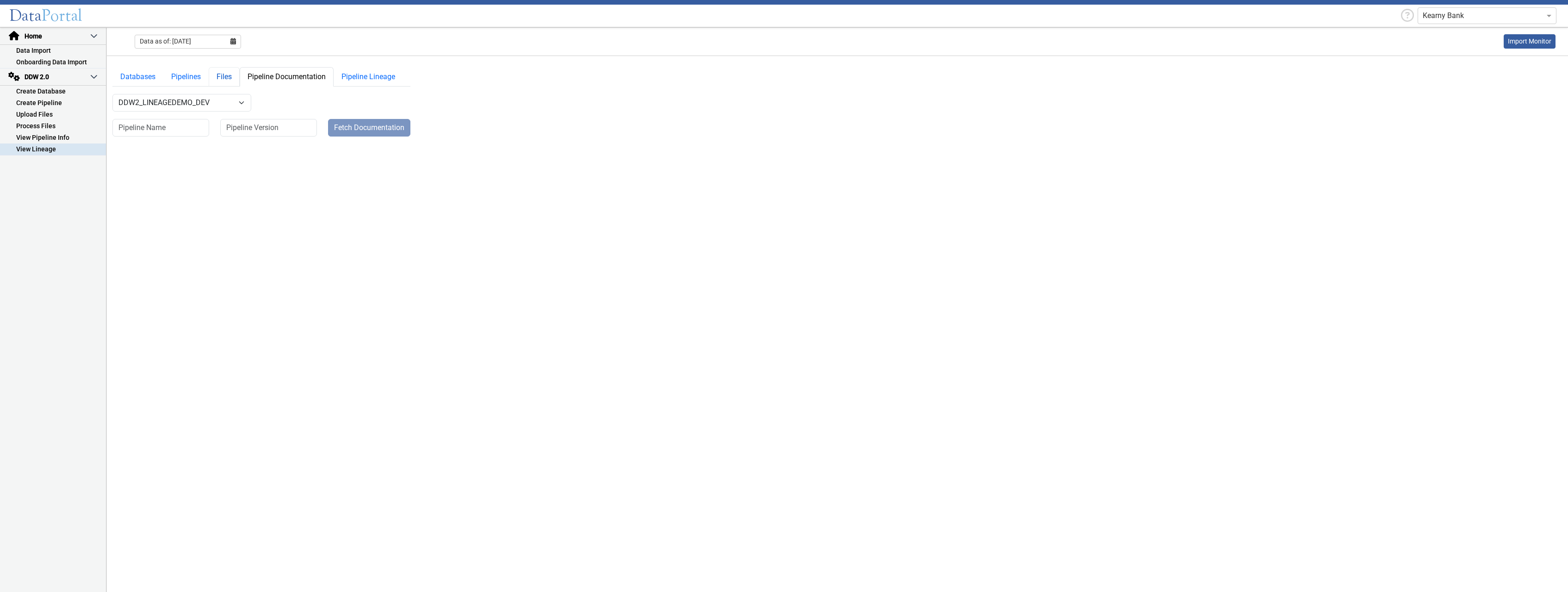
click at [226, 77] on link "Files" at bounding box center [224, 76] width 31 height 19
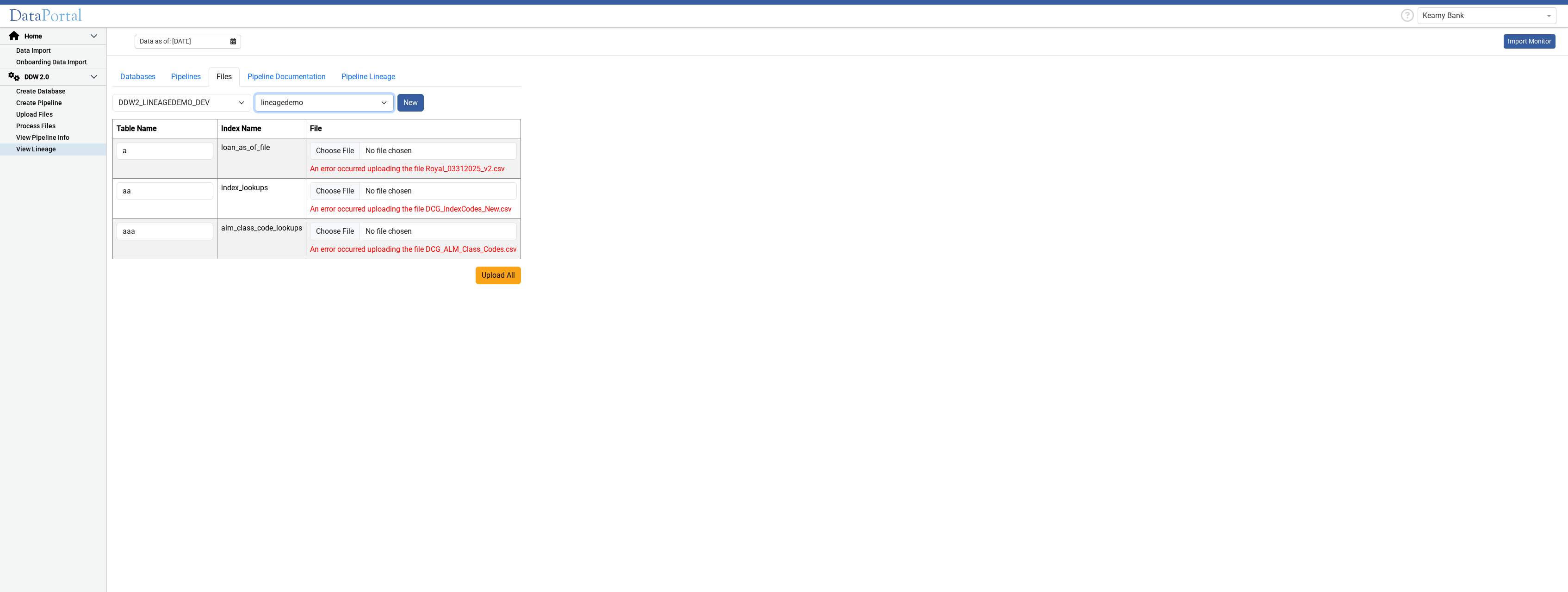
click at [255, 94] on select "-- Select Pipeline -- lineagedemo" at bounding box center [324, 102] width 139 height 17
click at [585, 90] on main "Databases Pipelines Files Pipeline Documentation Pipeline Lineage -- Select Dat…" at bounding box center [838, 169] width 1462 height 228
click at [255, 94] on select "-- Select Pipeline -- lineagedemo" at bounding box center [324, 102] width 139 height 17
click at [550, 90] on main "Databases Pipelines Files Pipeline Documentation Pipeline Lineage -- Select Dat…" at bounding box center [838, 169] width 1462 height 228
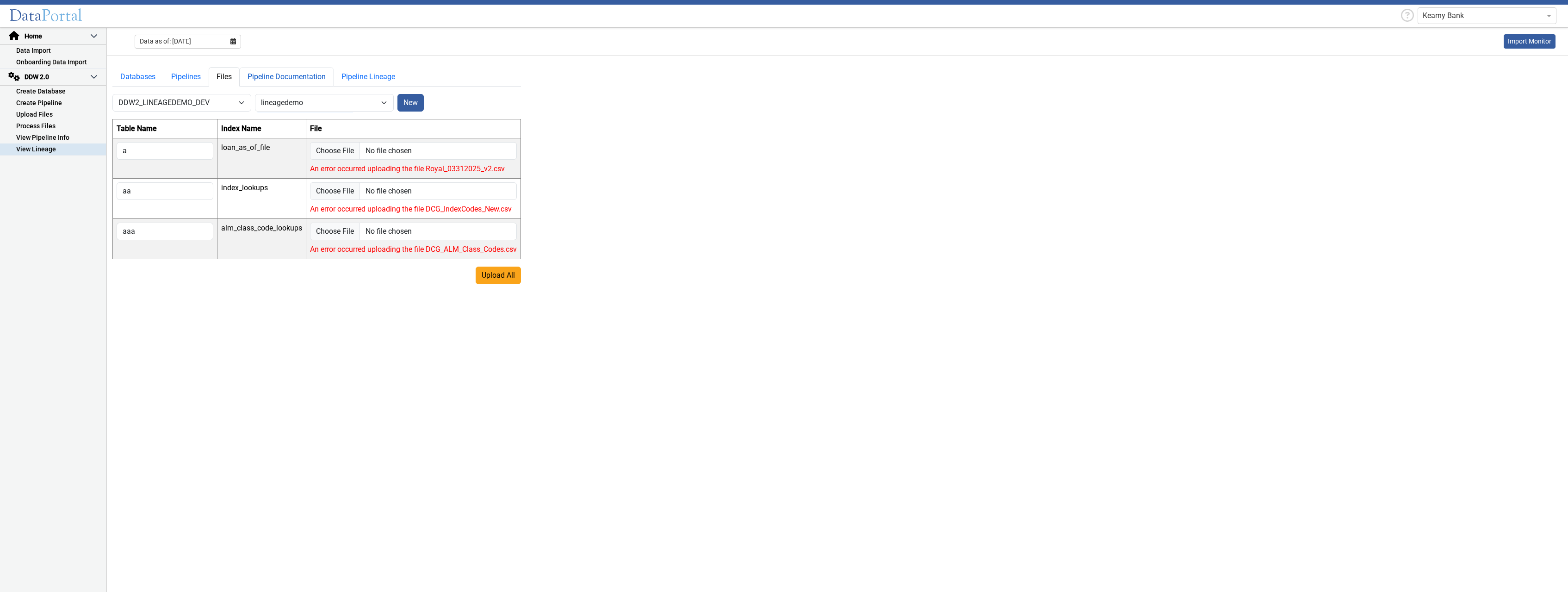
click at [292, 81] on link "Pipeline Documentation" at bounding box center [286, 76] width 94 height 19
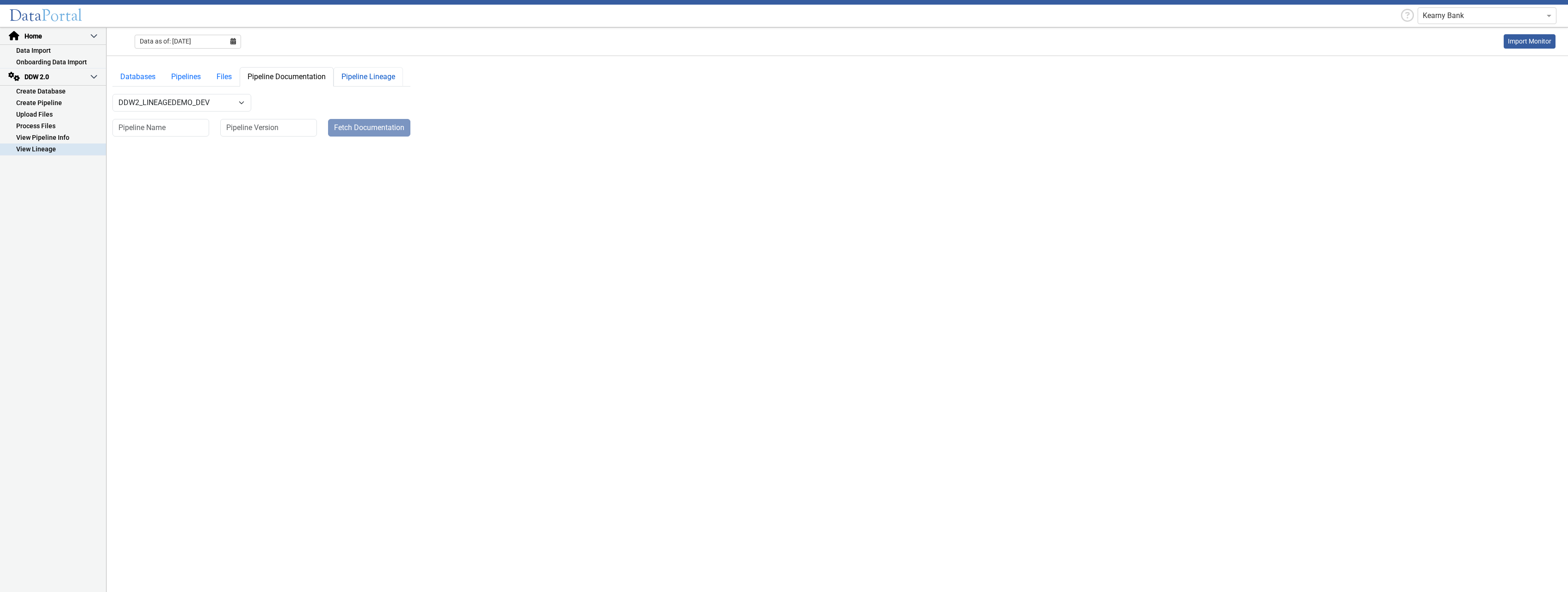
click at [363, 82] on link "Pipeline Lineage" at bounding box center [368, 76] width 70 height 19
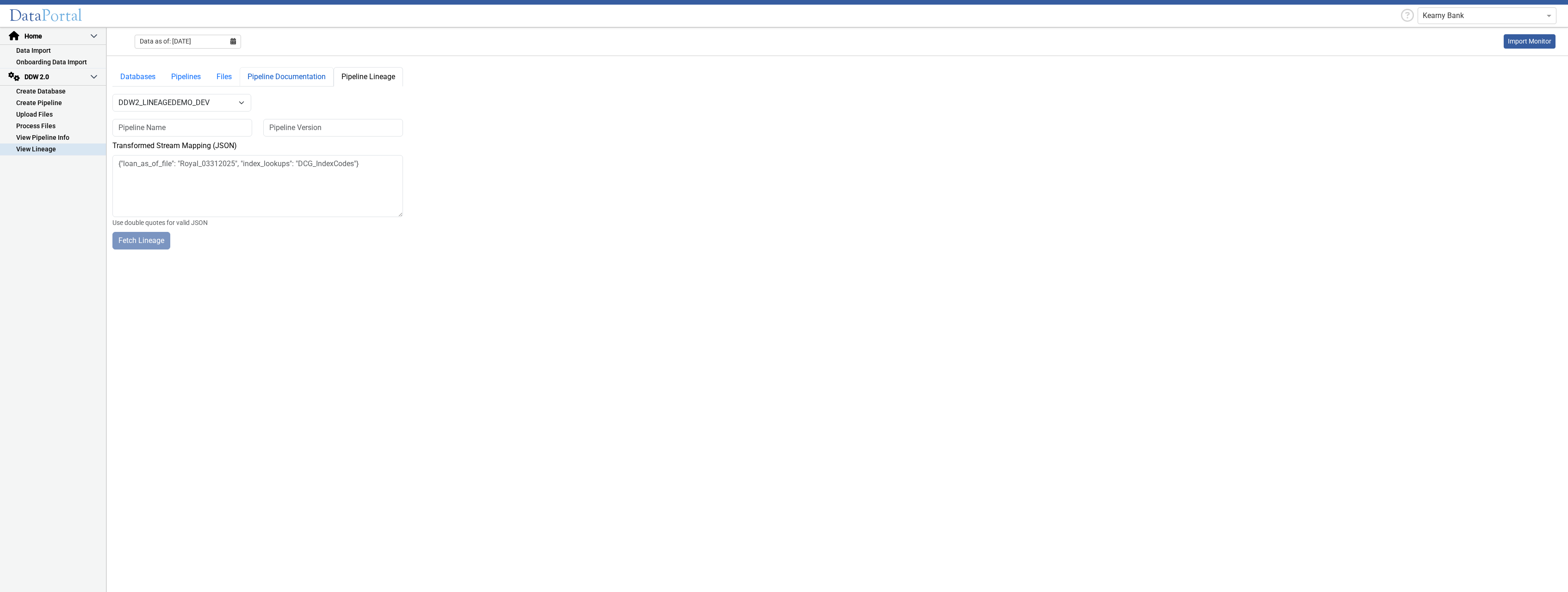
click at [282, 76] on link "Pipeline Documentation" at bounding box center [286, 76] width 94 height 19
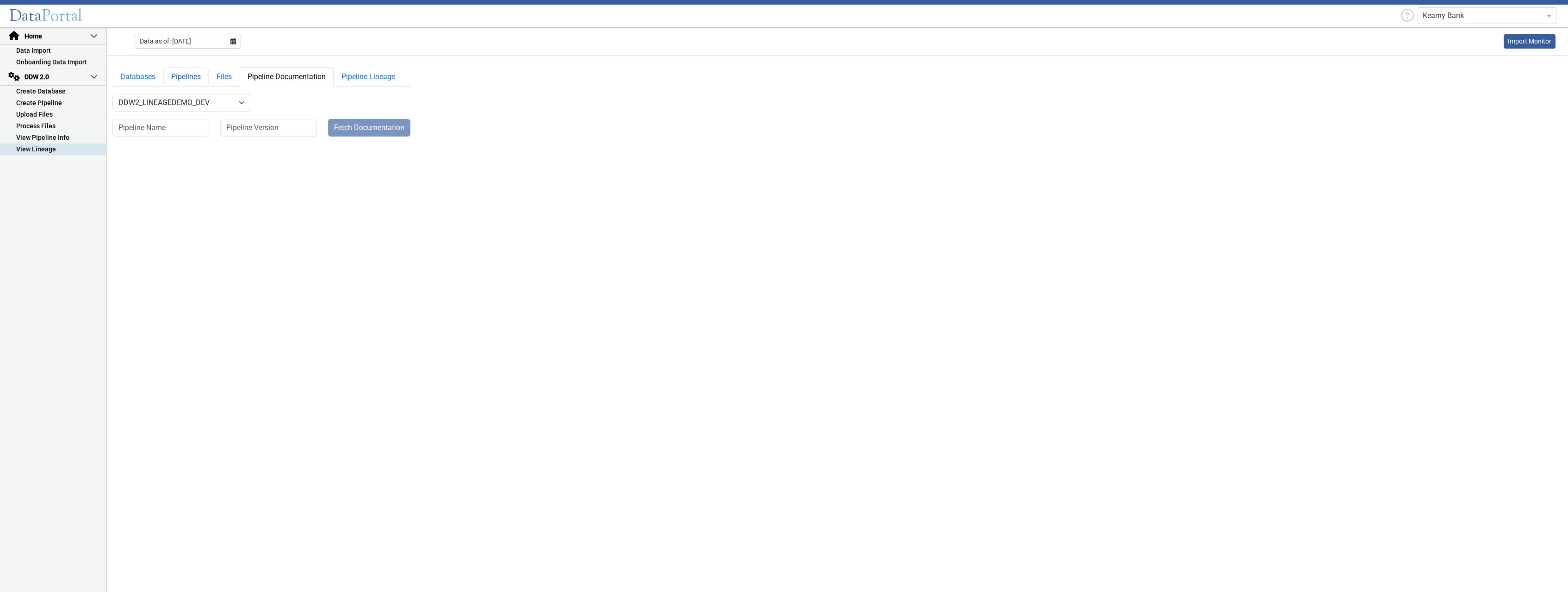
click at [197, 69] on link "Pipelines" at bounding box center [186, 76] width 46 height 19
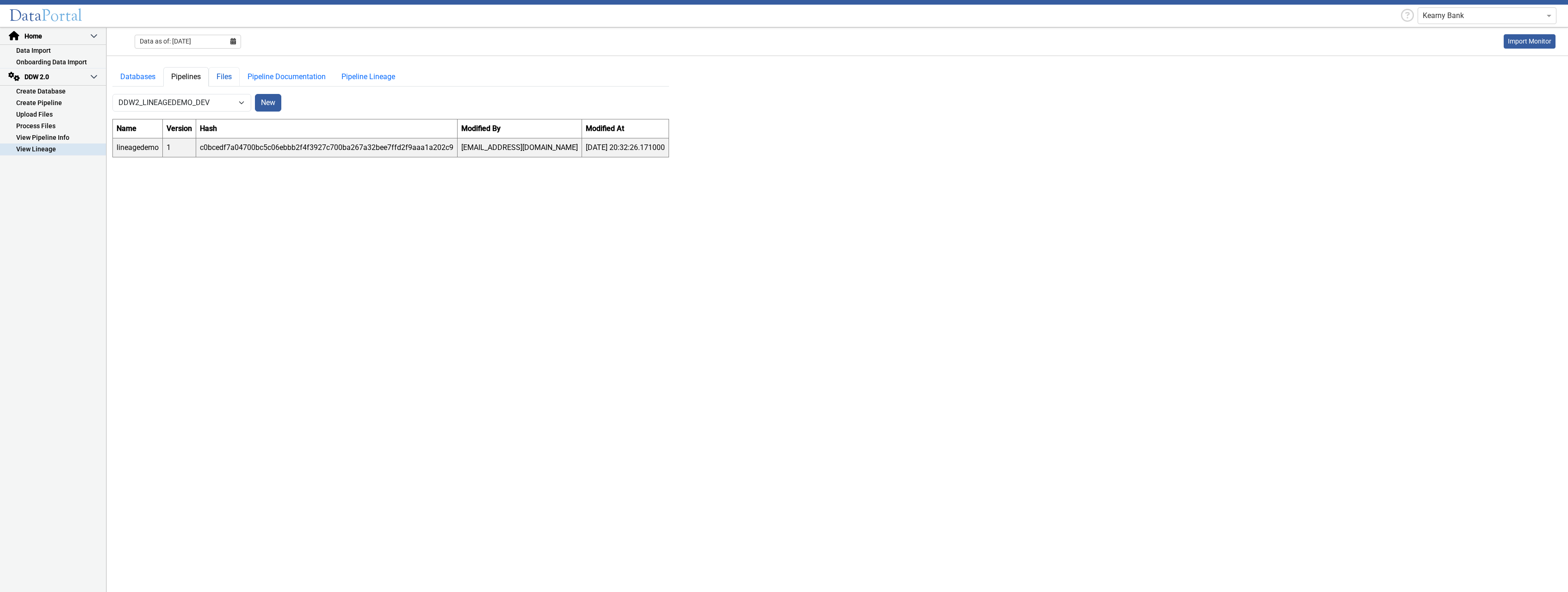
click at [223, 76] on link "Files" at bounding box center [224, 76] width 31 height 19
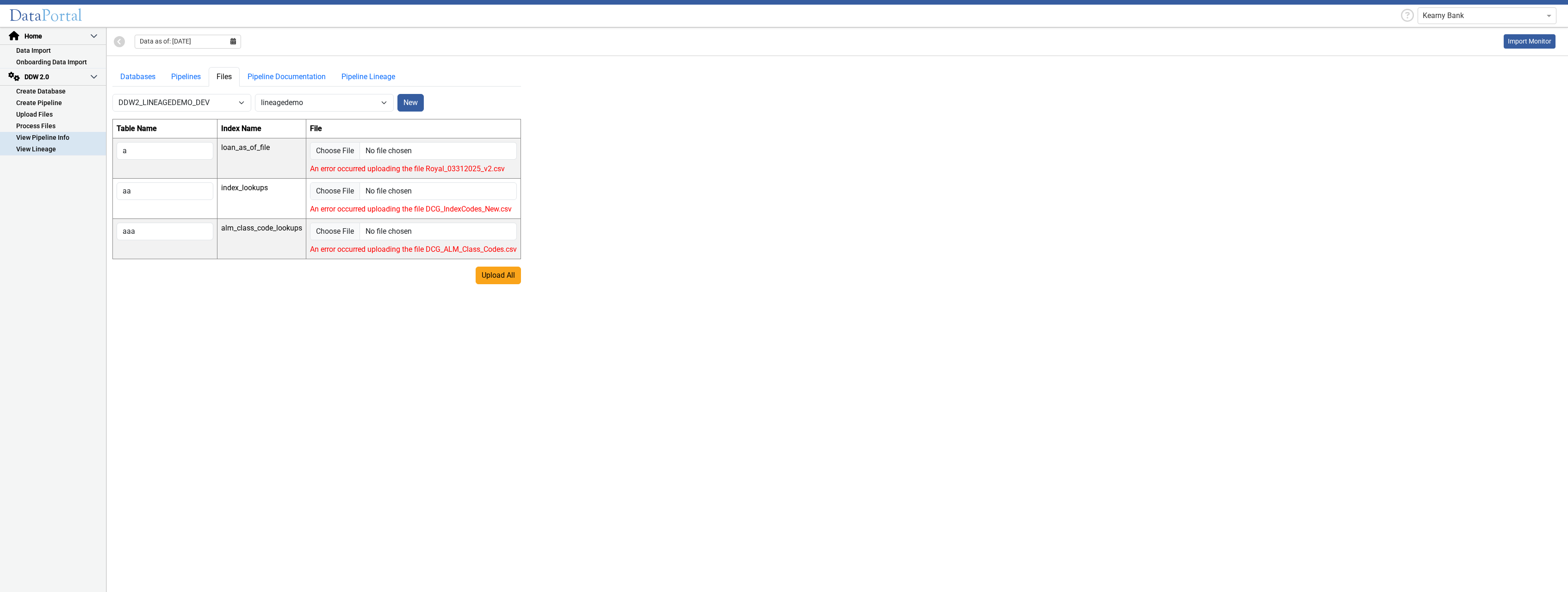
click at [63, 138] on link "View Pipeline Info" at bounding box center [53, 138] width 106 height 12
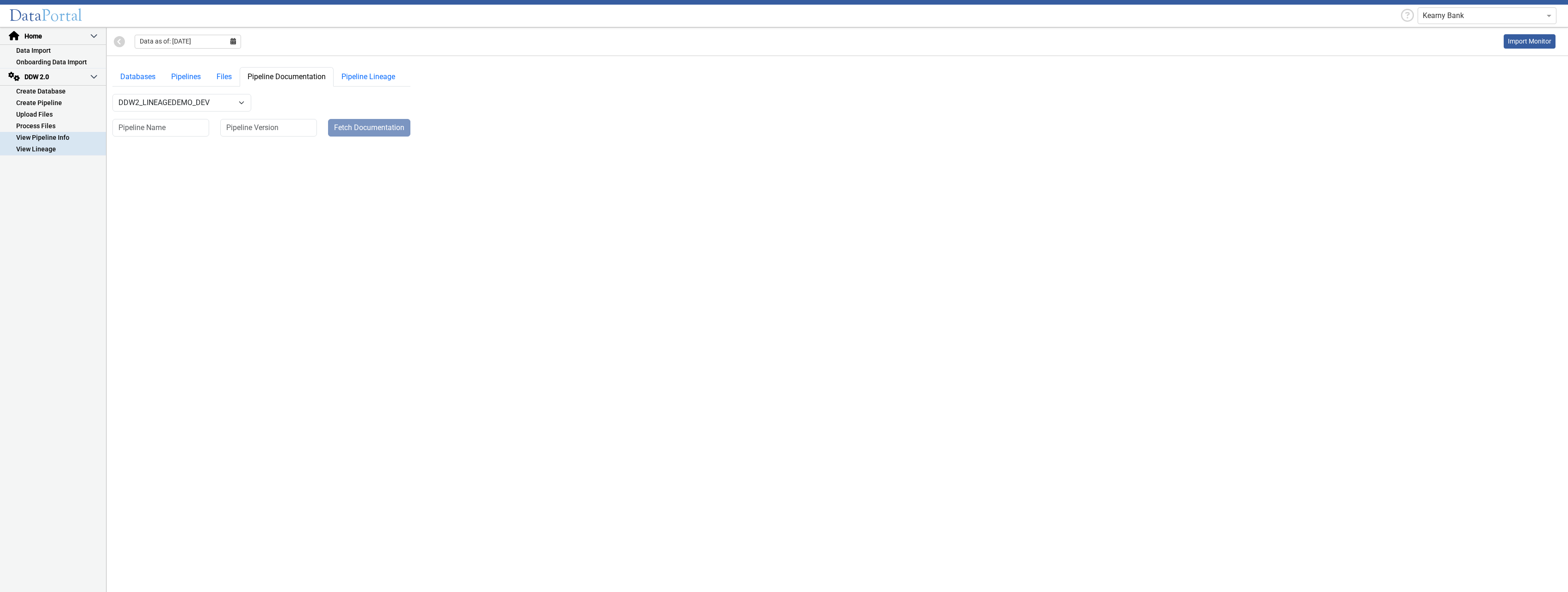
click at [51, 151] on link "View Lineage" at bounding box center [53, 149] width 106 height 12
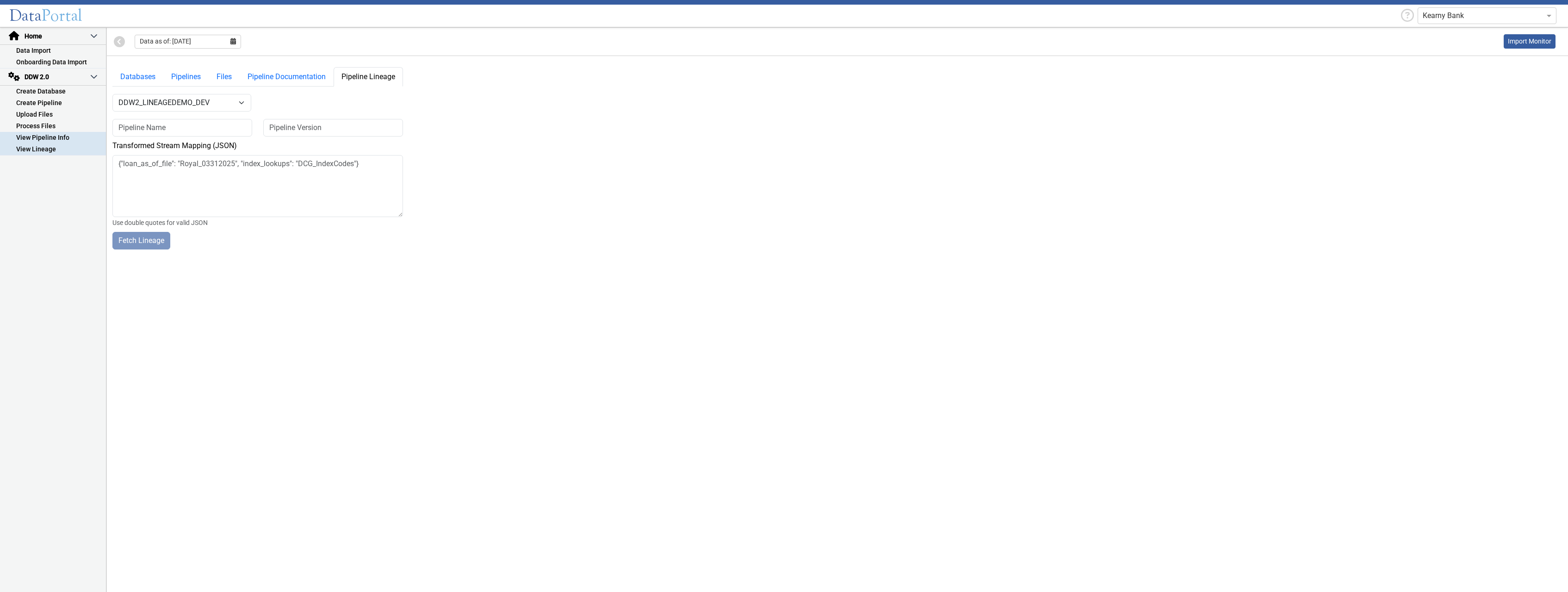
click at [56, 139] on link "View Pipeline Info" at bounding box center [53, 138] width 106 height 12
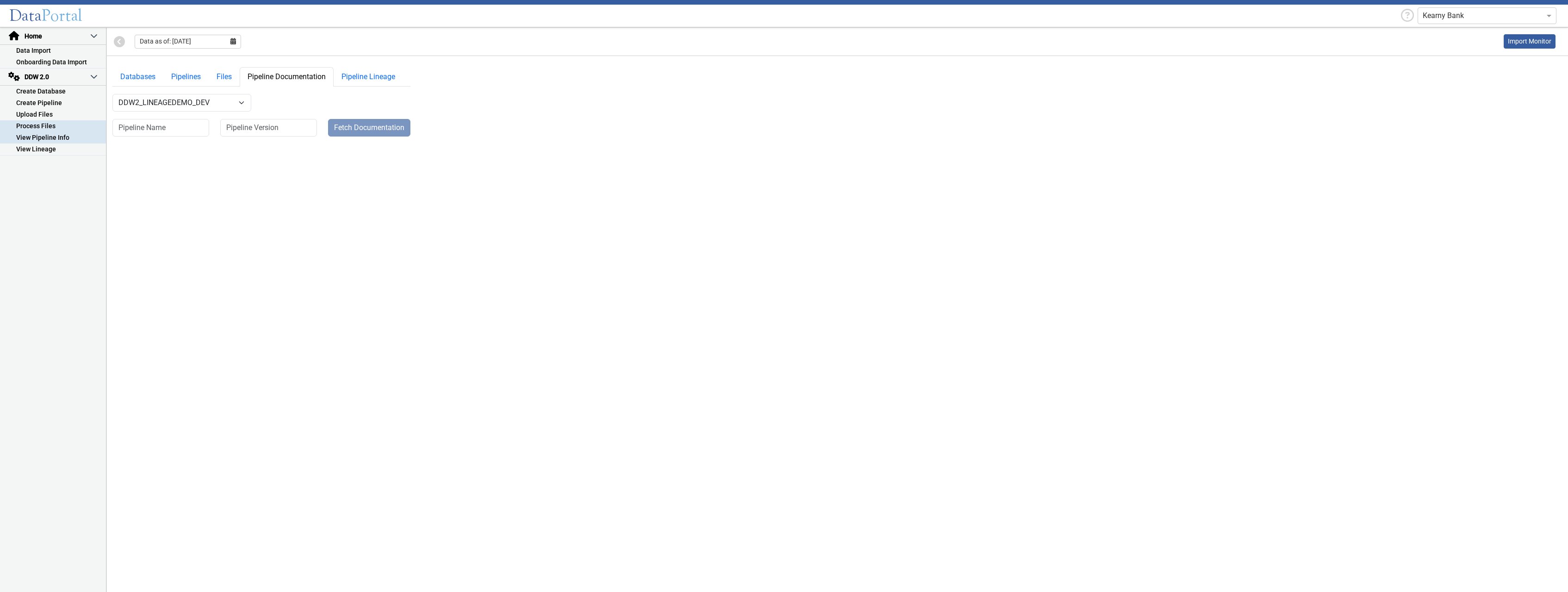
click at [59, 128] on link "Process Files" at bounding box center [53, 126] width 106 height 12
click at [59, 113] on link "Upload Files" at bounding box center [53, 115] width 106 height 12
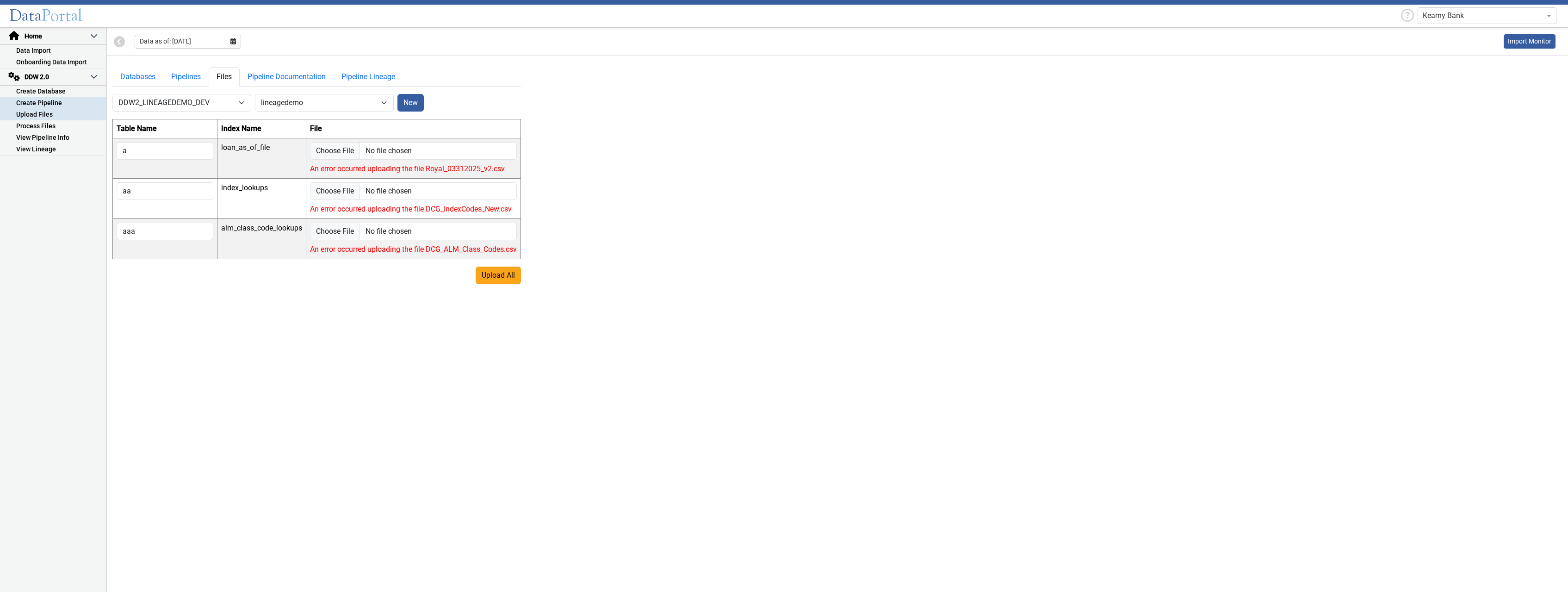
click at [69, 101] on link "Create Pipeline" at bounding box center [53, 103] width 106 height 12
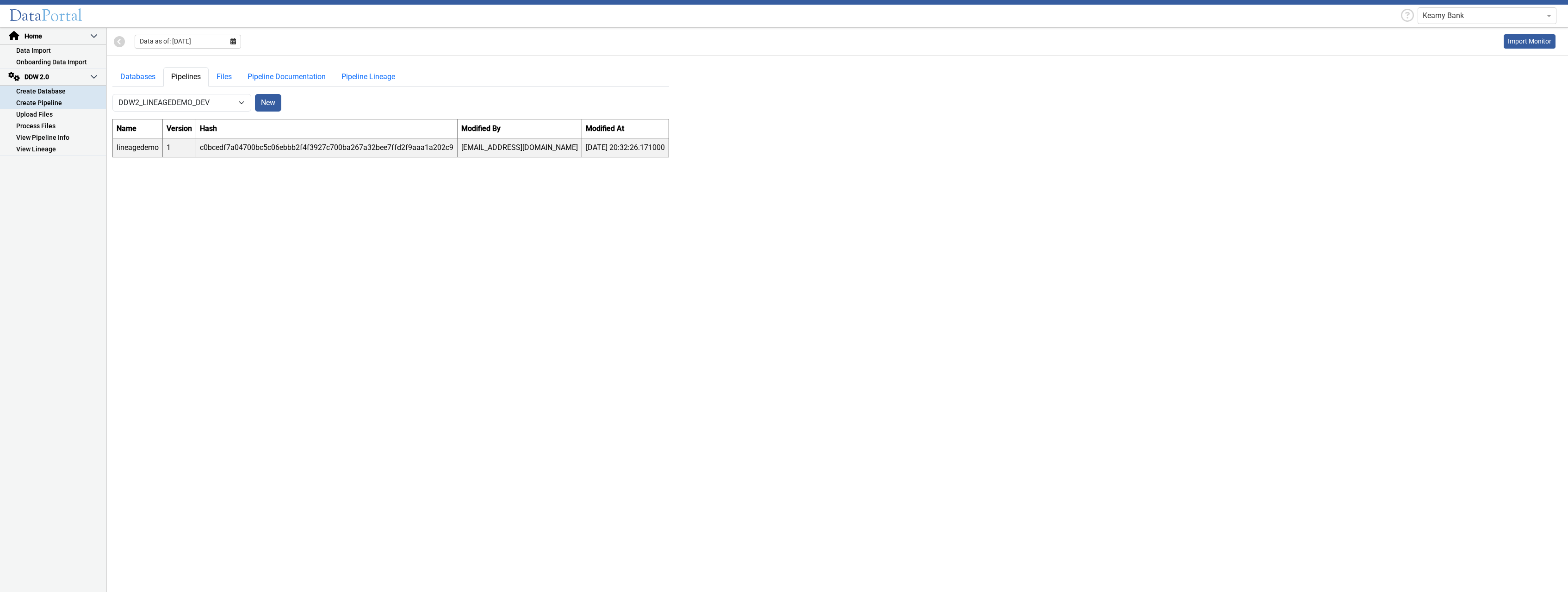
click at [65, 93] on link "Create Database" at bounding box center [53, 91] width 106 height 12
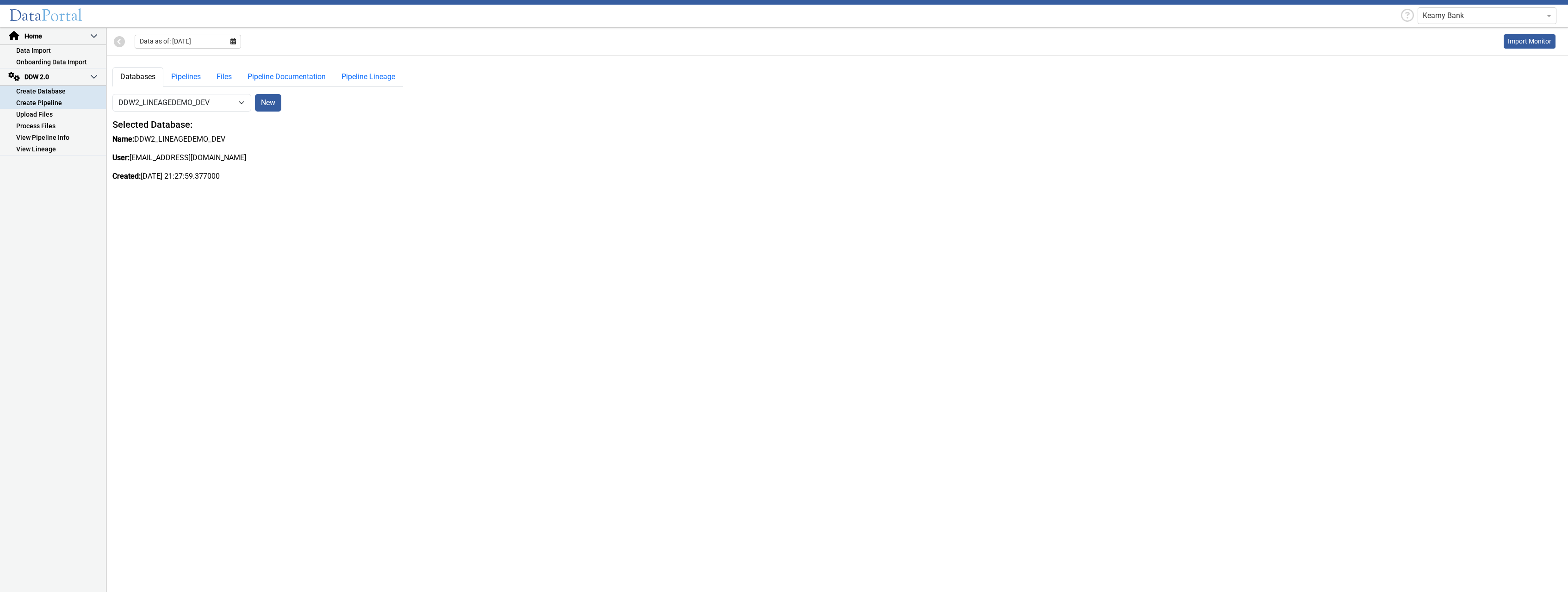
click at [58, 103] on link "Create Pipeline" at bounding box center [53, 103] width 106 height 12
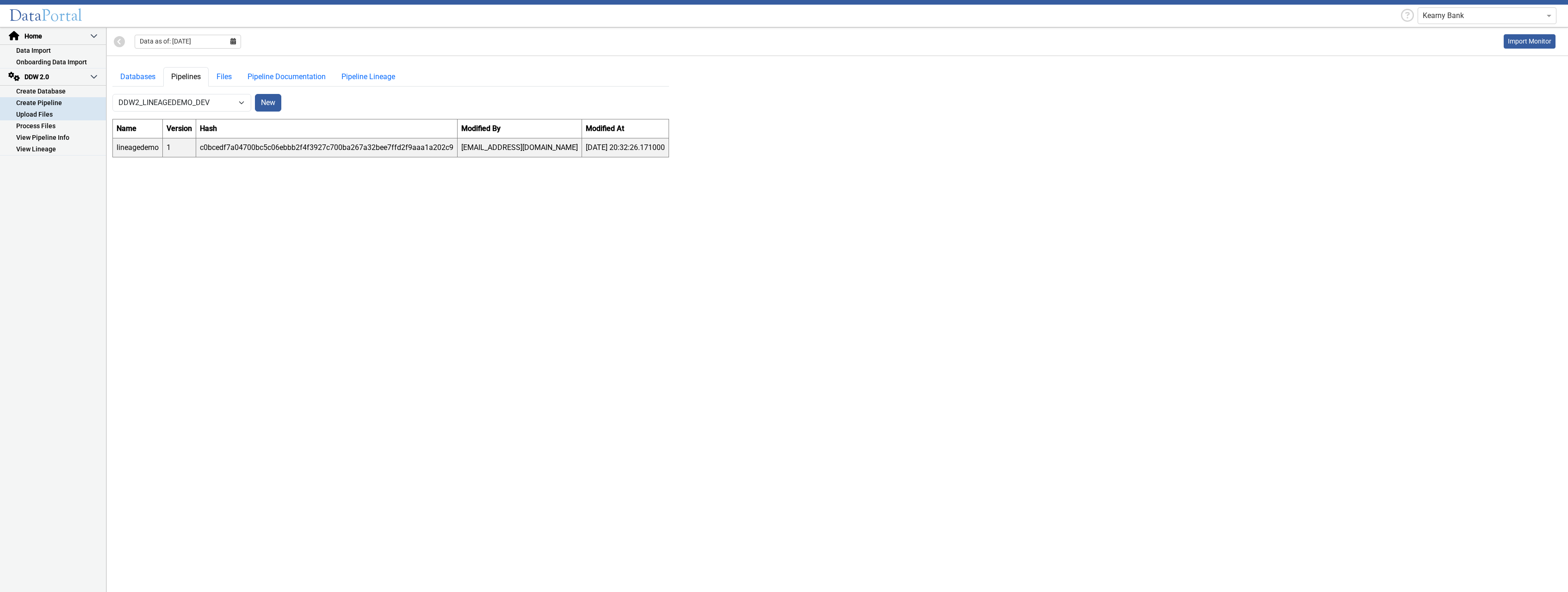
click at [56, 115] on link "Upload Files" at bounding box center [53, 115] width 106 height 12
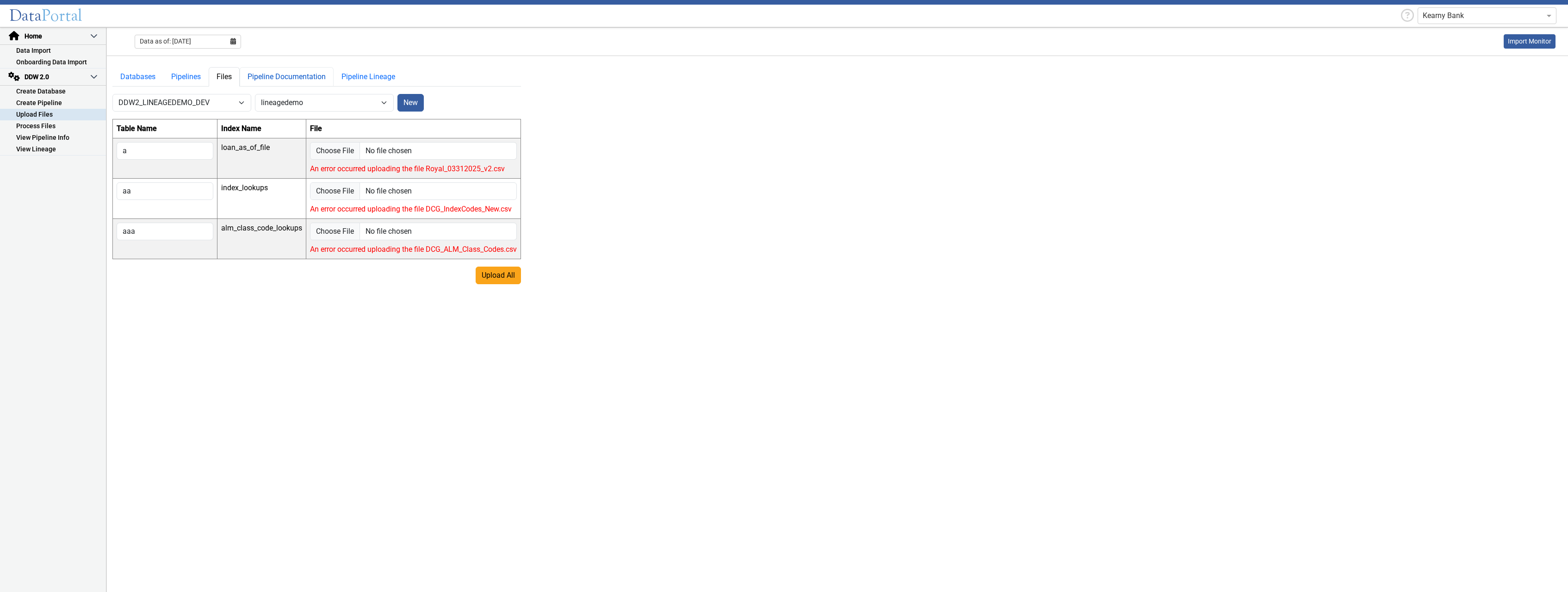
click at [297, 77] on link "Pipeline Documentation" at bounding box center [286, 76] width 94 height 19
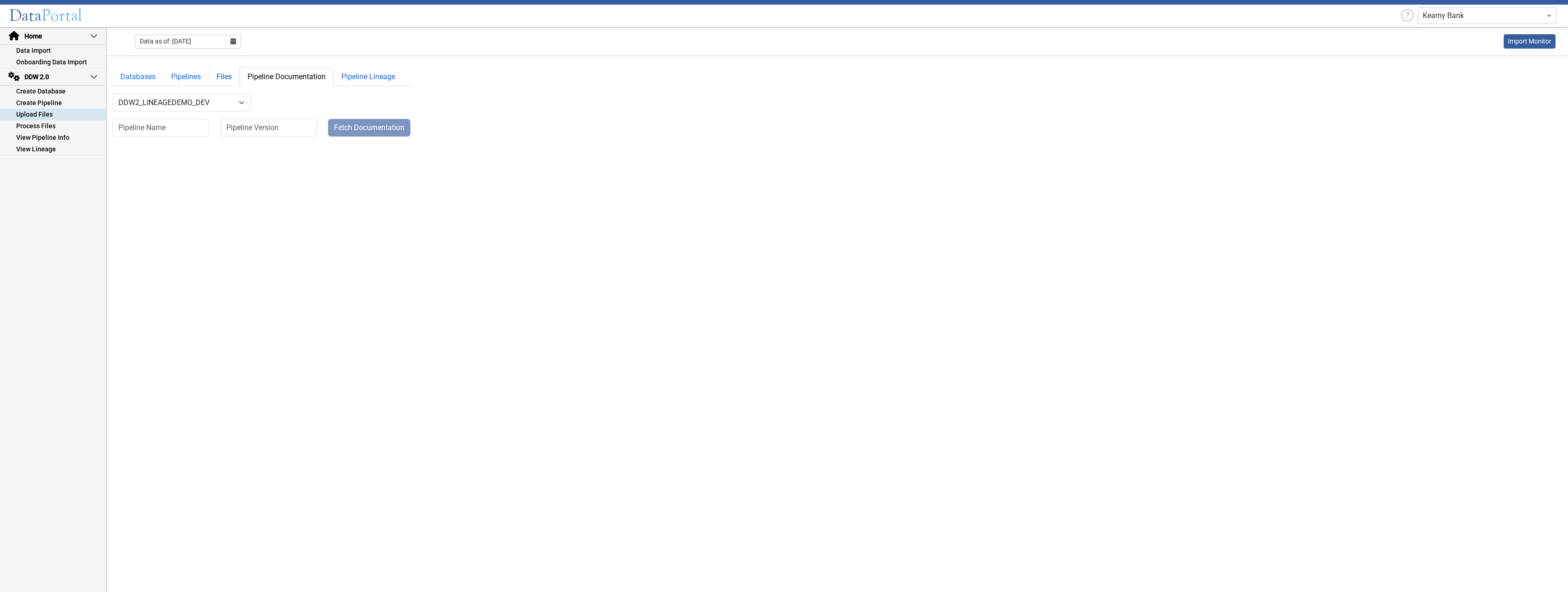
click at [219, 73] on link "Files" at bounding box center [224, 76] width 31 height 19
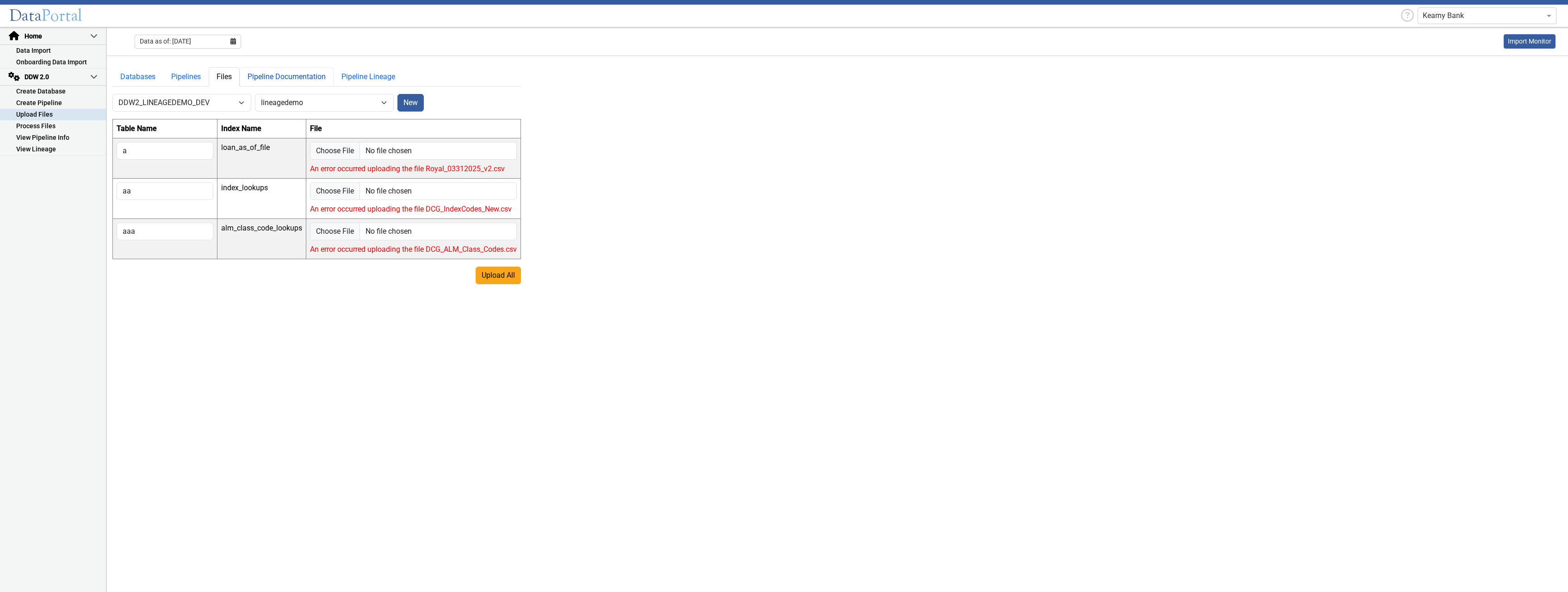
click at [303, 78] on link "Pipeline Documentation" at bounding box center [286, 76] width 94 height 19
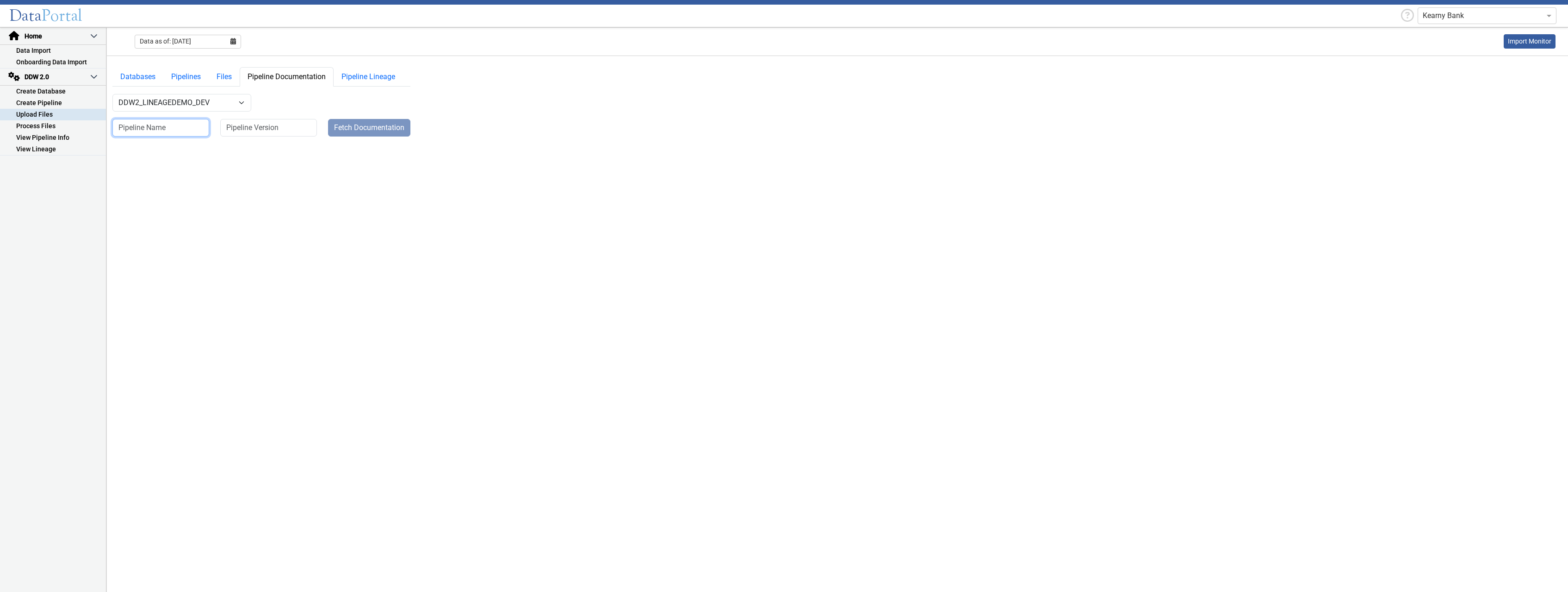
click at [174, 126] on input at bounding box center [161, 127] width 97 height 17
type input "lineagedemo"
click at [299, 127] on input at bounding box center [269, 127] width 97 height 17
type input "1"
click at [381, 127] on button "Fetch Documentation" at bounding box center [368, 127] width 82 height 17
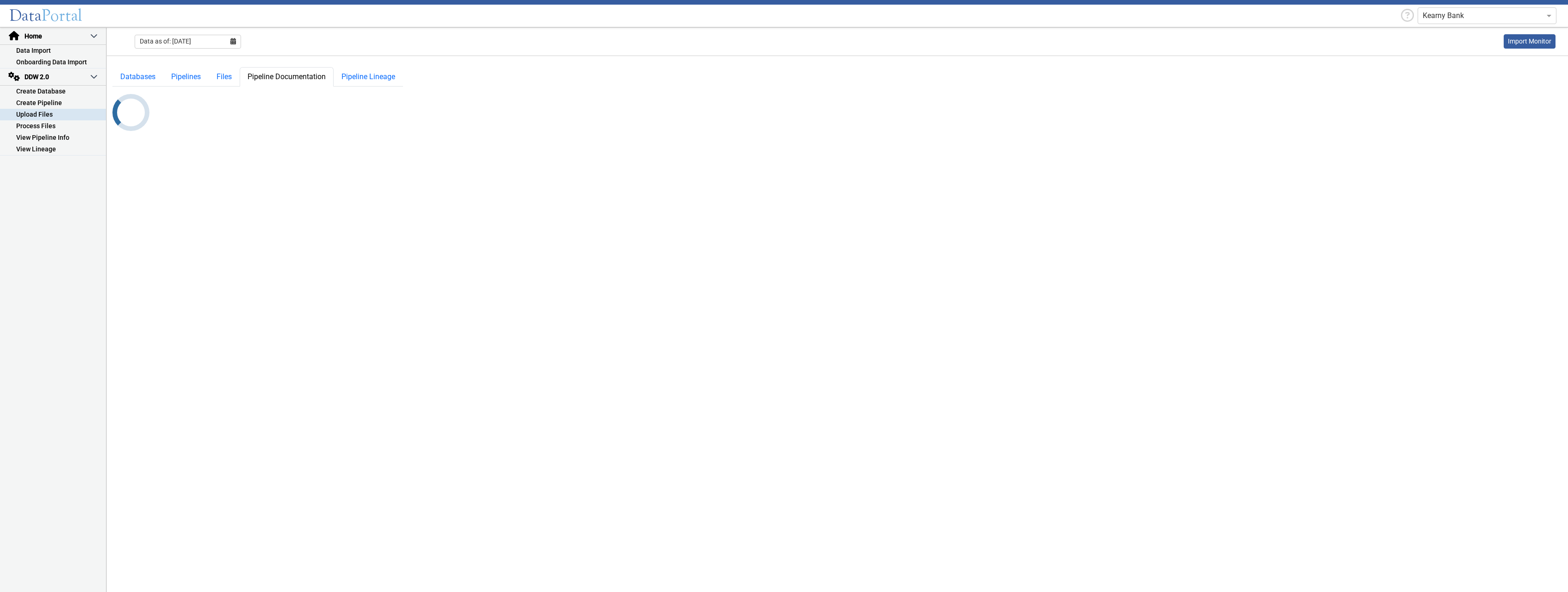
select select "7: Object"
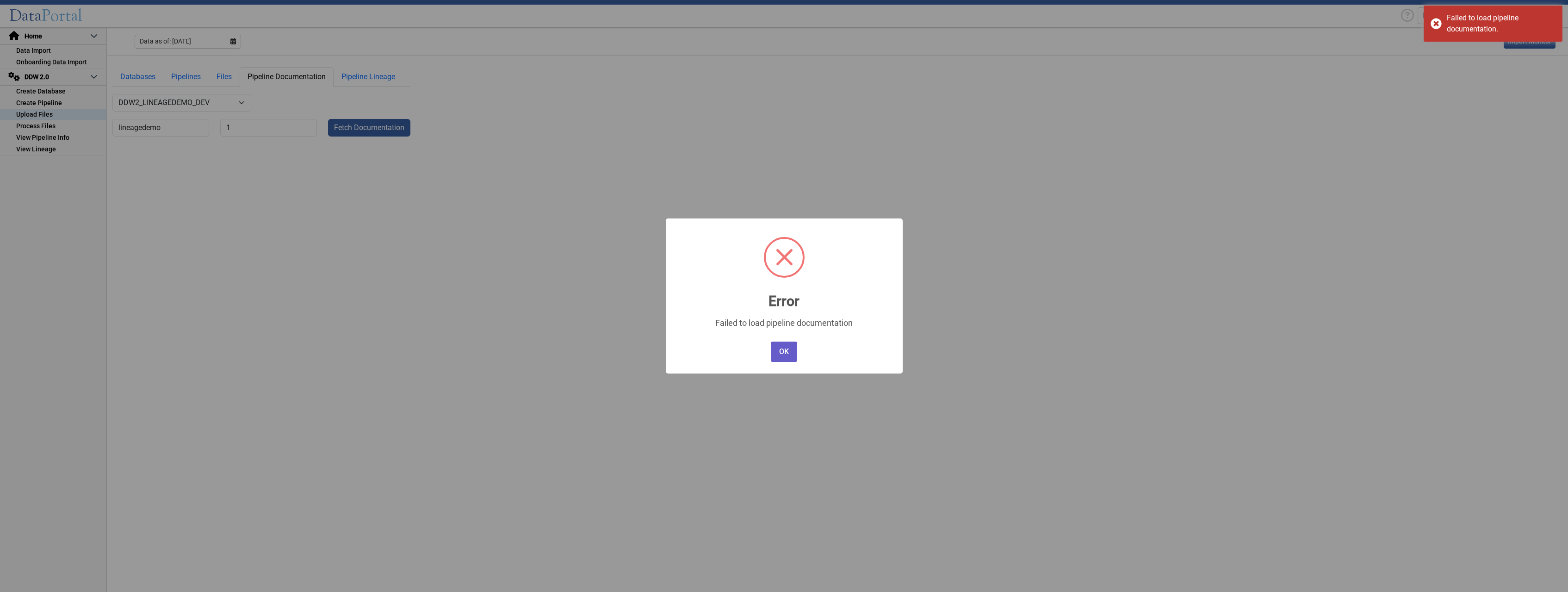
click at [786, 350] on button "OK" at bounding box center [783, 352] width 26 height 21
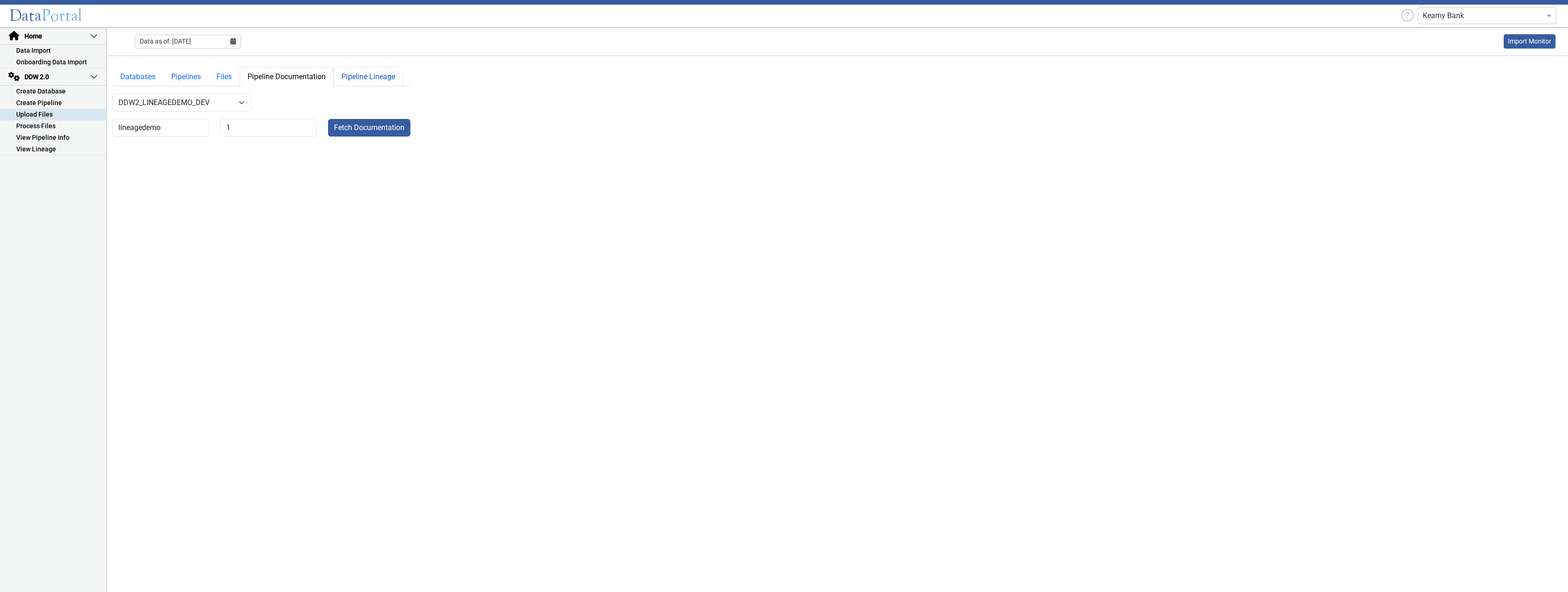
click at [366, 78] on link "Pipeline Lineage" at bounding box center [368, 76] width 70 height 19
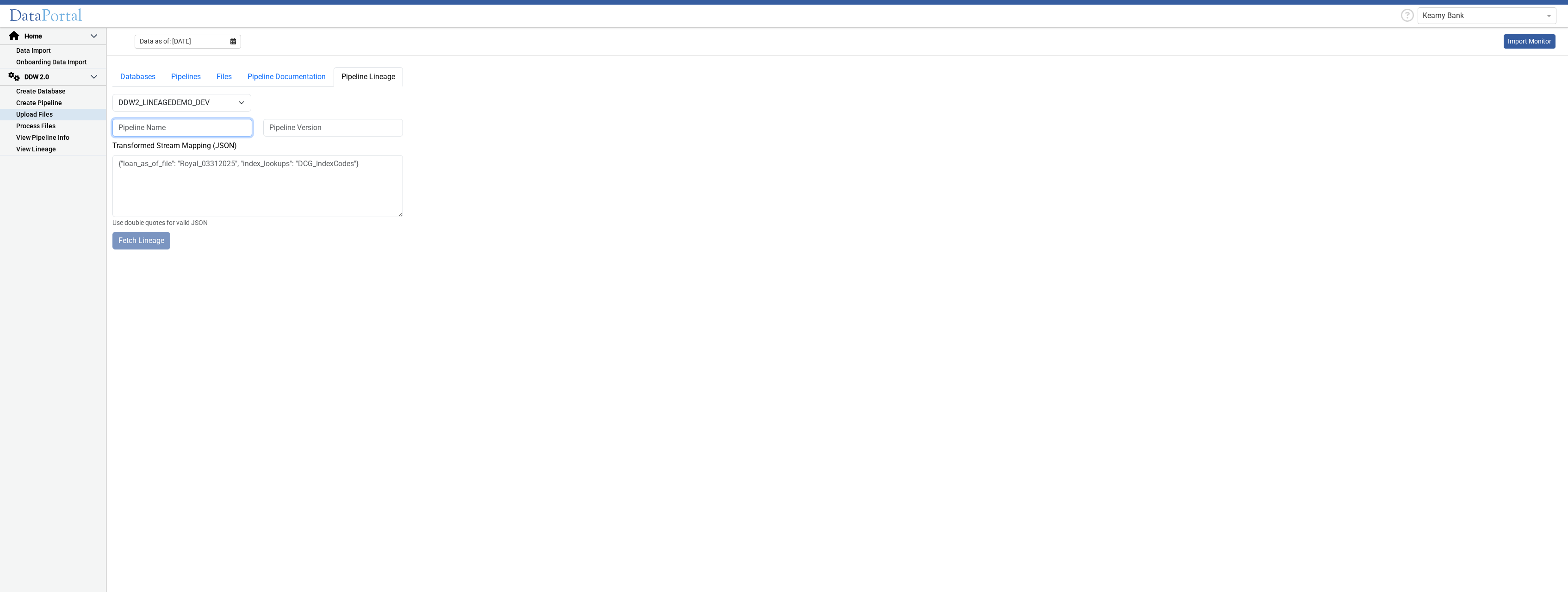
click at [212, 127] on input at bounding box center [183, 127] width 139 height 17
click at [278, 76] on link "Pipeline Documentation" at bounding box center [286, 76] width 94 height 19
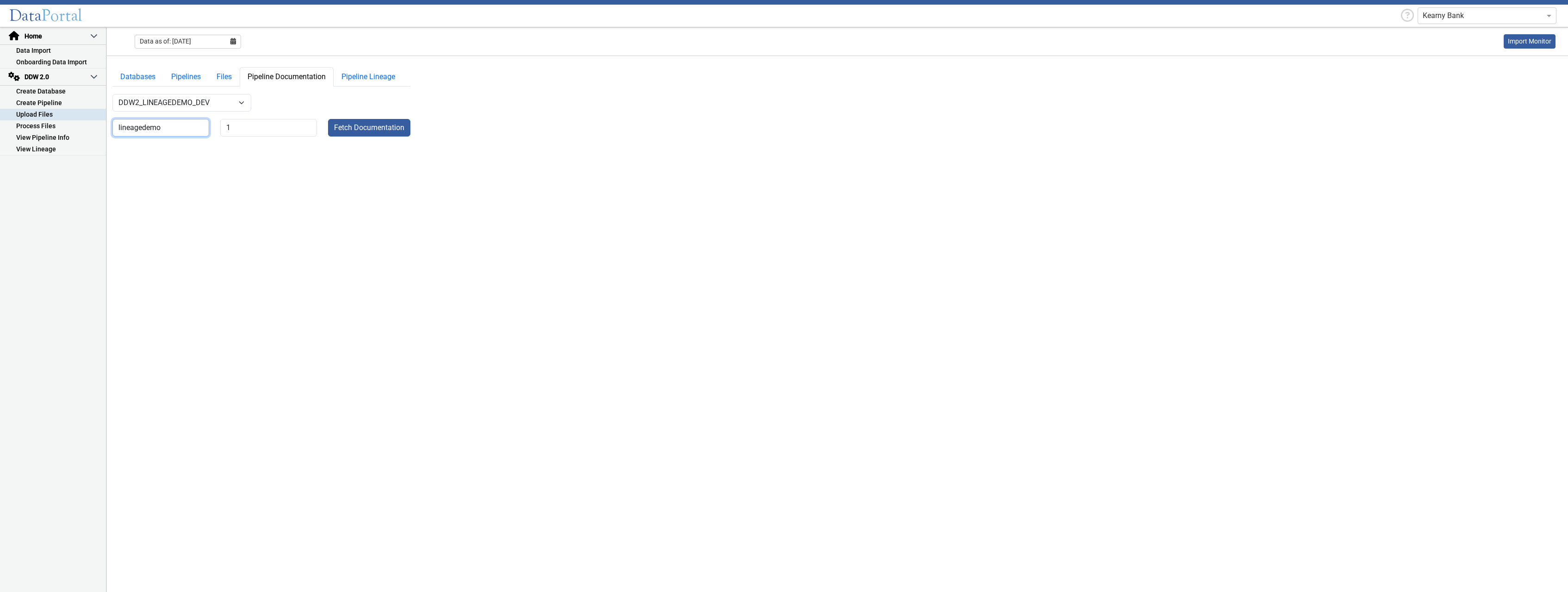
click at [183, 131] on input "lineagedemo" at bounding box center [161, 127] width 97 height 17
click at [224, 77] on link "Files" at bounding box center [224, 76] width 31 height 19
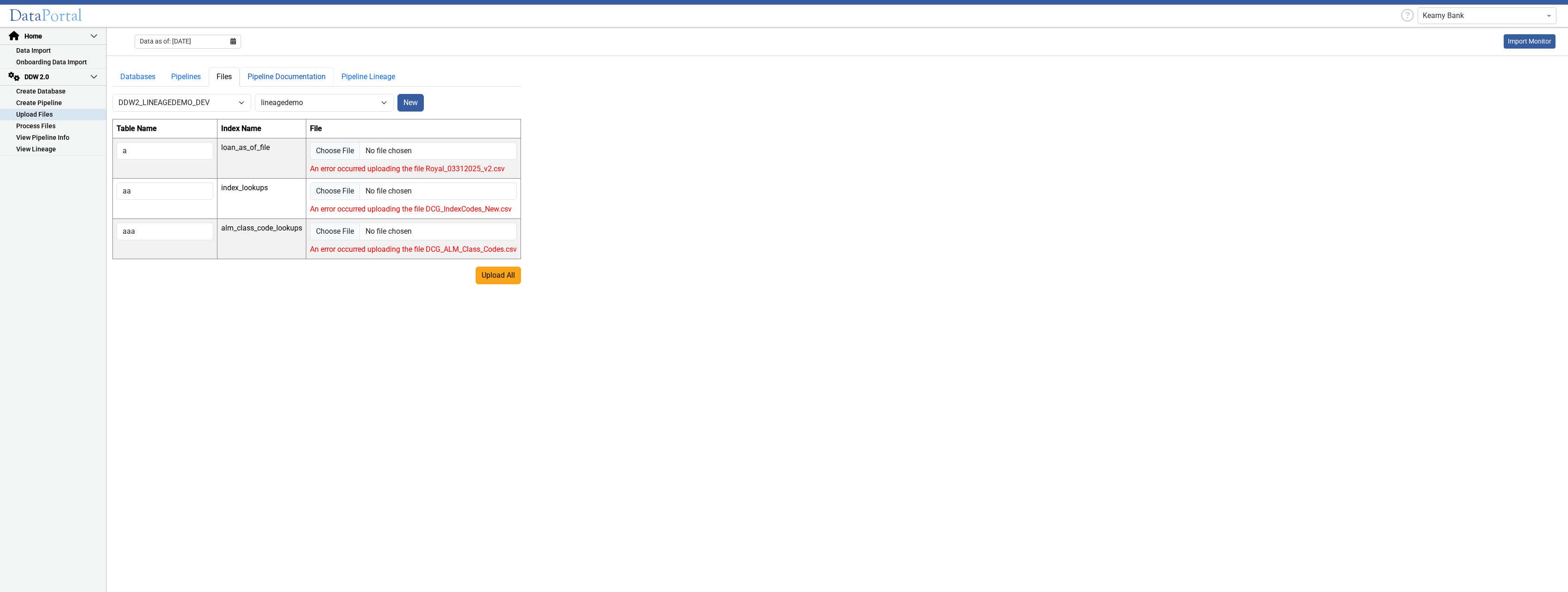
click at [288, 76] on link "Pipeline Documentation" at bounding box center [286, 76] width 94 height 19
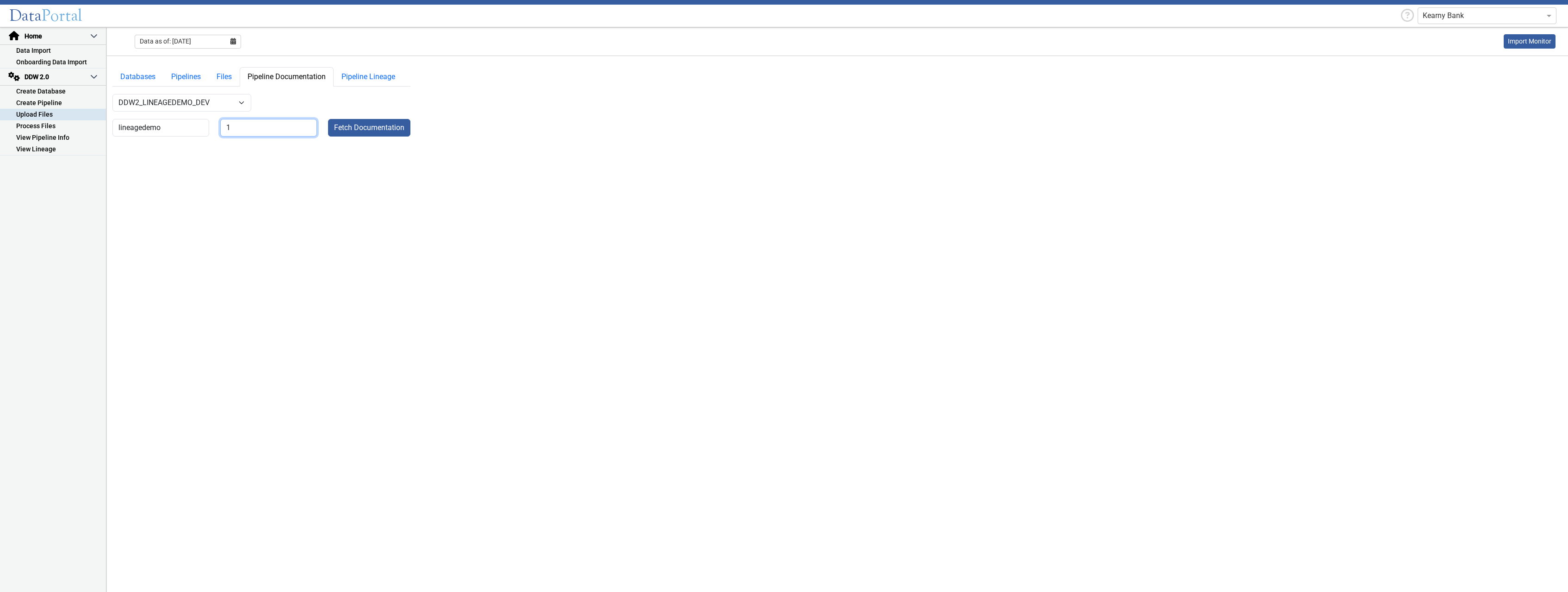
click at [279, 128] on input "1" at bounding box center [269, 127] width 97 height 17
type input "2"
click at [373, 128] on button "Fetch Documentation" at bounding box center [368, 127] width 82 height 17
select select "7: Object"
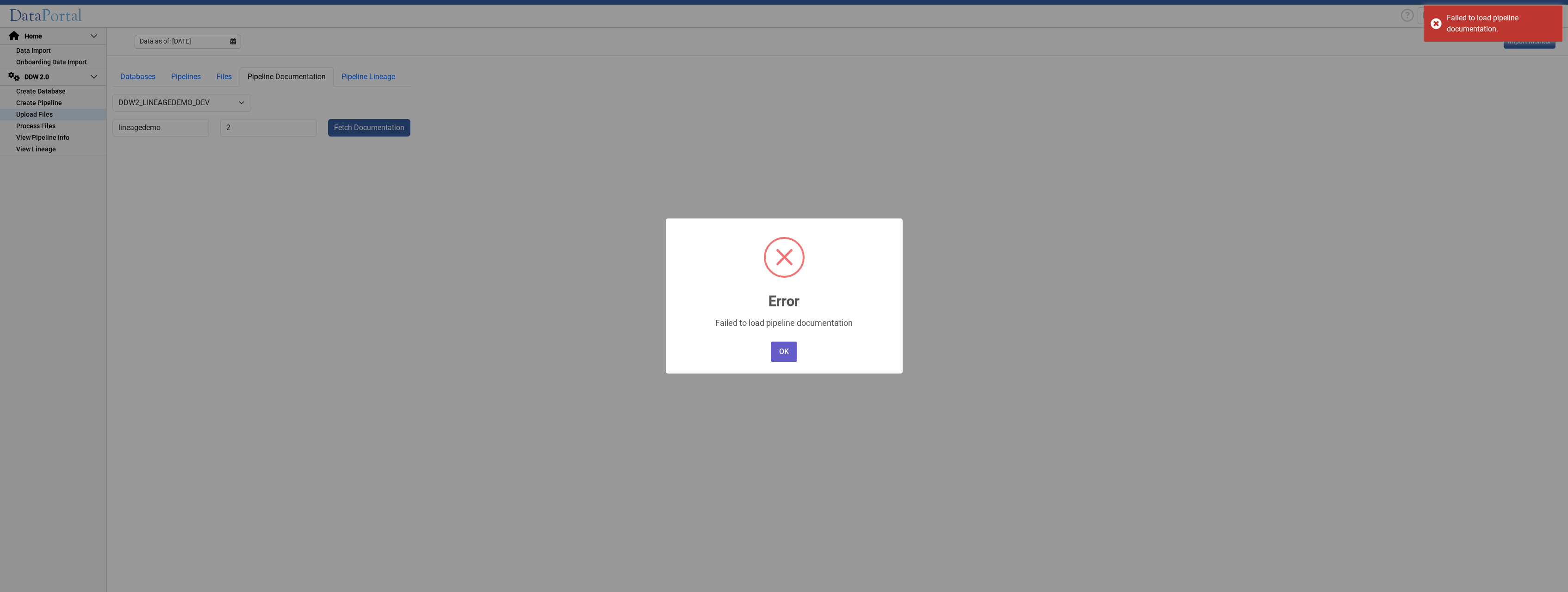
click at [786, 354] on button "OK" at bounding box center [783, 352] width 26 height 21
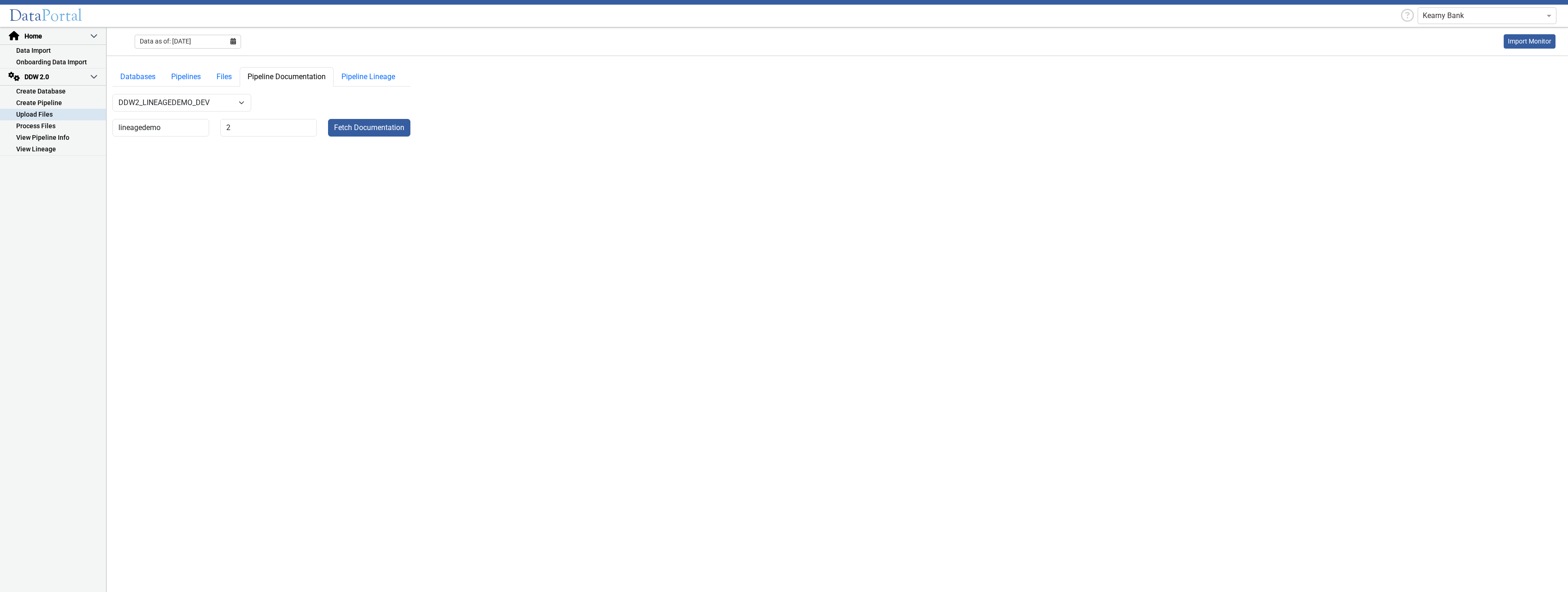
click at [311, 206] on main "Databases Pipelines Files Pipeline Documentation Pipeline Lineage -- Select Dat…" at bounding box center [838, 324] width 1462 height 537
click at [362, 76] on link "Pipeline Lineage" at bounding box center [368, 76] width 70 height 19
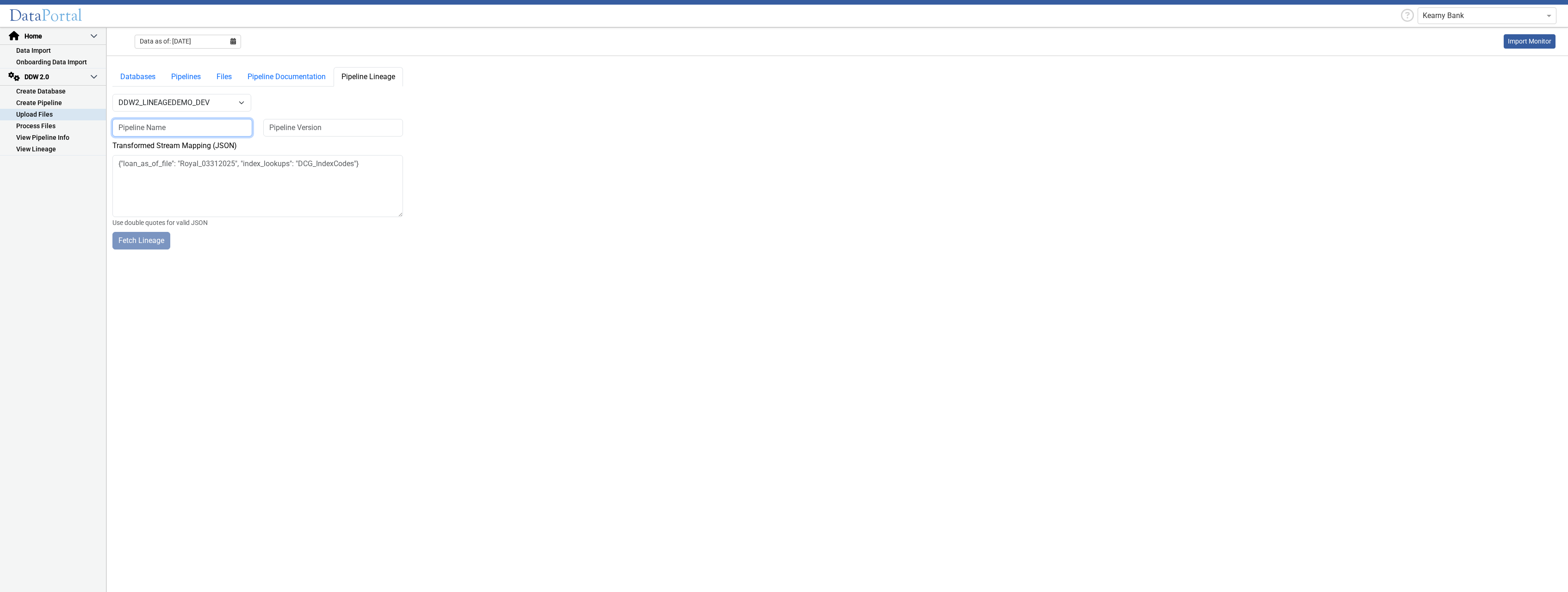
click at [193, 134] on input at bounding box center [183, 127] width 139 height 17
click at [299, 78] on link "Pipeline Documentation" at bounding box center [286, 76] width 94 height 19
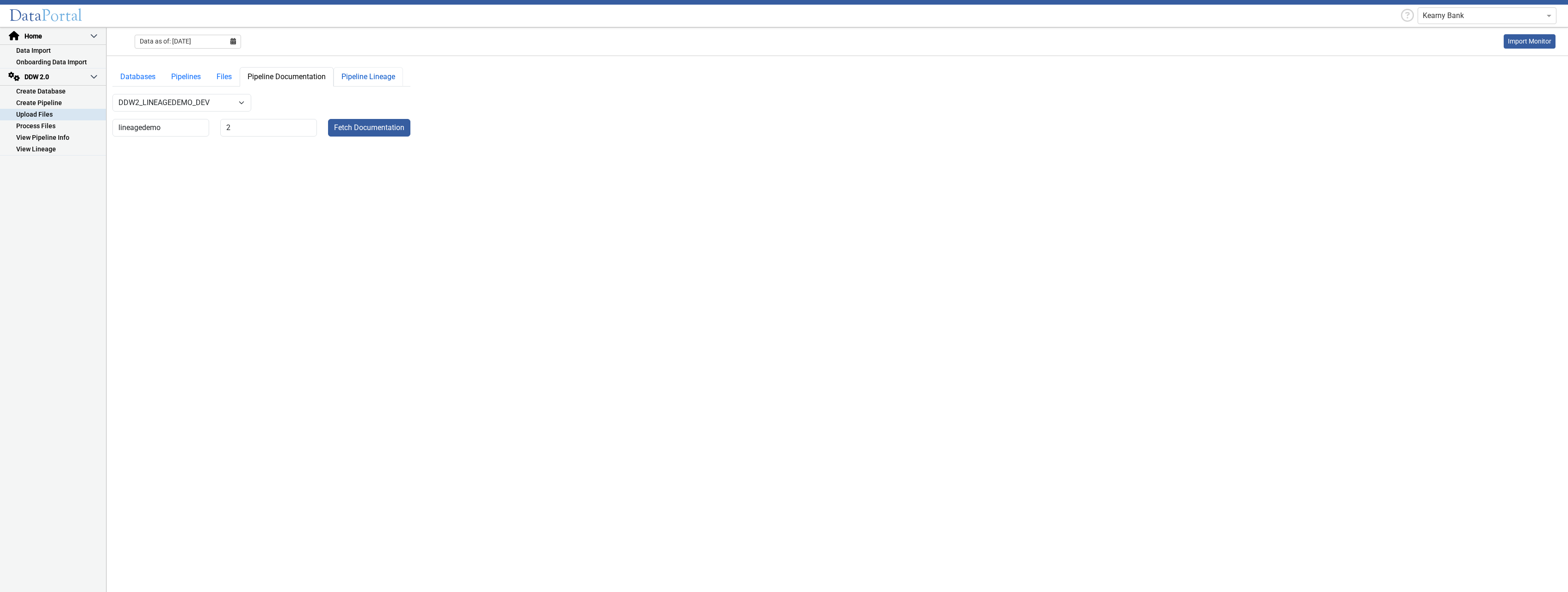
click at [363, 74] on link "Pipeline Lineage" at bounding box center [368, 76] width 70 height 19
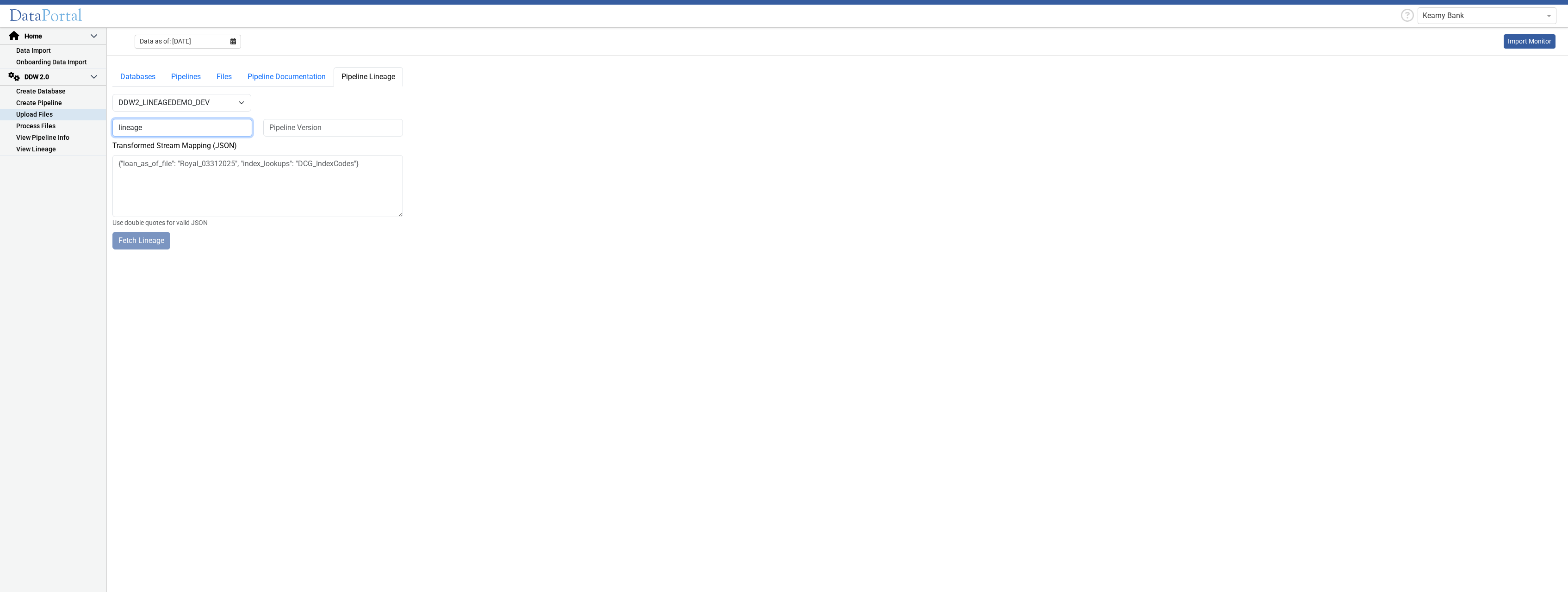
click at [201, 126] on input "lineage" at bounding box center [183, 127] width 139 height 17
type input "lineagedemo"
click at [291, 125] on input at bounding box center [333, 127] width 139 height 17
type input "1"
click at [157, 242] on button "Fetch Lineage" at bounding box center [142, 240] width 58 height 17
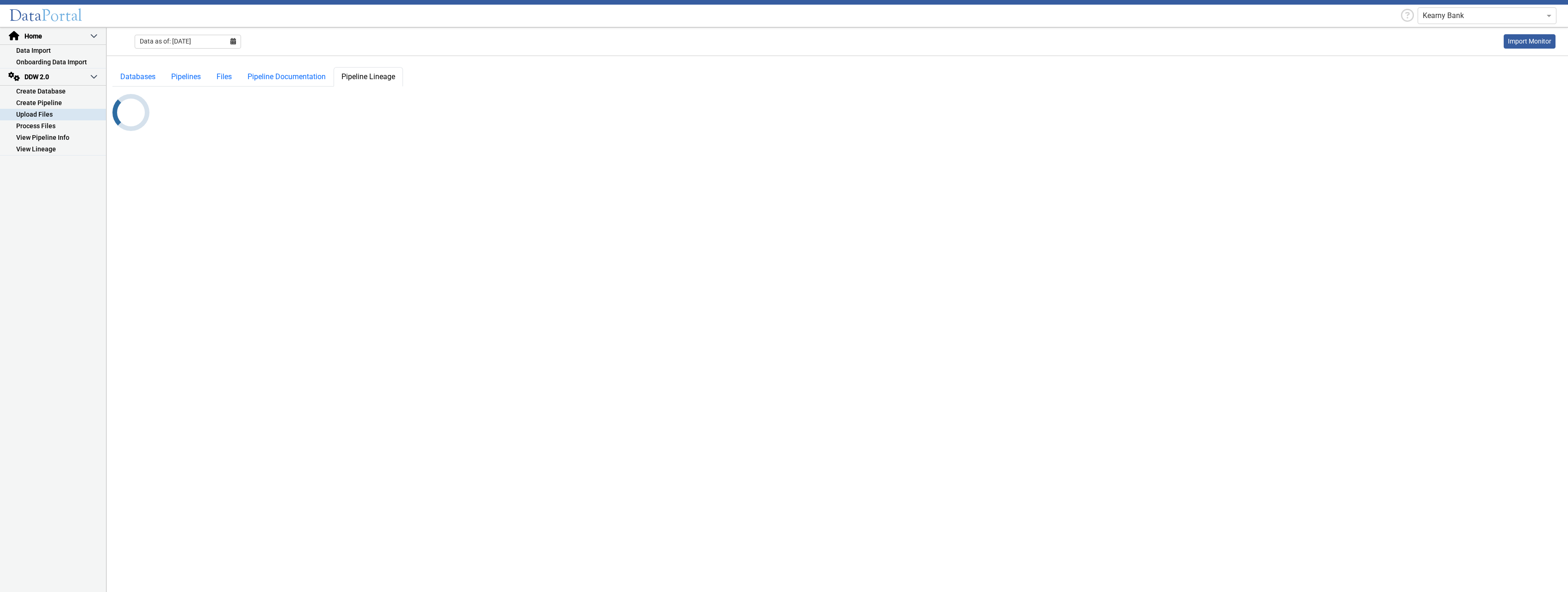
select select "7: Object"
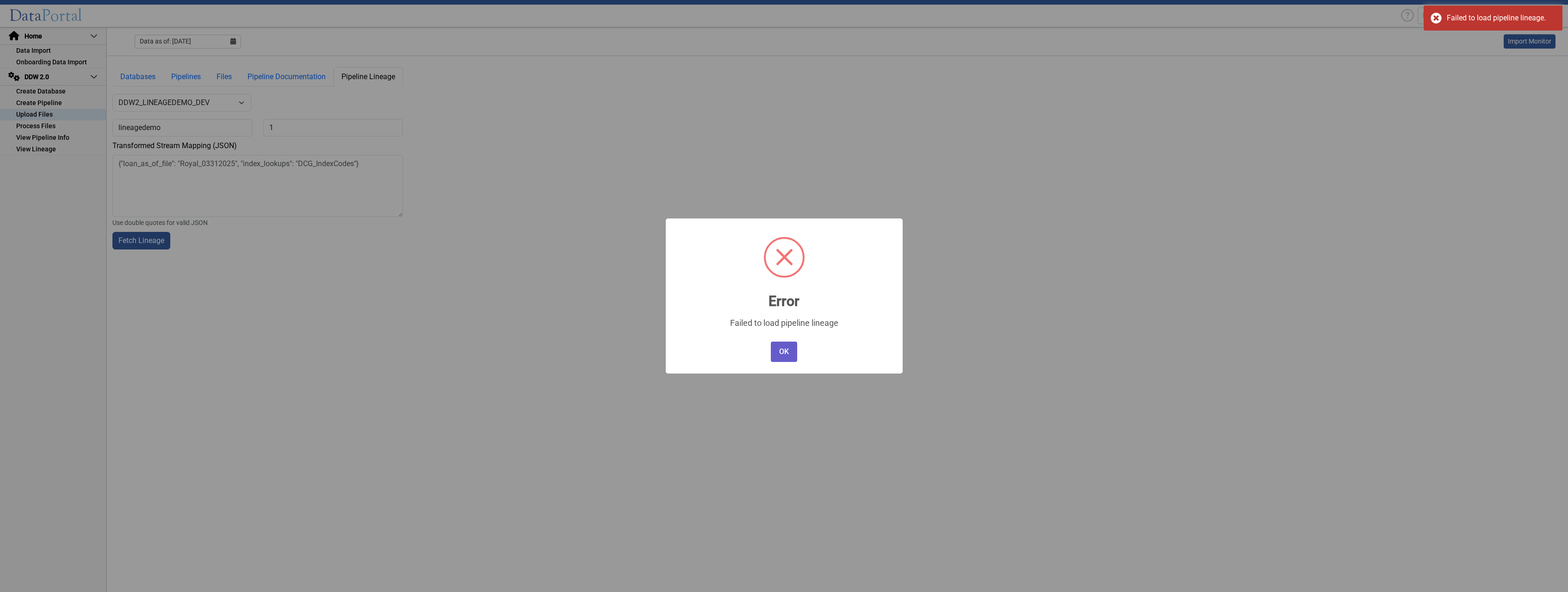
click at [785, 353] on button "OK" at bounding box center [783, 352] width 26 height 21
